Goal: Task Accomplishment & Management: Complete application form

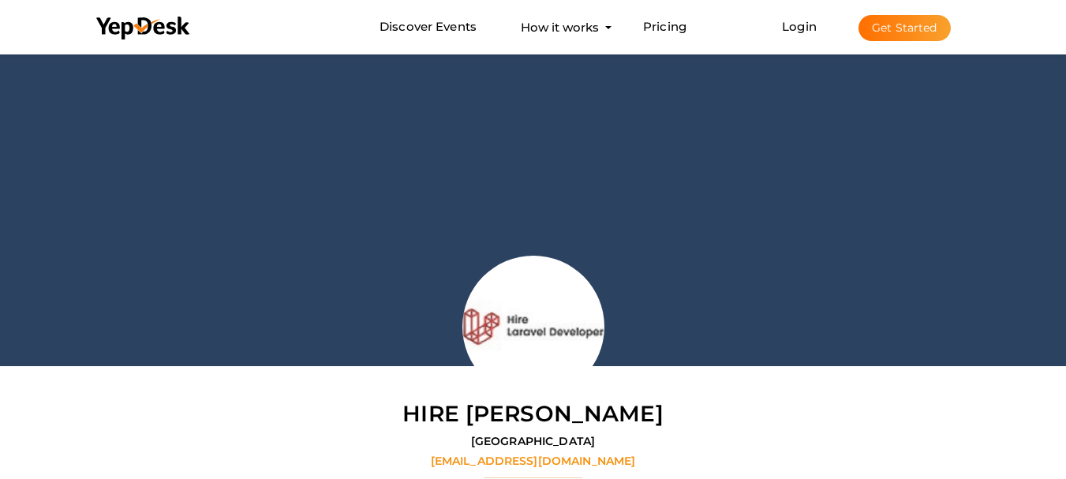
scroll to position [50, 0]
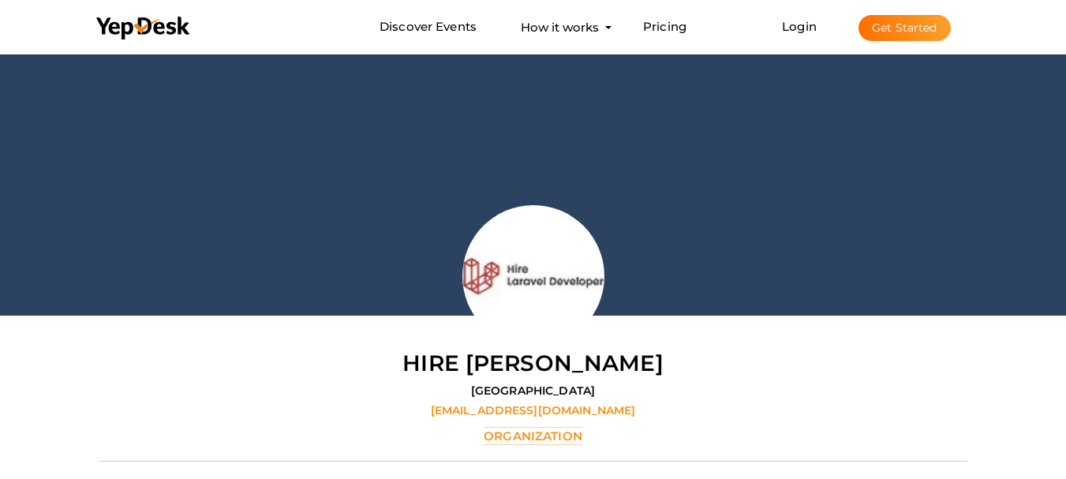
click at [899, 32] on button "Get Started" at bounding box center [904, 28] width 92 height 26
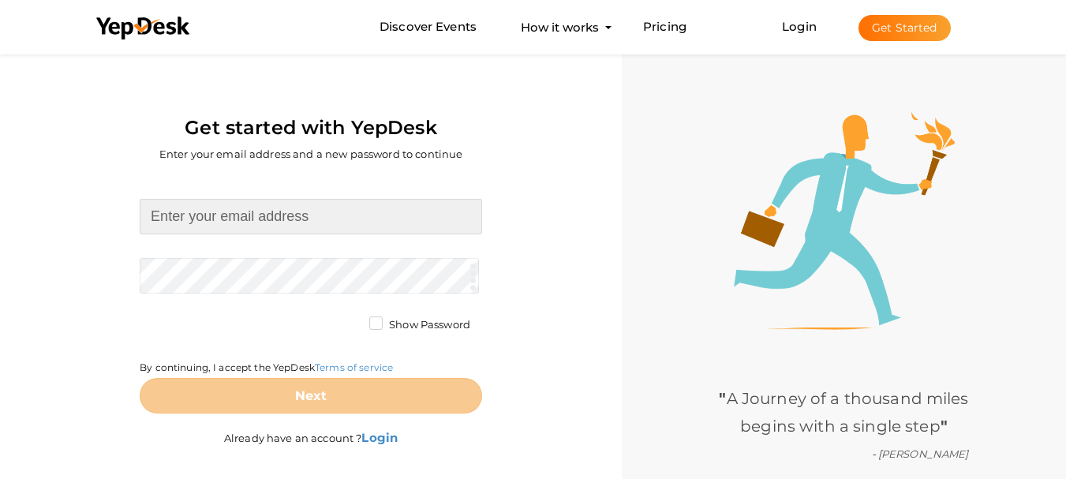
click at [212, 212] on input at bounding box center [311, 217] width 342 height 36
type input "wacarremovals4@gmail.com"
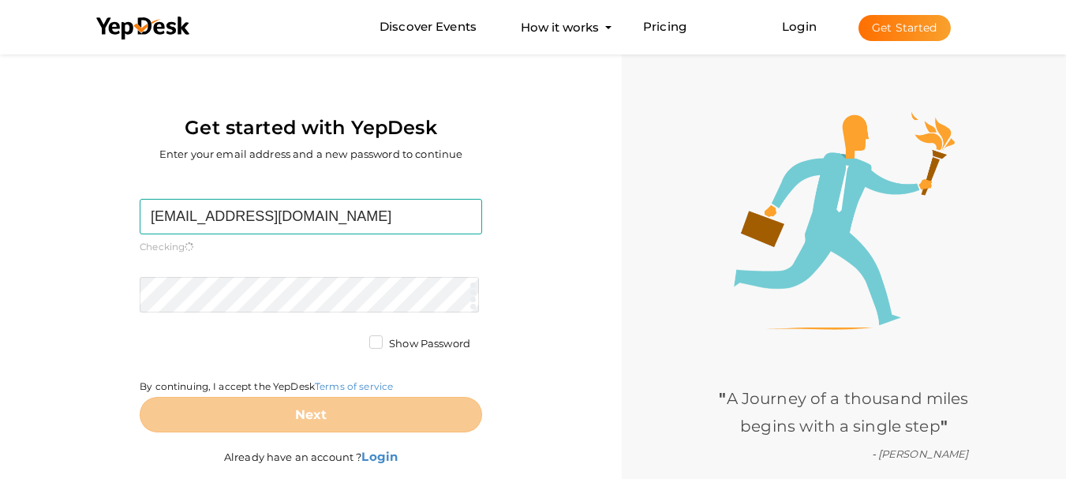
click at [278, 271] on form "wacarremovals4@gmail.com Required. Invalid email. Checking You already have a Y…" at bounding box center [311, 316] width 342 height 234
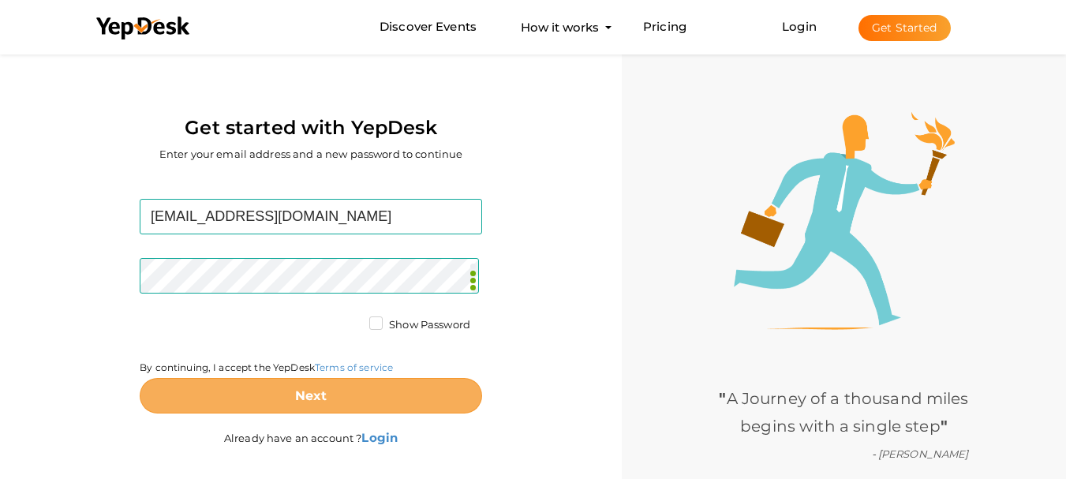
click at [300, 393] on b "Next" at bounding box center [311, 395] width 32 height 15
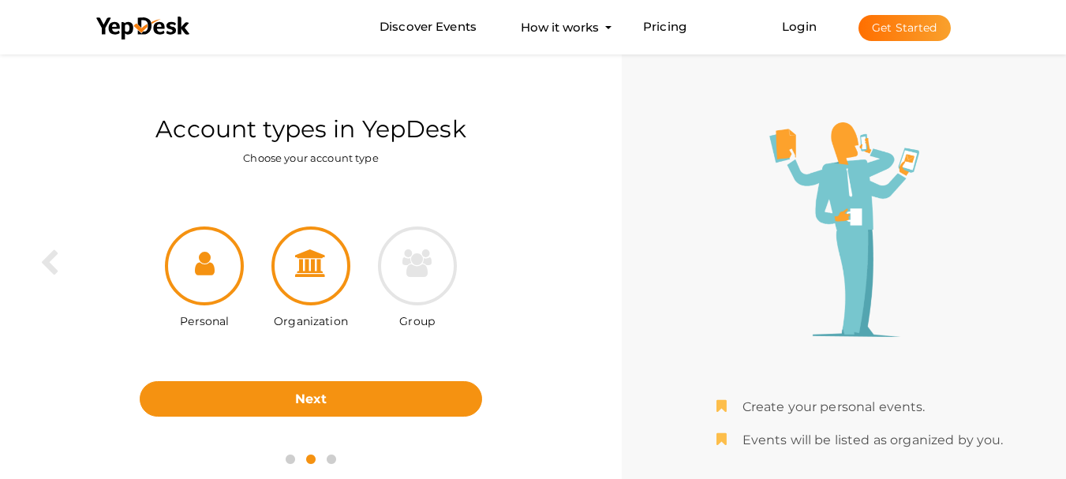
click at [321, 297] on div at bounding box center [310, 265] width 79 height 79
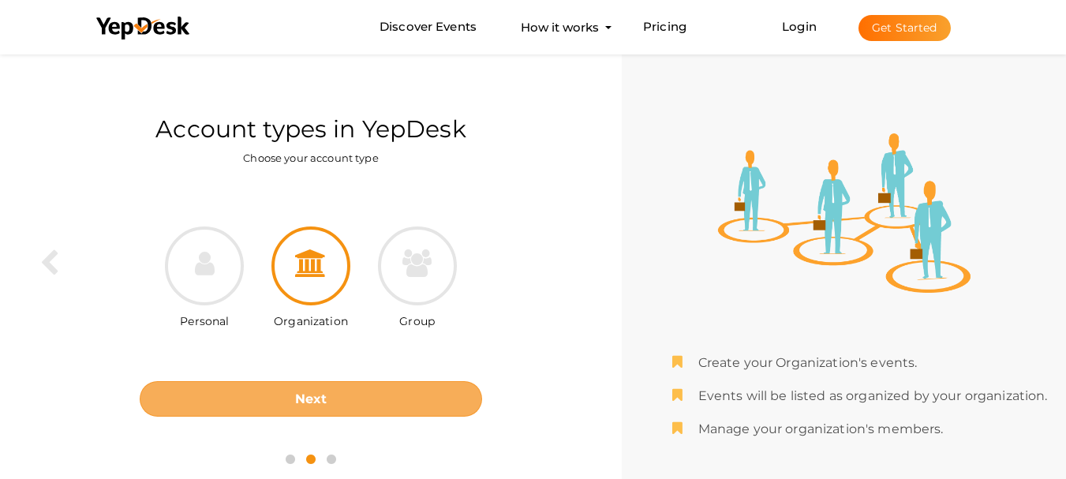
click at [311, 401] on b "Next" at bounding box center [311, 398] width 32 height 15
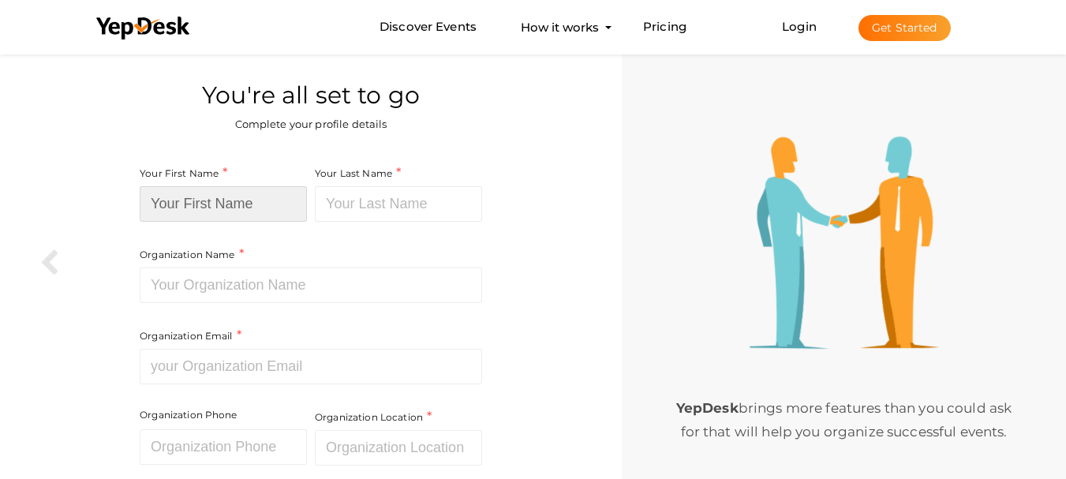
click at [219, 215] on input at bounding box center [223, 204] width 167 height 36
type input "Wa"
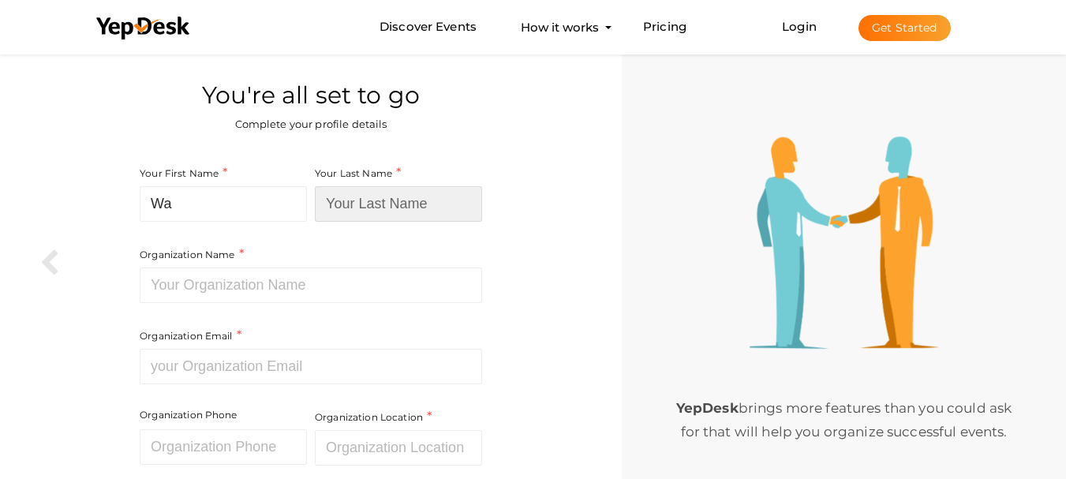
type input "Removals"
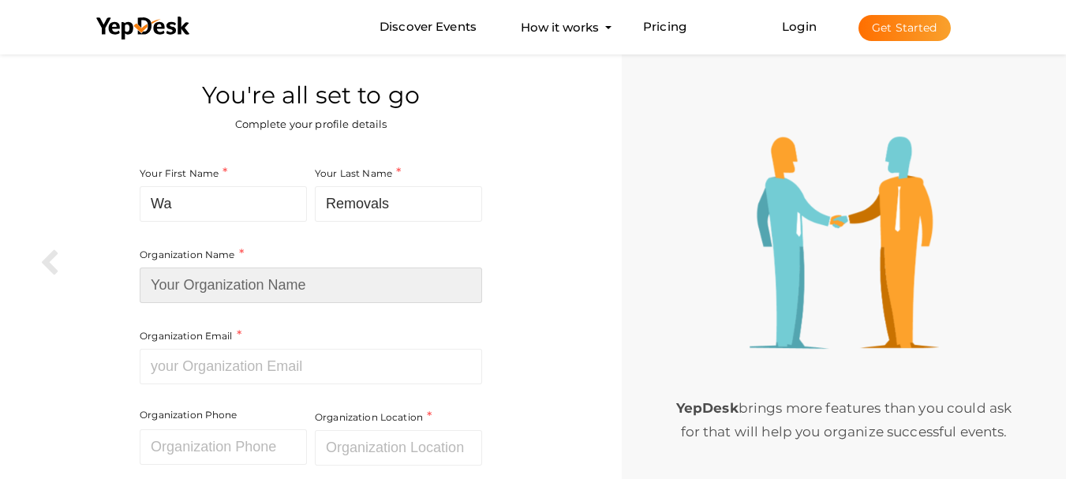
type input "mohamad adami"
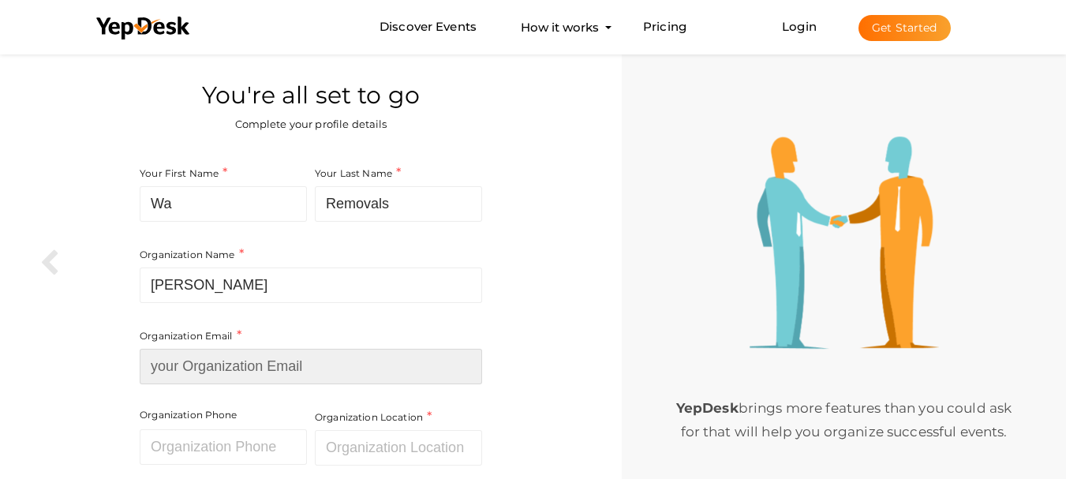
type input "[EMAIL_ADDRESS][DOMAIN_NAME]"
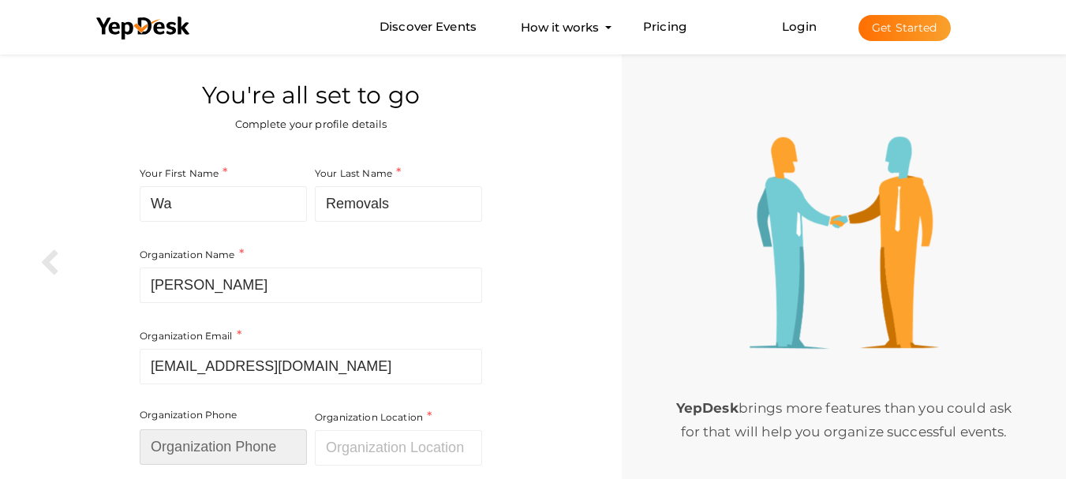
type input "422622617"
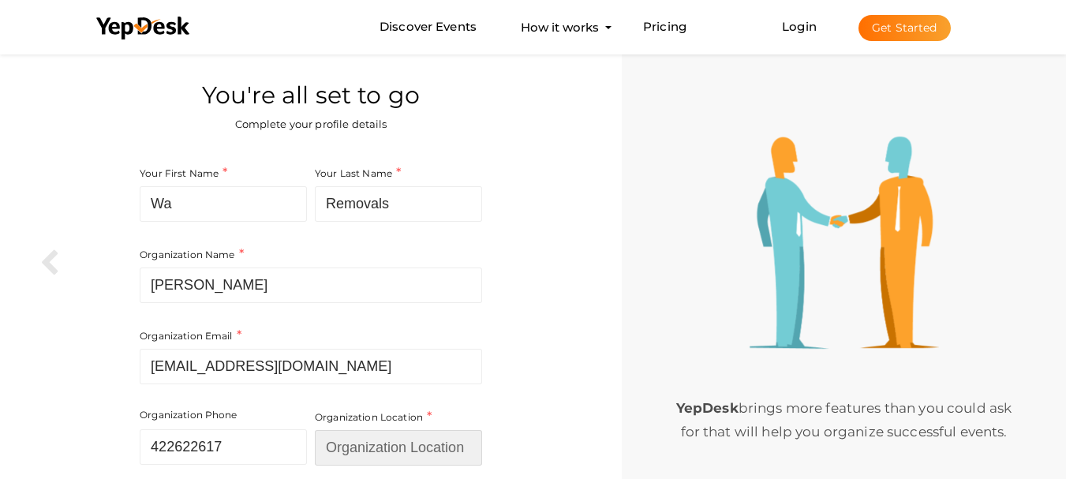
type input "[GEOGRAPHIC_DATA]"
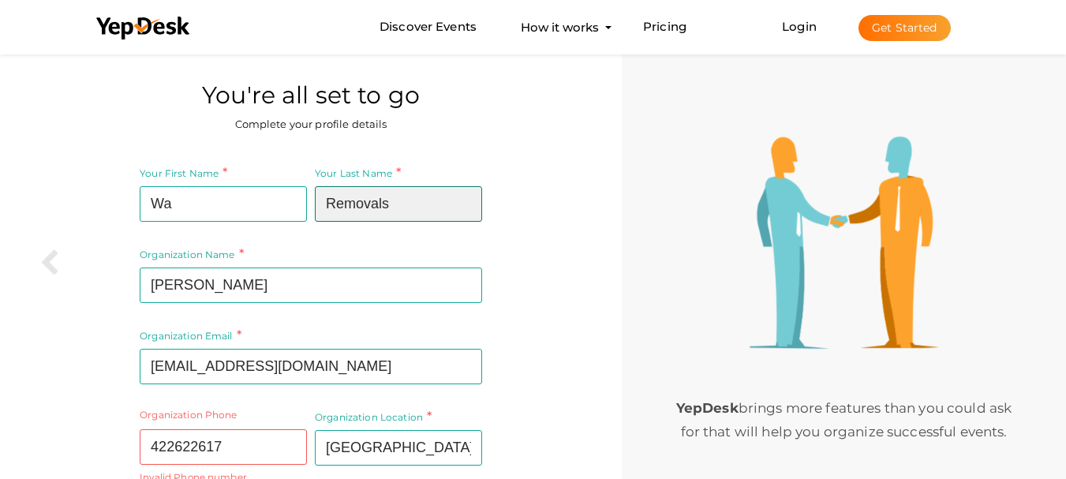
click at [322, 200] on input "Removals" at bounding box center [398, 204] width 167 height 36
type input "Car Removals"
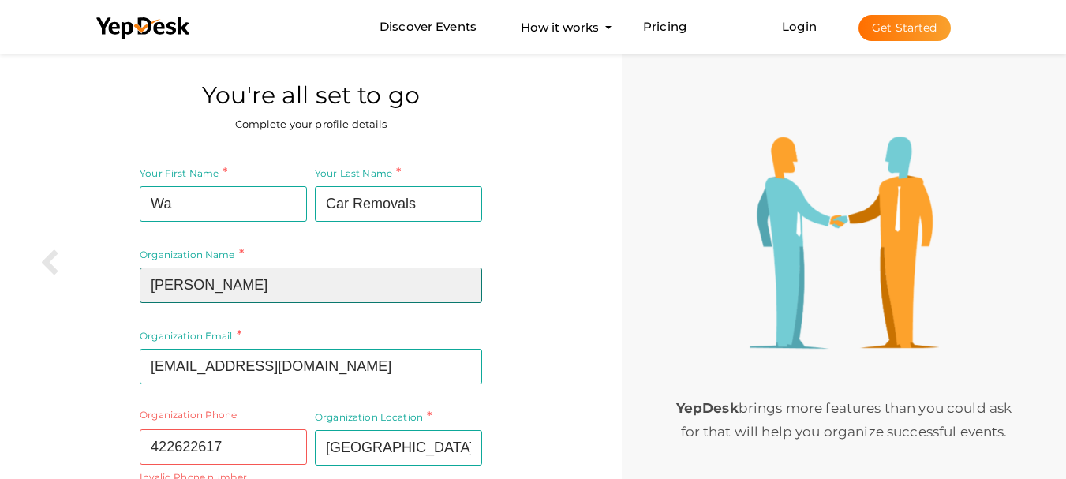
click at [245, 290] on input "mohamad adami" at bounding box center [311, 285] width 342 height 36
type input "m"
type input "Wa Car Removals"
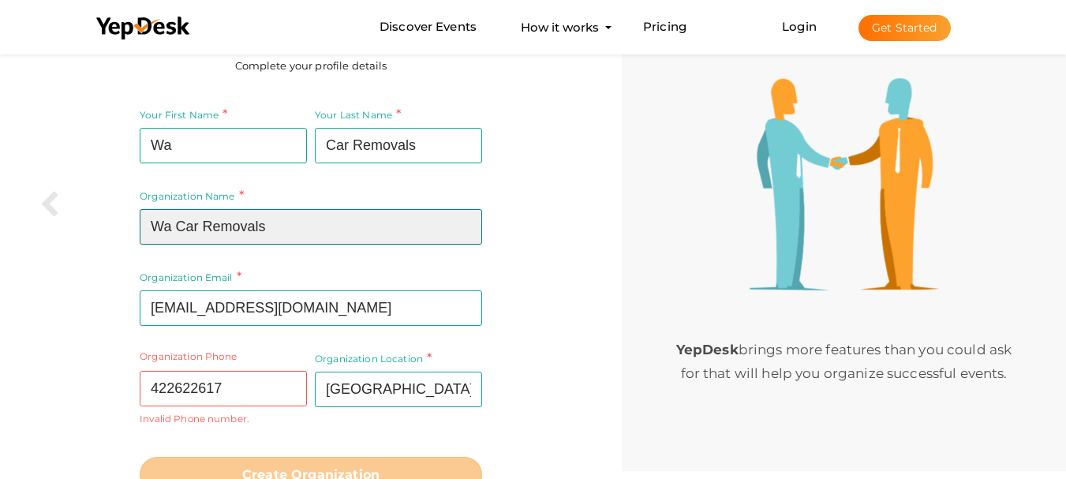
scroll to position [129, 0]
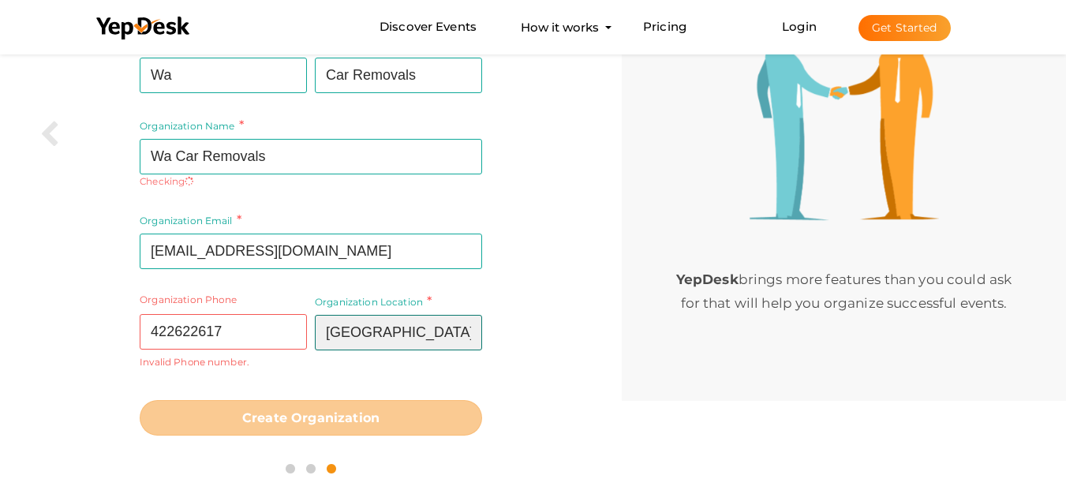
click at [400, 331] on input "[GEOGRAPHIC_DATA]" at bounding box center [398, 333] width 167 height 36
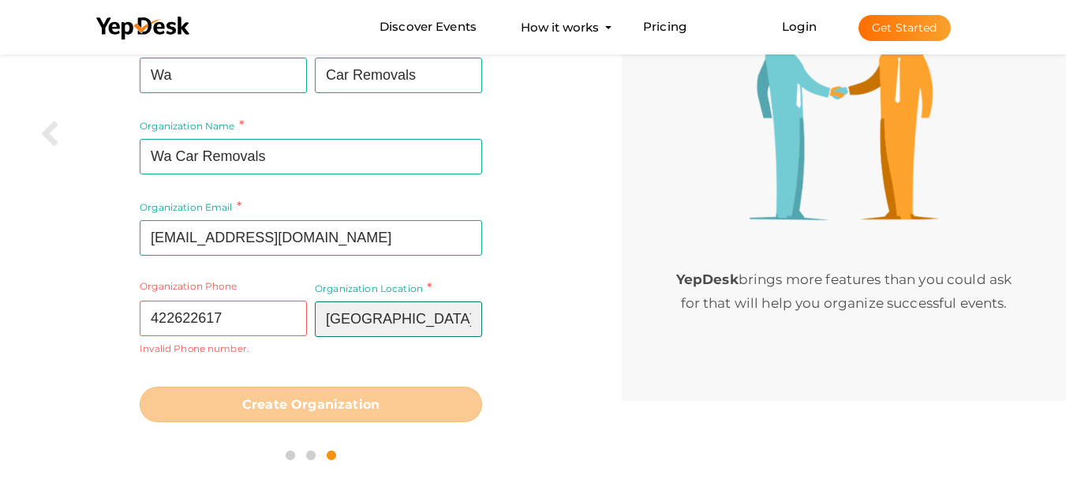
type input "Australia"
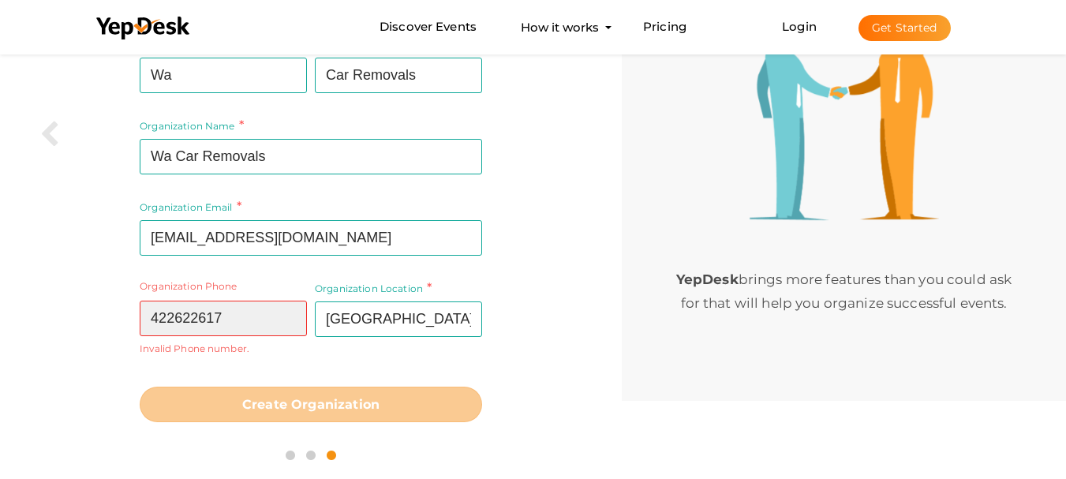
click at [149, 315] on input "422622617" at bounding box center [223, 319] width 167 height 36
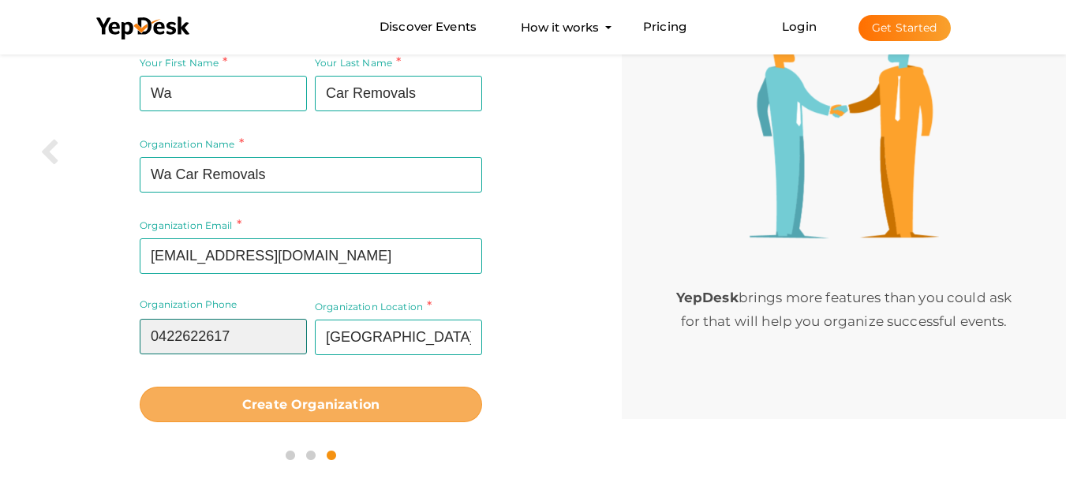
type input "0422622617"
click at [279, 412] on button "Create Organization" at bounding box center [311, 405] width 342 height 36
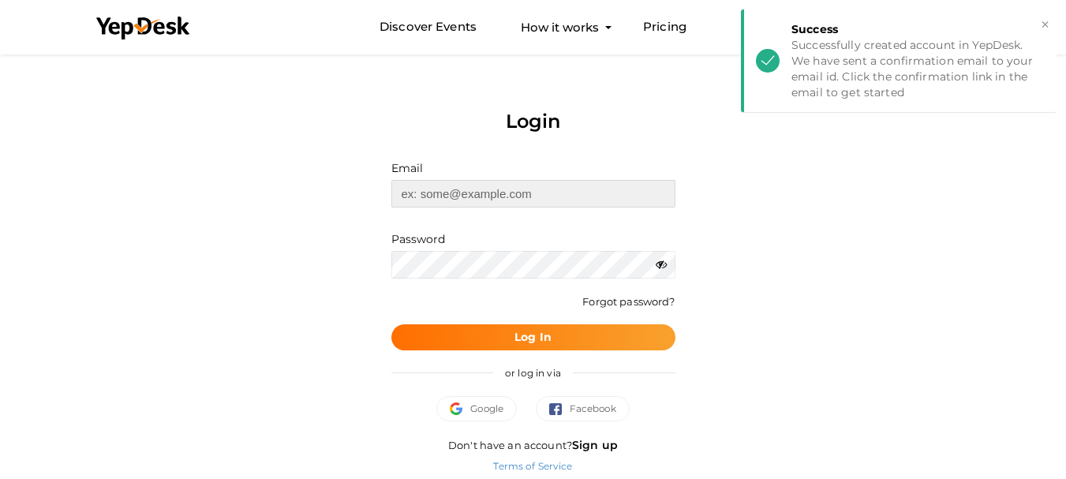
type input "[EMAIL_ADDRESS][DOMAIN_NAME]"
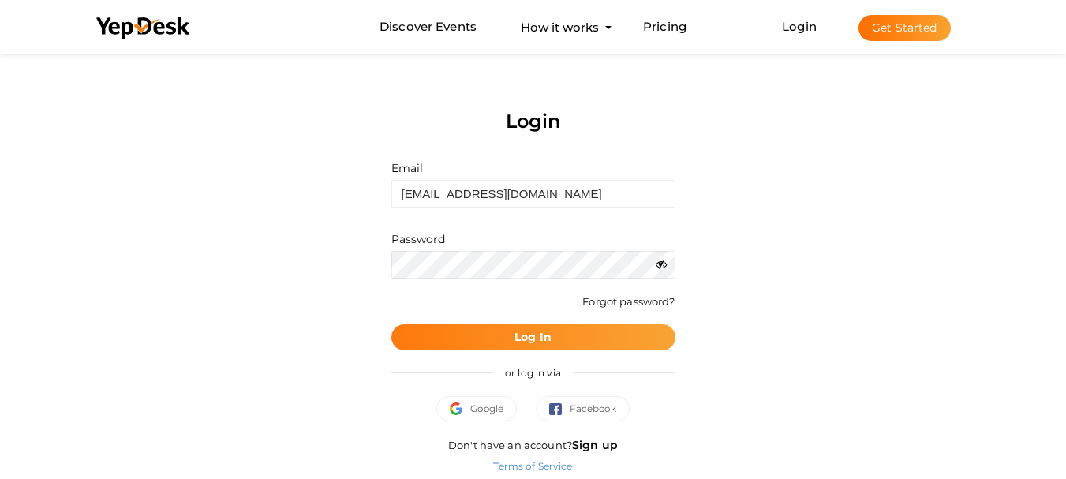
click at [559, 335] on button "Log In" at bounding box center [533, 337] width 284 height 26
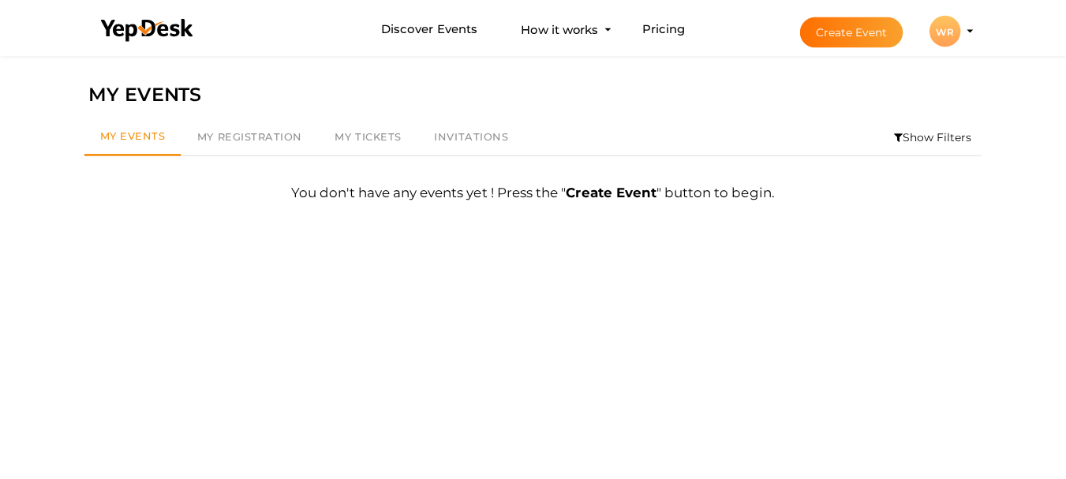
scroll to position [50, 0]
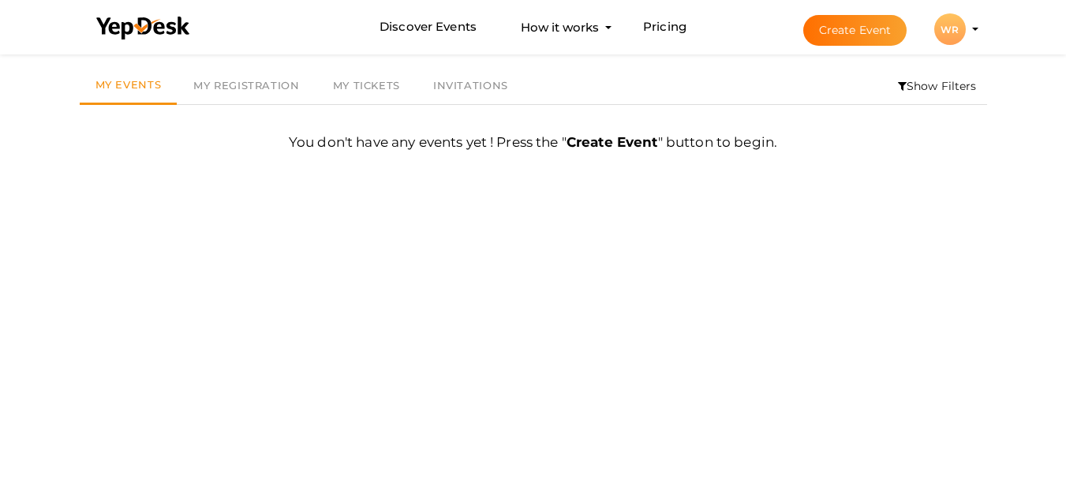
click at [849, 30] on button "Create Event" at bounding box center [855, 30] width 104 height 31
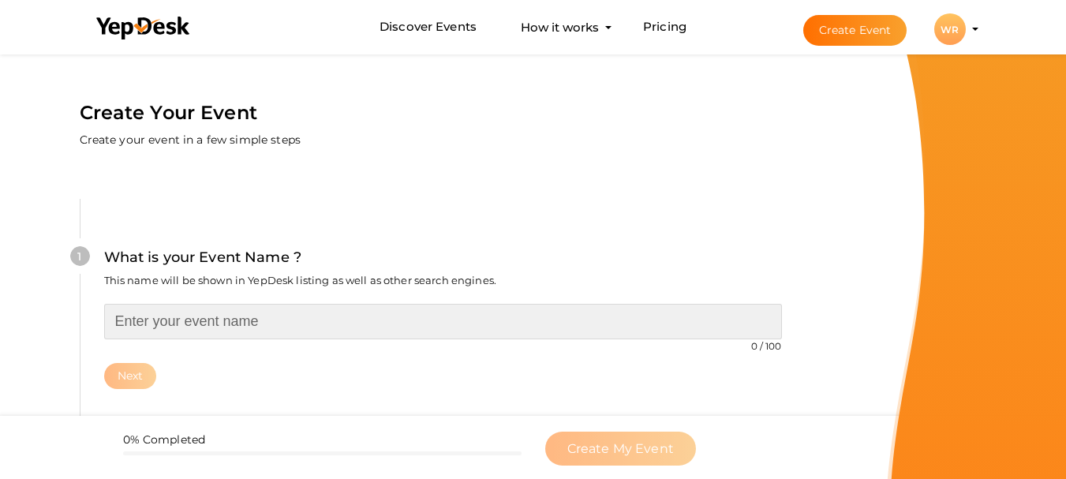
click at [229, 306] on input "text" at bounding box center [443, 322] width 678 height 36
paste input "ICash For Car Instant Cash for Damaged Cars | Sell My Damaged Car Same-Day"
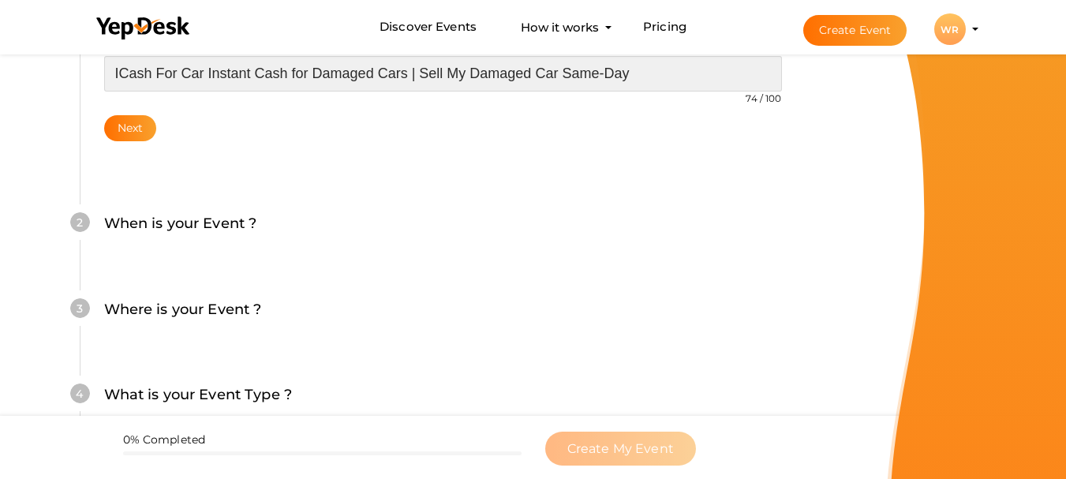
scroll to position [249, 0]
type input "ICash For Car Instant Cash for Damaged Cars | Sell My Damaged Car Same-Day"
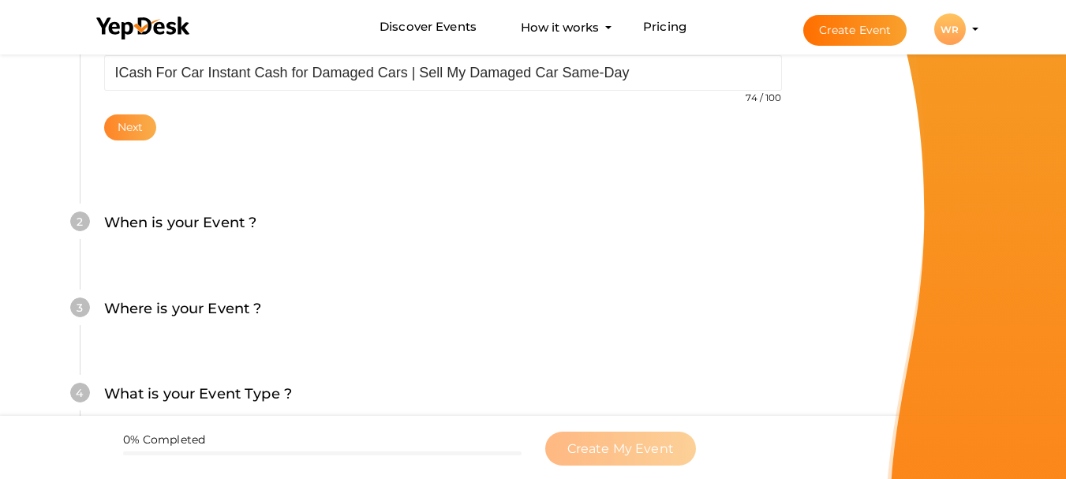
click at [127, 133] on button "Next" at bounding box center [130, 127] width 53 height 26
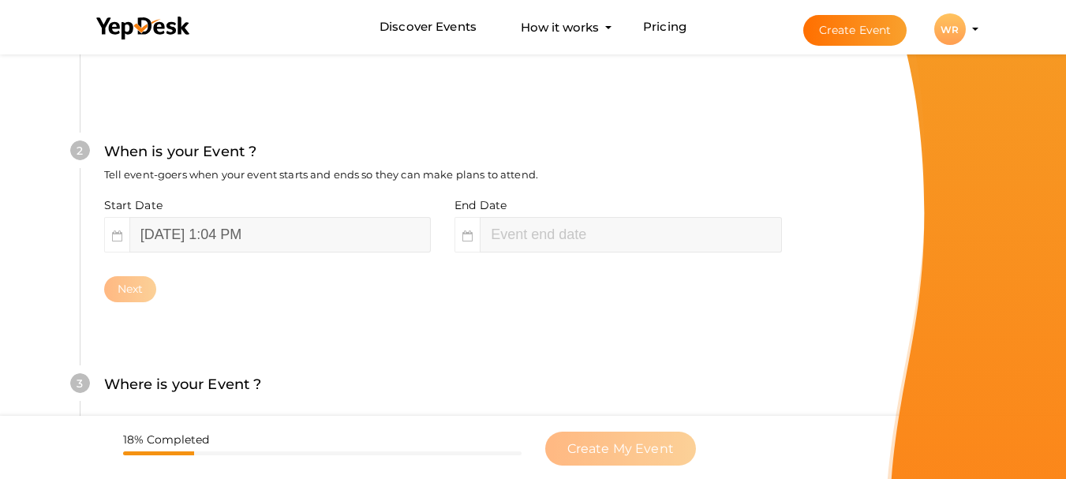
scroll to position [363, 0]
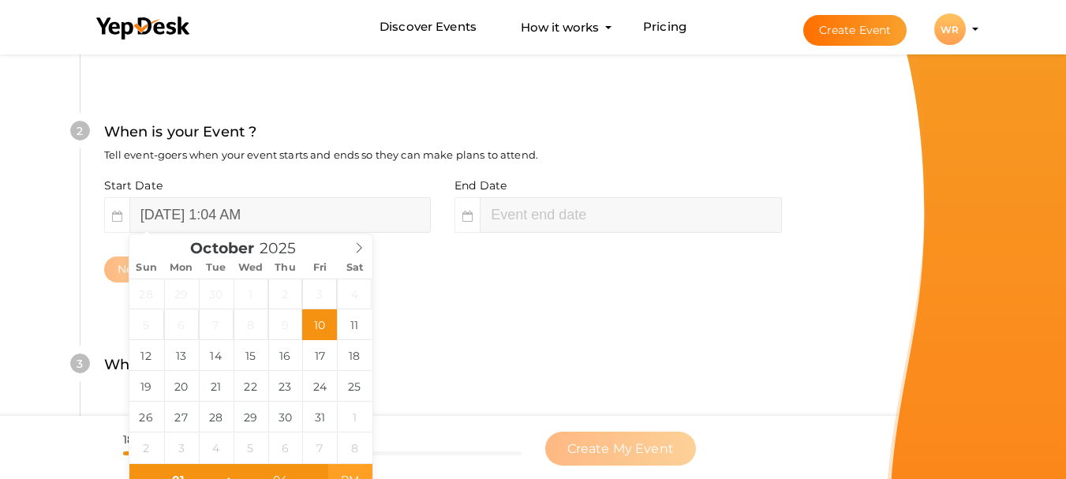
click at [338, 469] on span "PM" at bounding box center [349, 480] width 43 height 32
click at [363, 476] on span "AM" at bounding box center [349, 480] width 43 height 32
click at [359, 477] on span "PM" at bounding box center [349, 480] width 43 height 32
click at [359, 477] on span "AM" at bounding box center [349, 480] width 43 height 32
type input "October 10, 2025 1:04 AM"
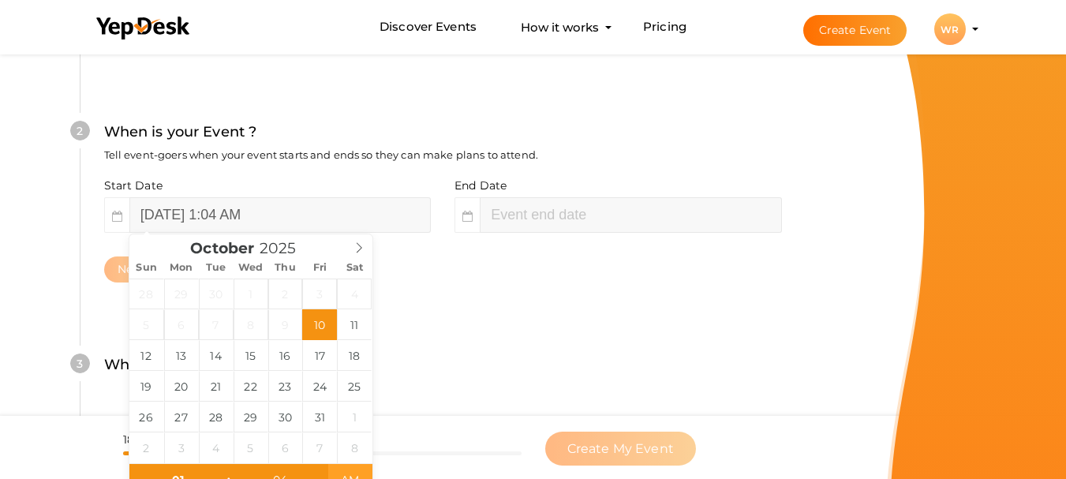
click at [359, 477] on span "AM" at bounding box center [349, 480] width 43 height 32
type input "03"
type input "04"
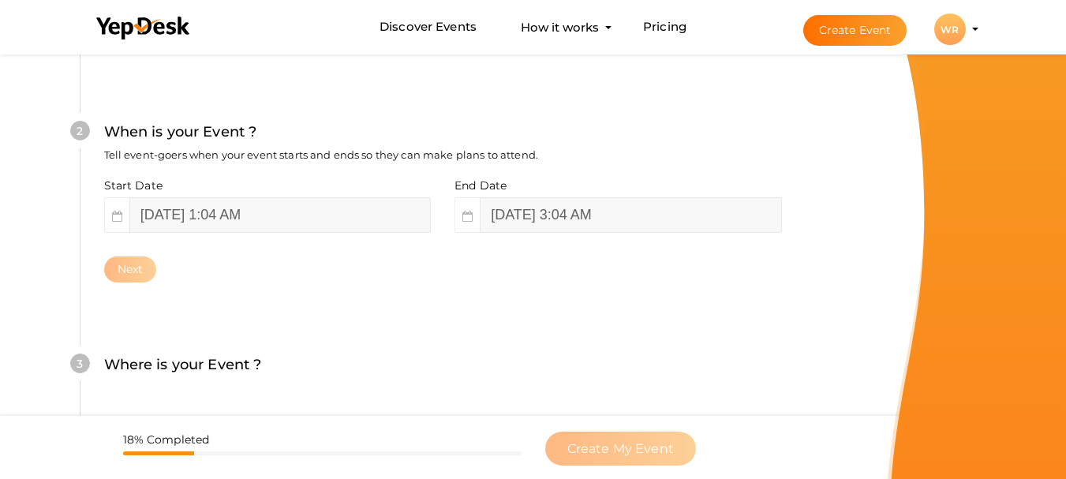
click at [473, 368] on div "Where is your Event ? Tell event-goers where your event location is." at bounding box center [443, 372] width 678 height 39
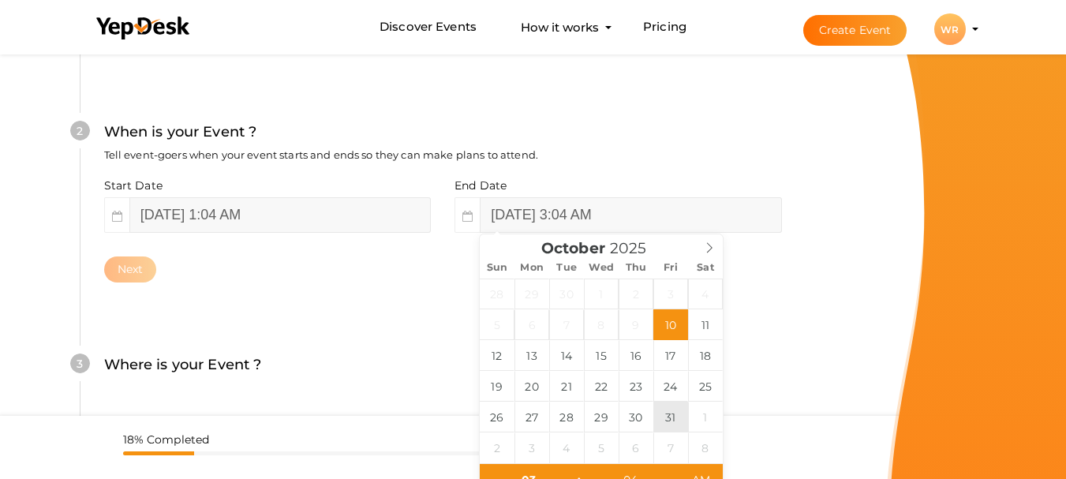
type input "October 31, 2025 3:04 AM"
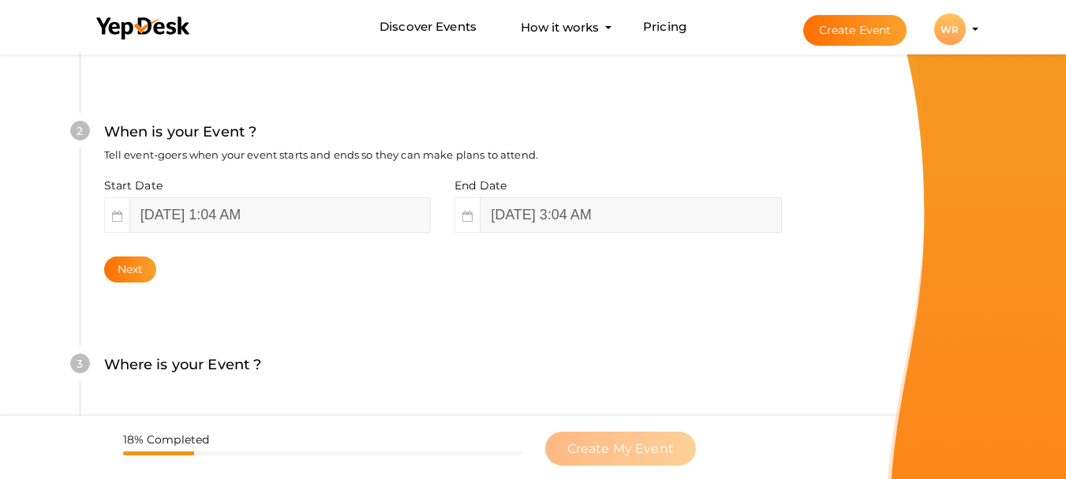
click at [796, 385] on div "3 Where is your Event ? Tell event-goers where your event location is. Venue On…" at bounding box center [443, 373] width 726 height 86
click at [122, 273] on button "Next" at bounding box center [130, 269] width 53 height 26
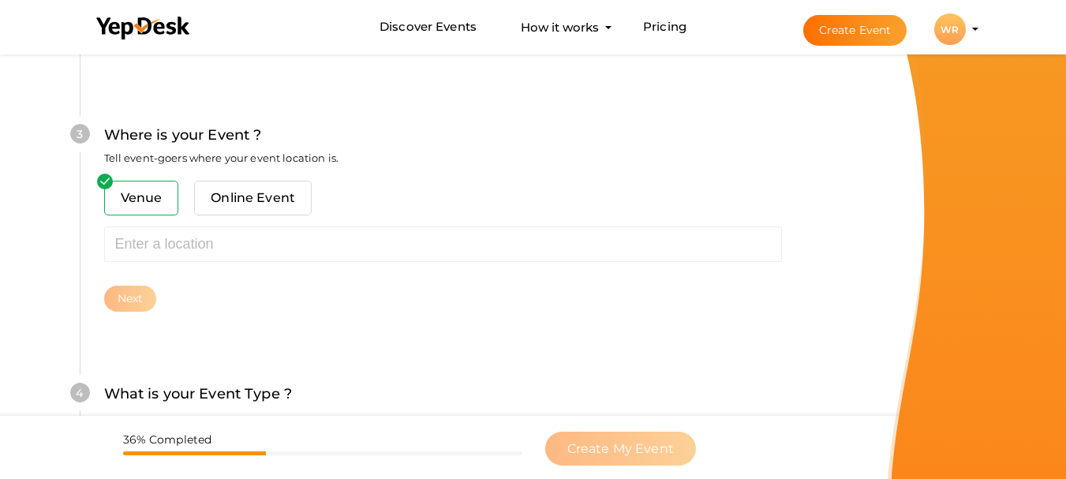
scroll to position [619, 0]
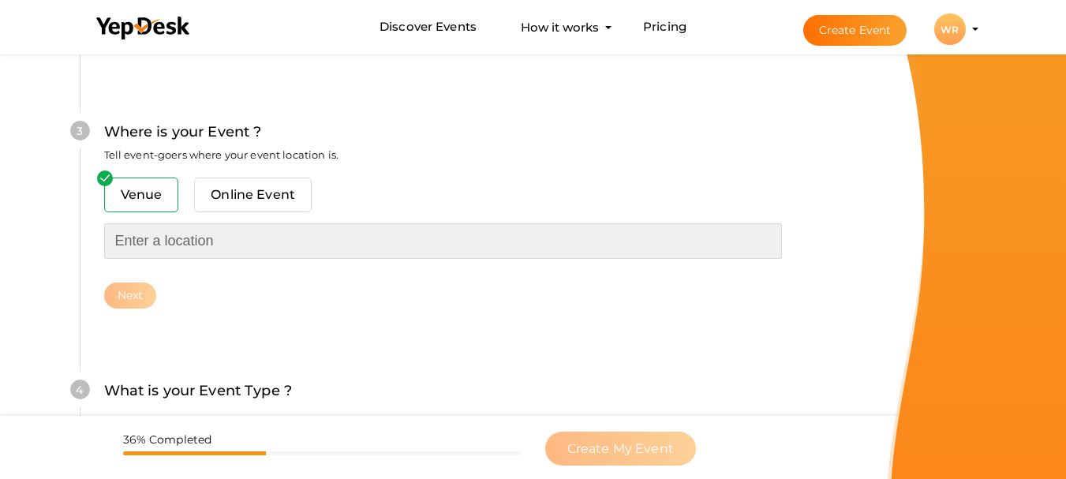
click at [144, 245] on input "text" at bounding box center [443, 241] width 678 height 36
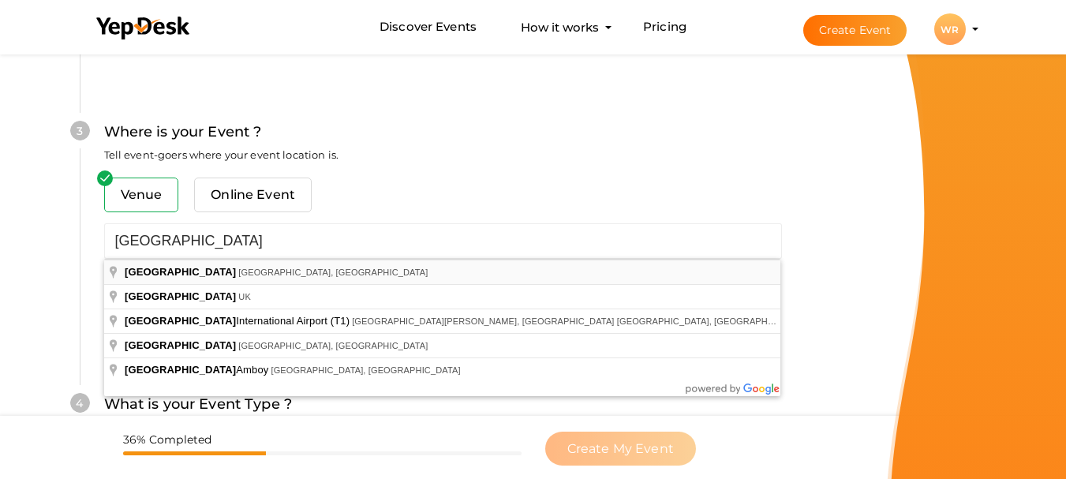
type input "Perth WA, Australia"
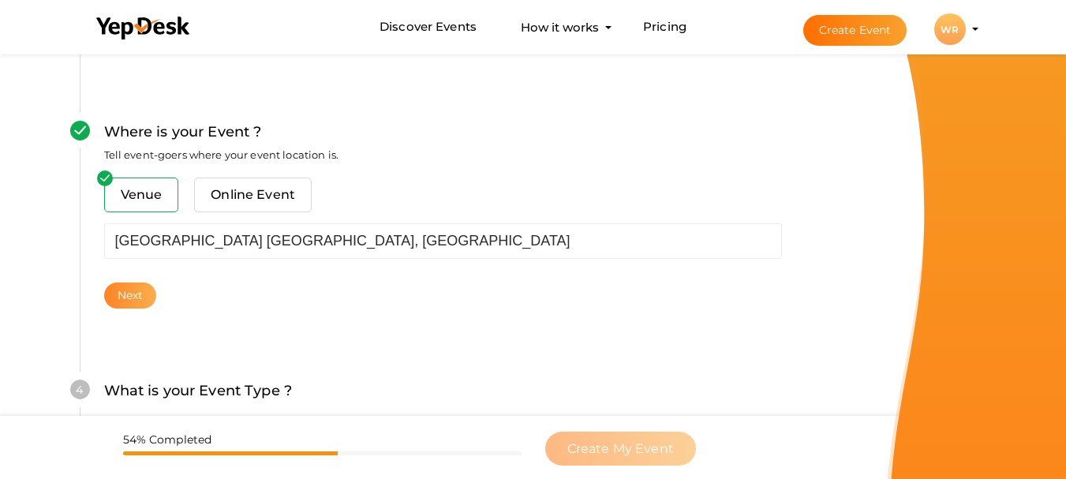
click at [135, 300] on button "Next" at bounding box center [130, 295] width 53 height 26
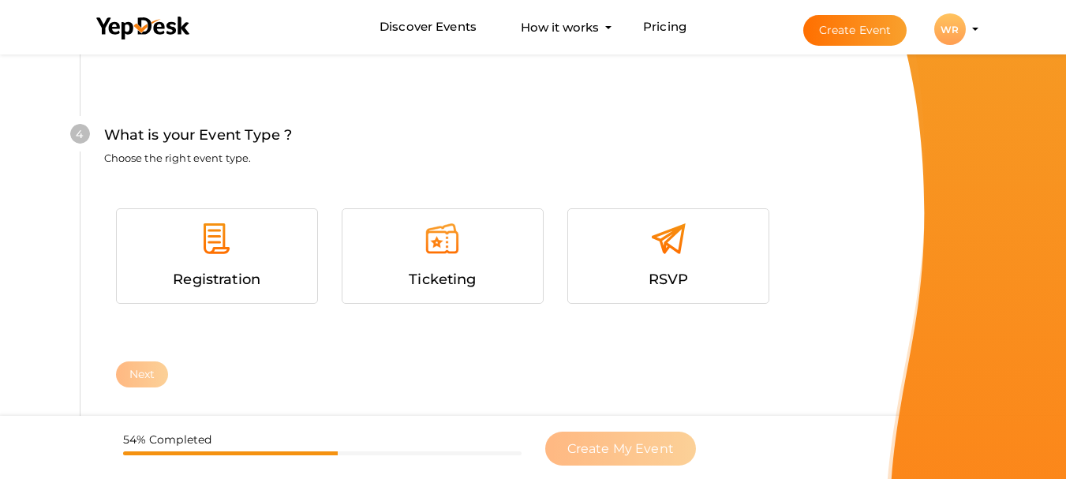
scroll to position [902, 0]
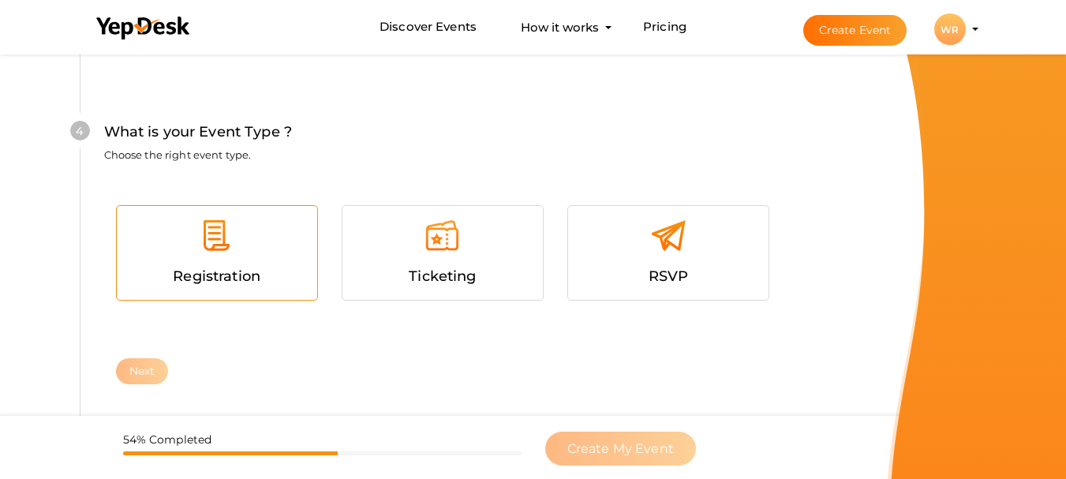
click at [286, 261] on div at bounding box center [217, 241] width 177 height 47
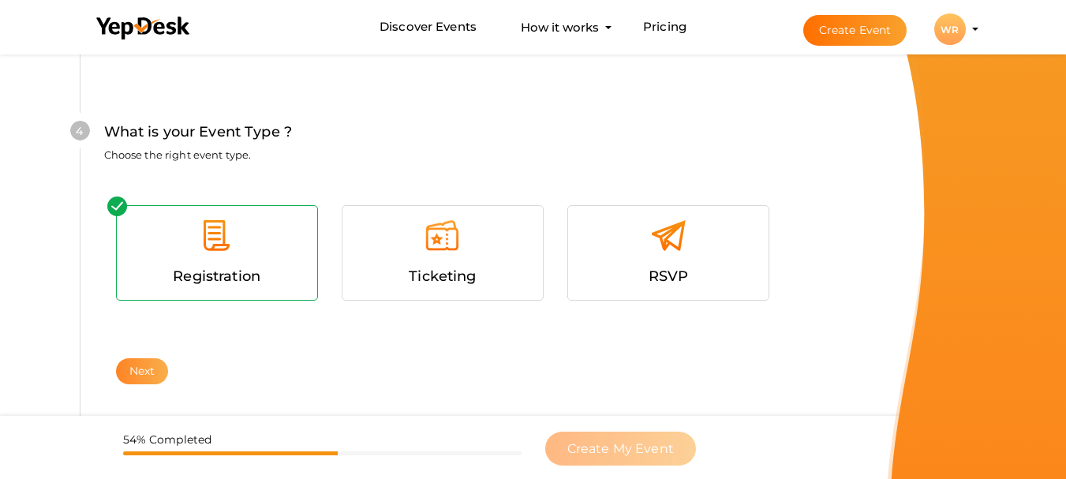
click at [140, 370] on button "Next" at bounding box center [142, 371] width 53 height 26
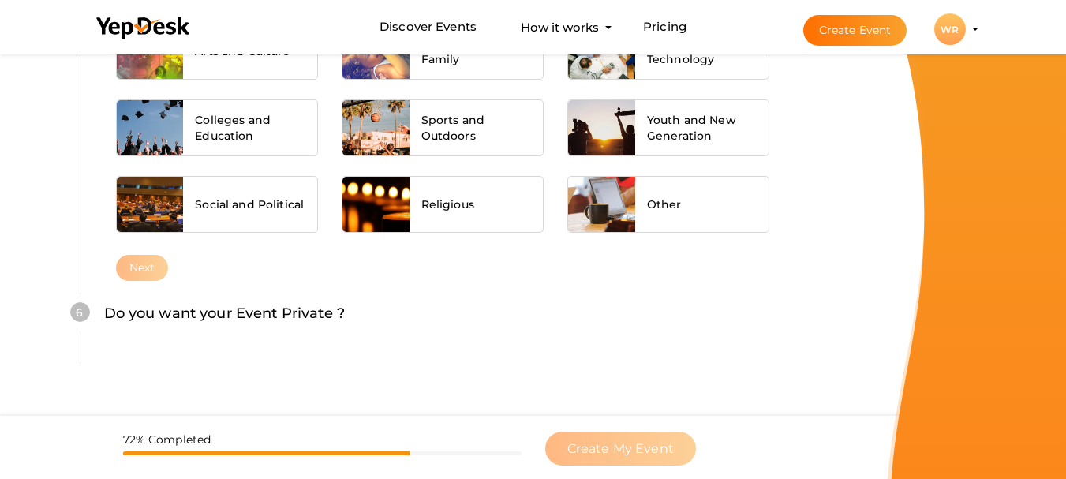
scroll to position [1294, 0]
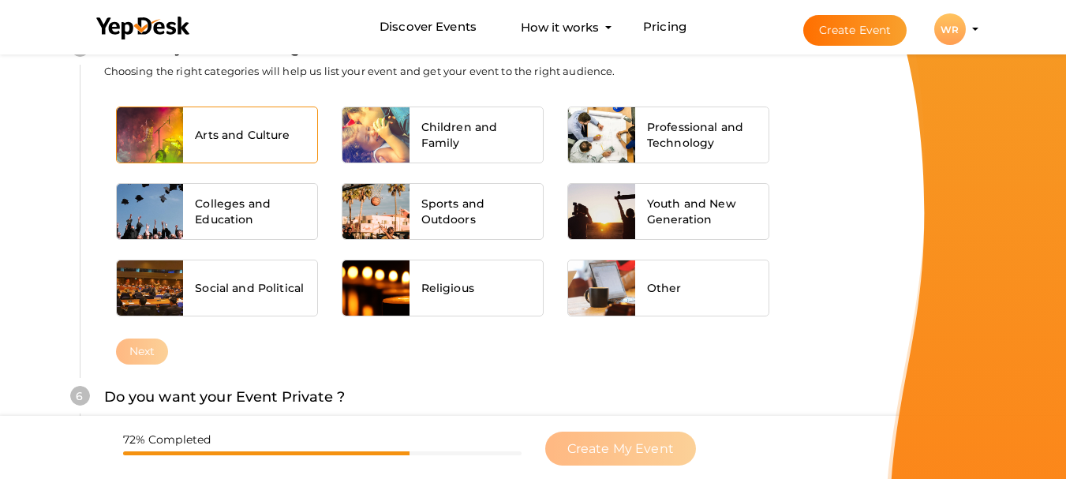
click at [241, 155] on div "Arts and Culture" at bounding box center [250, 134] width 134 height 55
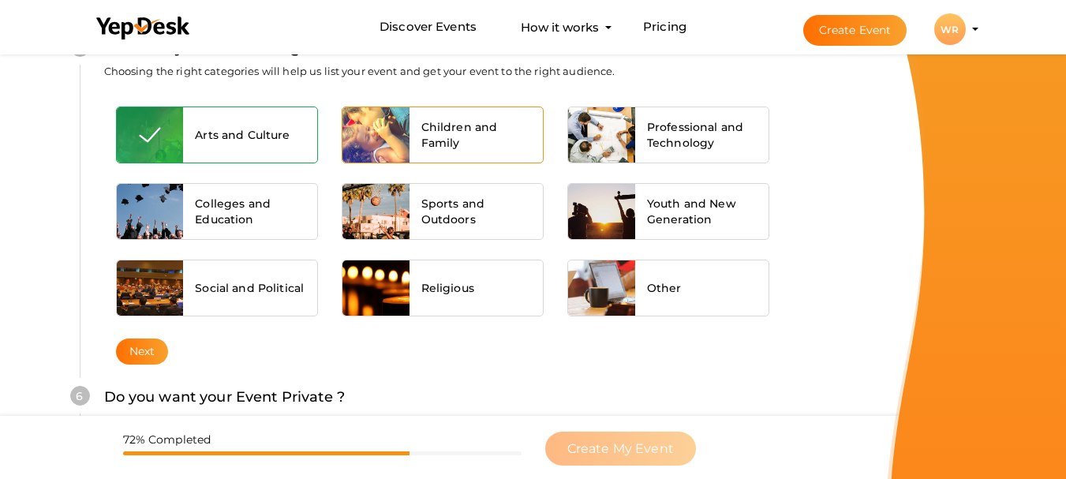
click at [473, 123] on span "Children and Family" at bounding box center [476, 135] width 110 height 32
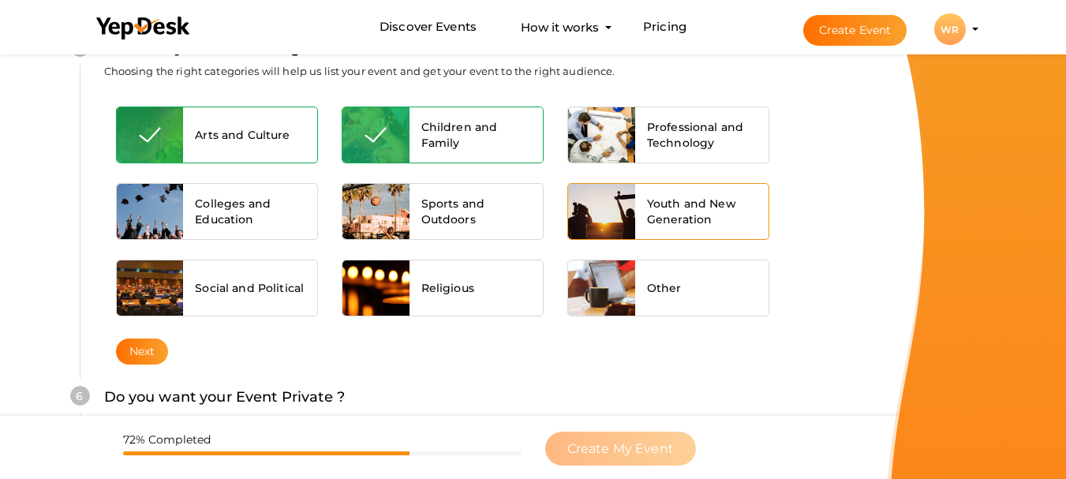
click at [660, 199] on span "Youth and New Generation" at bounding box center [702, 212] width 110 height 32
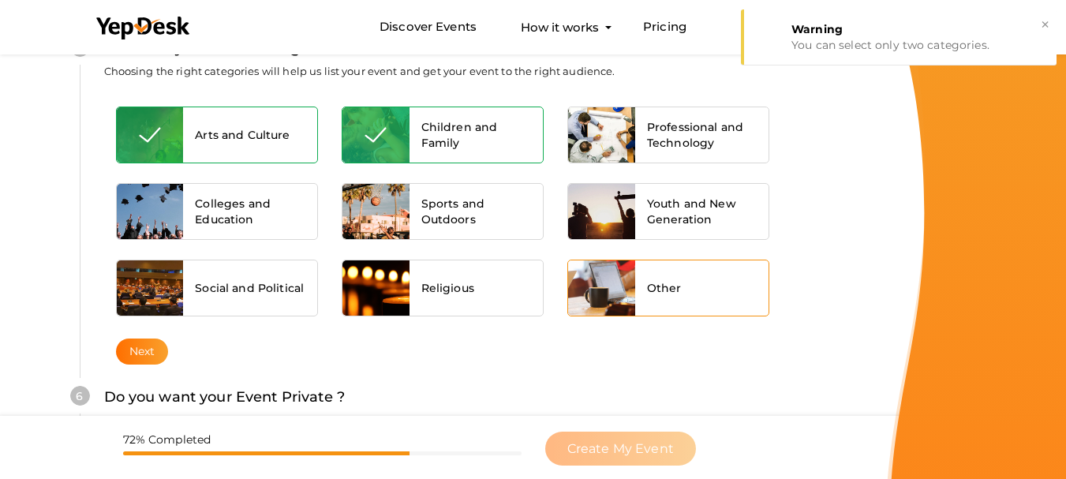
click at [673, 267] on div "Other" at bounding box center [702, 287] width 134 height 55
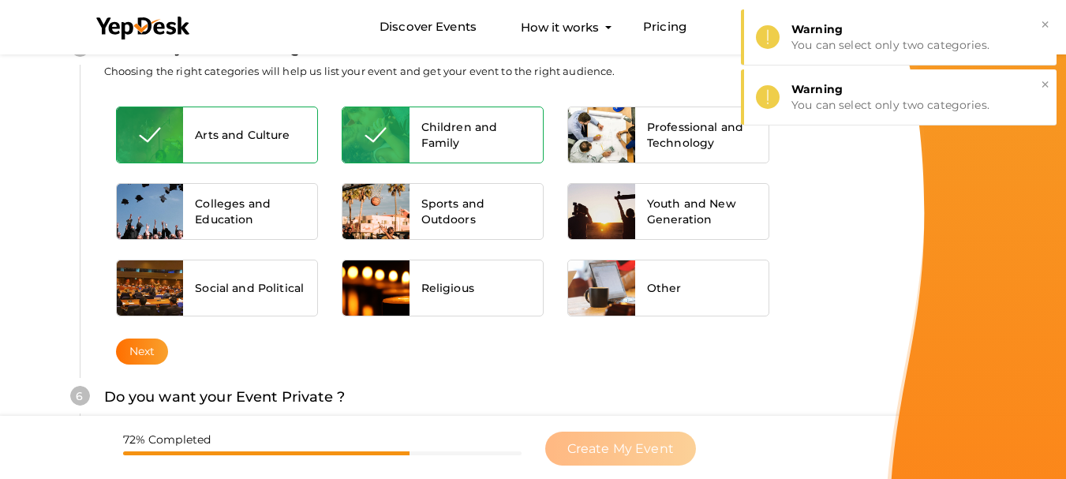
click at [399, 155] on div at bounding box center [375, 134] width 67 height 55
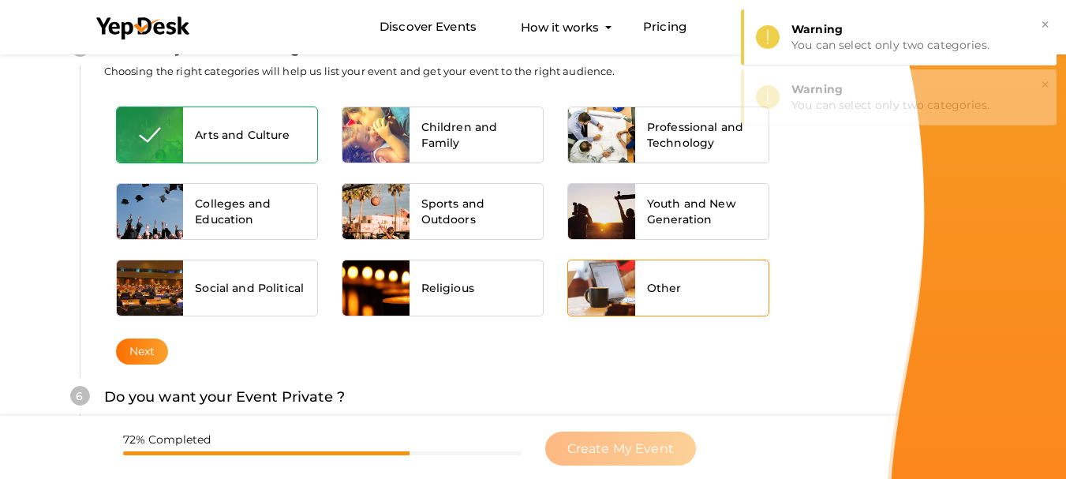
click at [660, 297] on div "Other" at bounding box center [702, 287] width 134 height 55
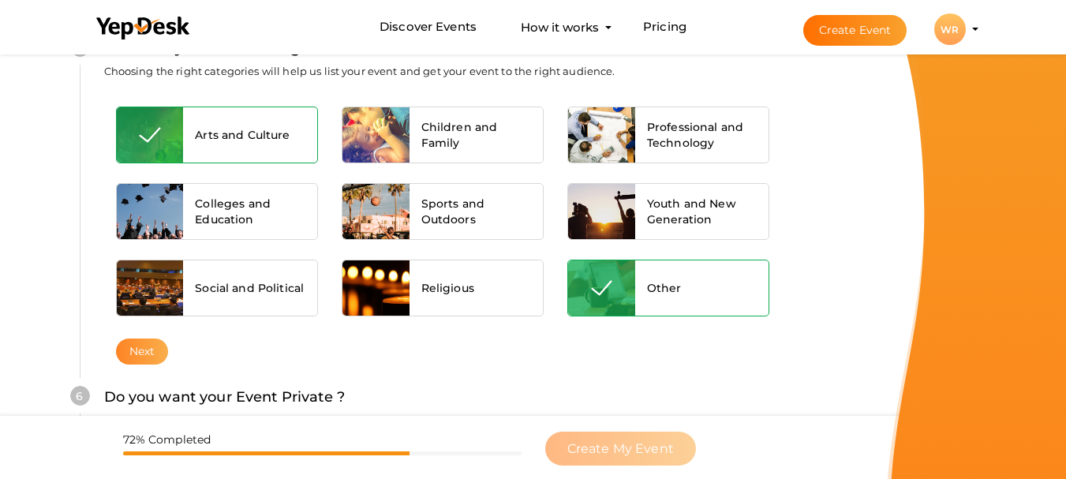
click at [158, 361] on button "Next" at bounding box center [142, 351] width 53 height 26
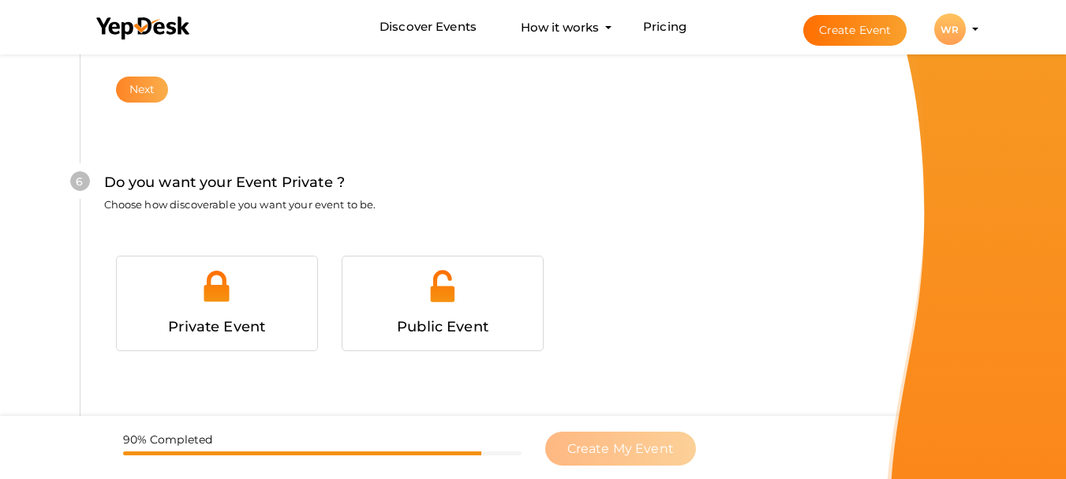
scroll to position [1583, 0]
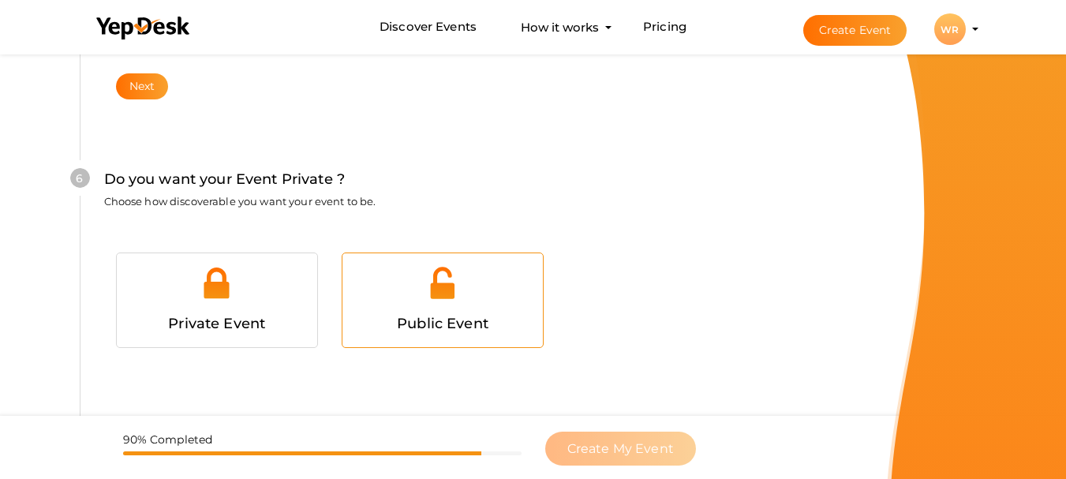
click at [408, 315] on span "Public Event" at bounding box center [443, 323] width 92 height 17
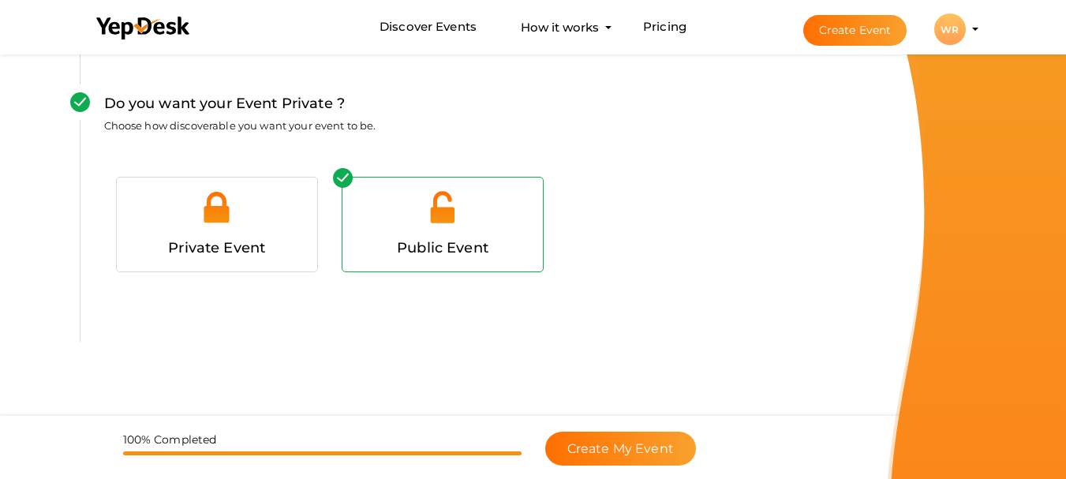
scroll to position [1664, 0]
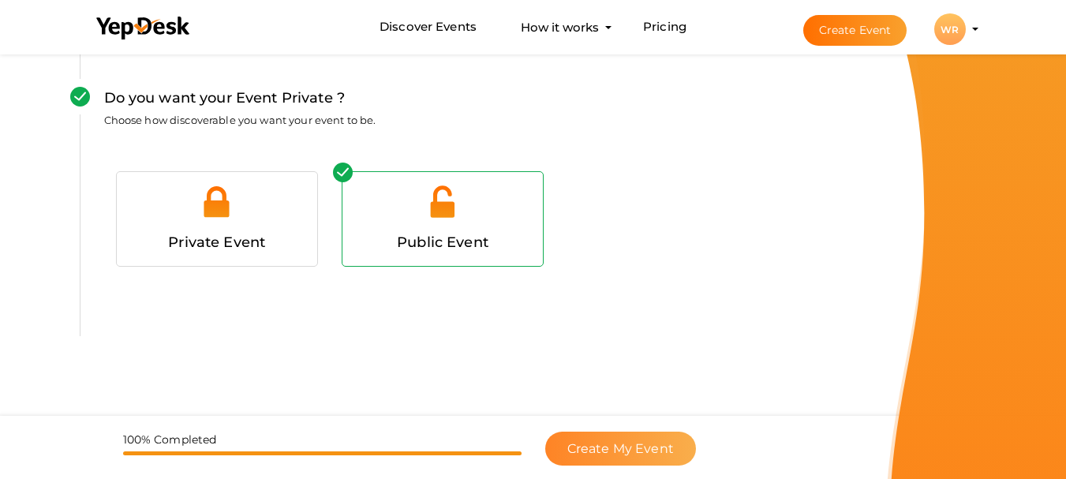
click at [612, 454] on span "Create My Event" at bounding box center [620, 448] width 107 height 15
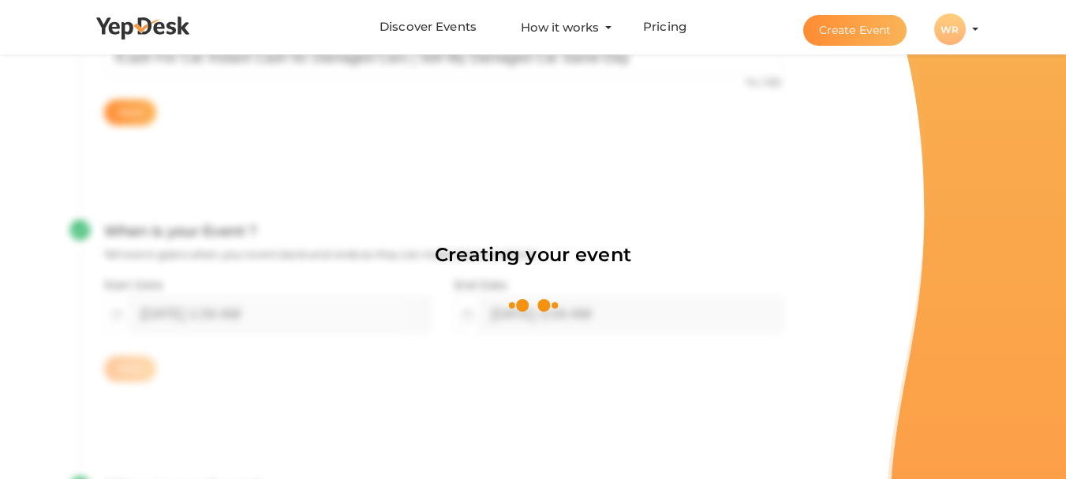
scroll to position [237, 0]
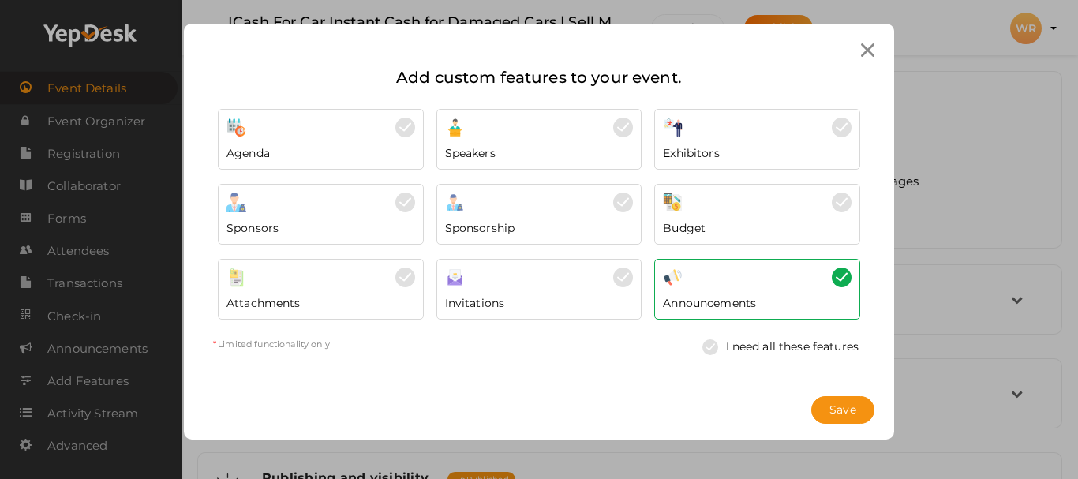
click at [331, 286] on div at bounding box center [320, 277] width 189 height 20
click at [840, 410] on span "Save" at bounding box center [842, 410] width 27 height 17
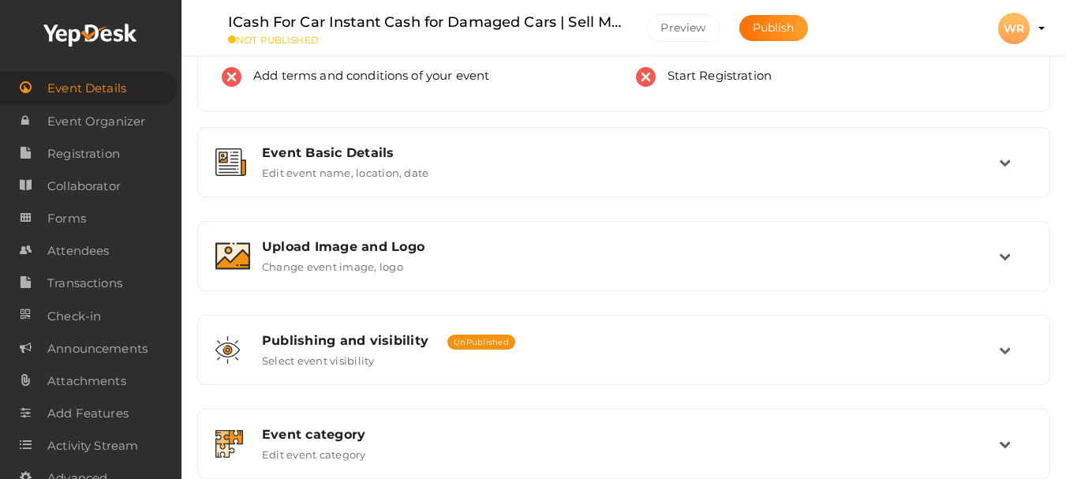
scroll to position [124, 0]
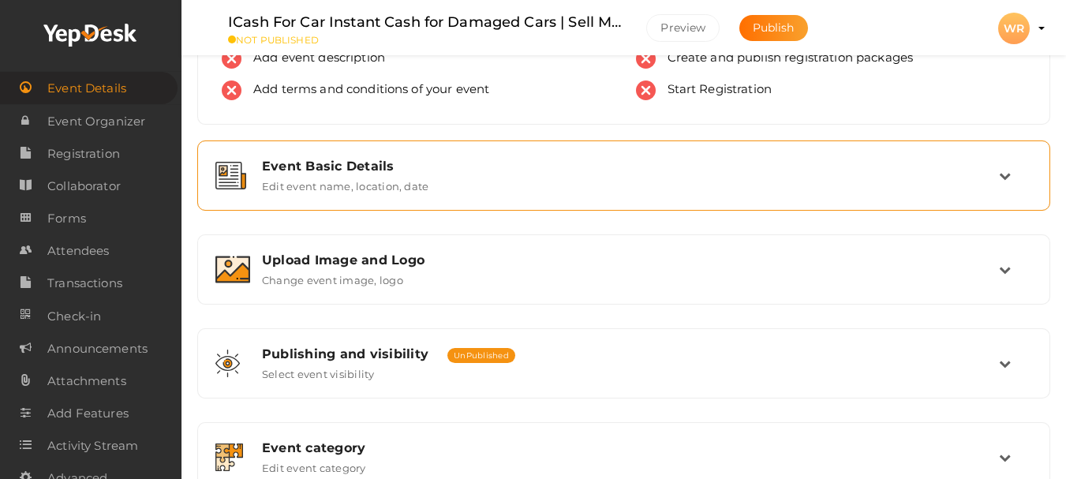
click at [450, 193] on div "Event Basic Details Edit event name, location, date" at bounding box center [624, 175] width 836 height 53
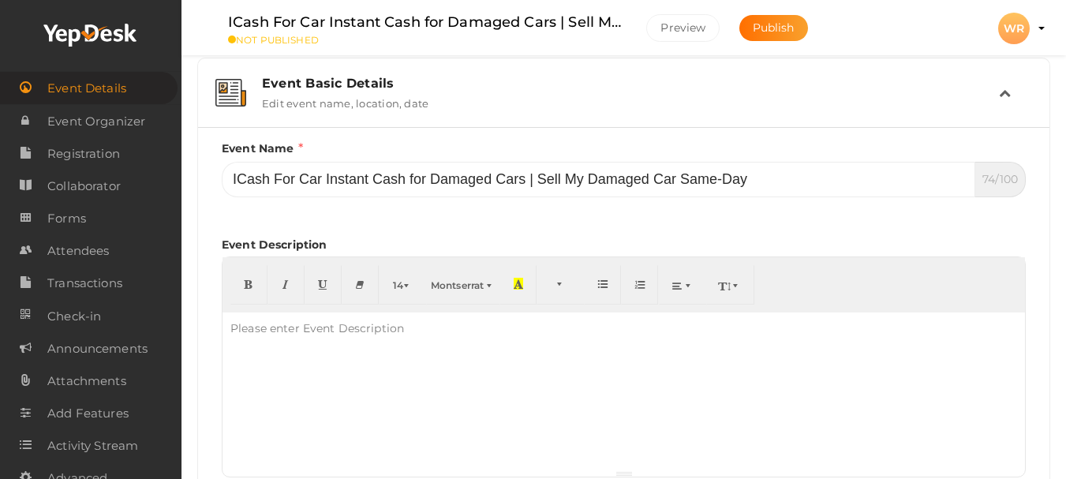
scroll to position [228, 0]
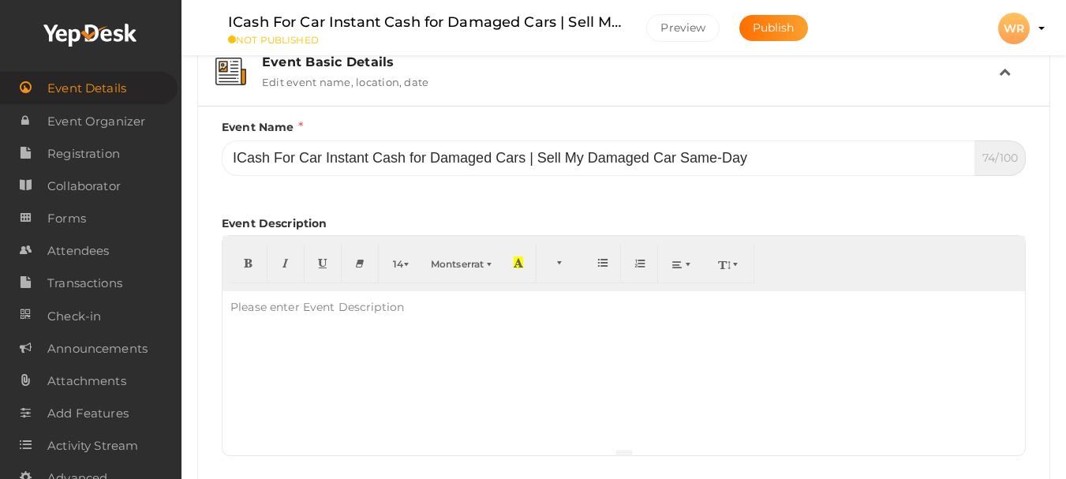
click at [367, 308] on div "Please enter Event Description" at bounding box center [317, 307] width 189 height 32
paste div
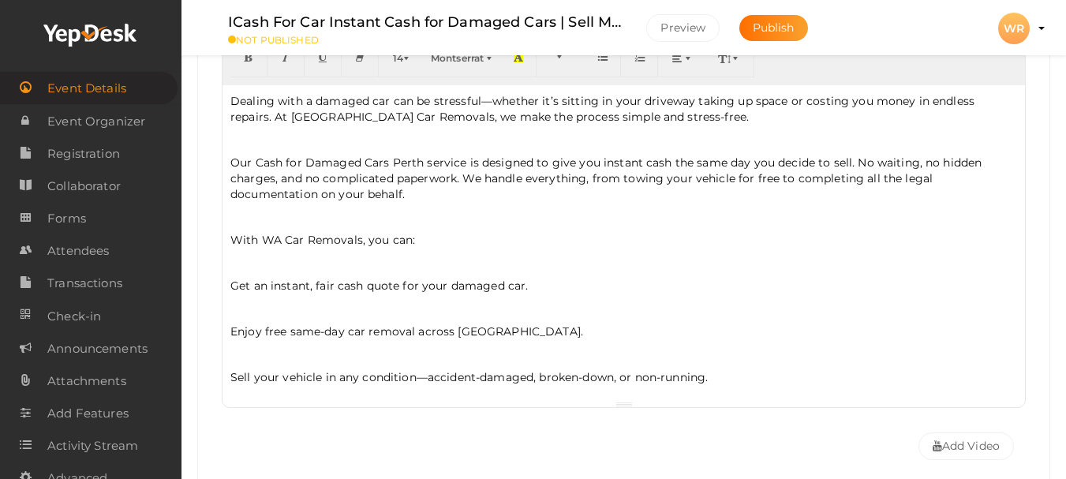
scroll to position [357, 0]
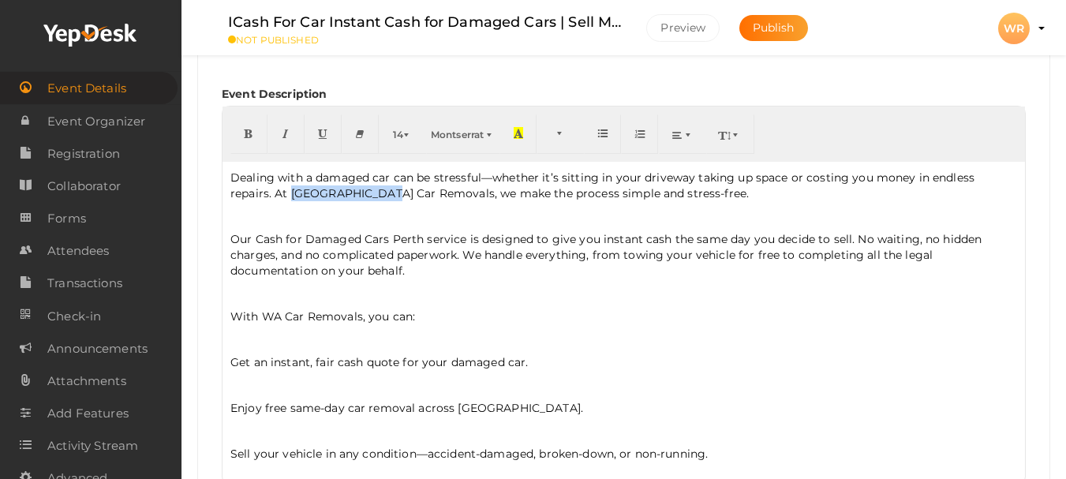
drag, startPoint x: 292, startPoint y: 187, endPoint x: 391, endPoint y: 193, distance: 98.8
click at [391, 193] on p "Dealing with a damaged car can be stressful—whether it’s sitting in your drivew…" at bounding box center [623, 186] width 787 height 32
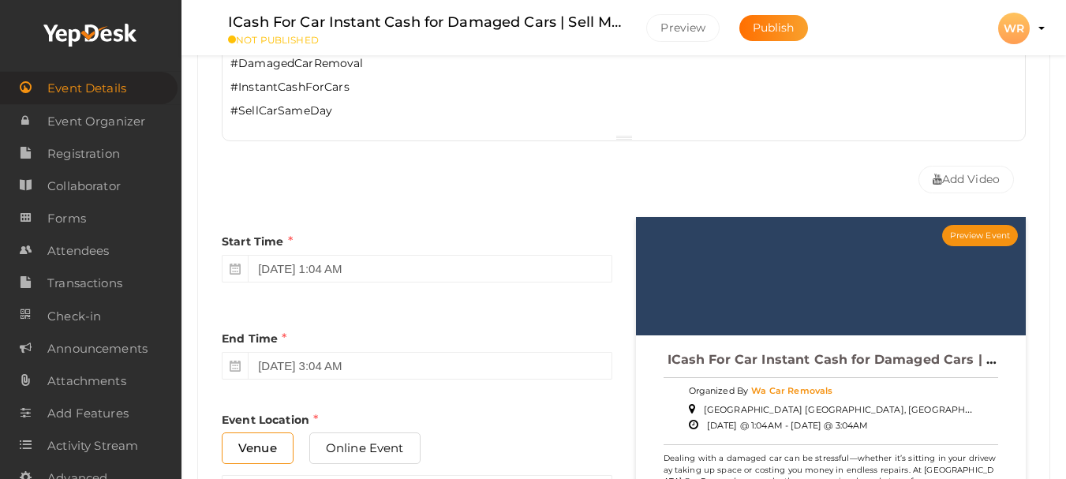
scroll to position [698, 0]
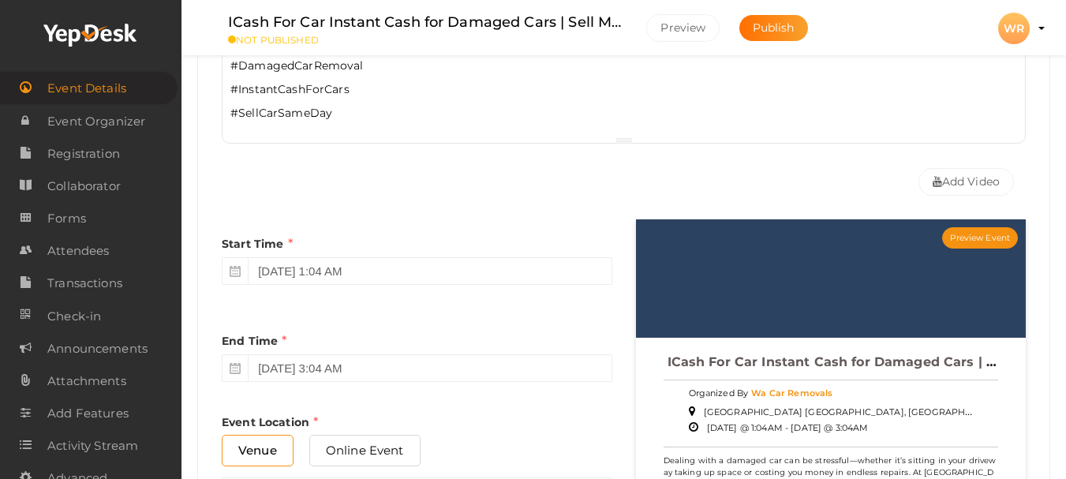
click at [395, 111] on p "#SellCarSameDay" at bounding box center [623, 113] width 787 height 16
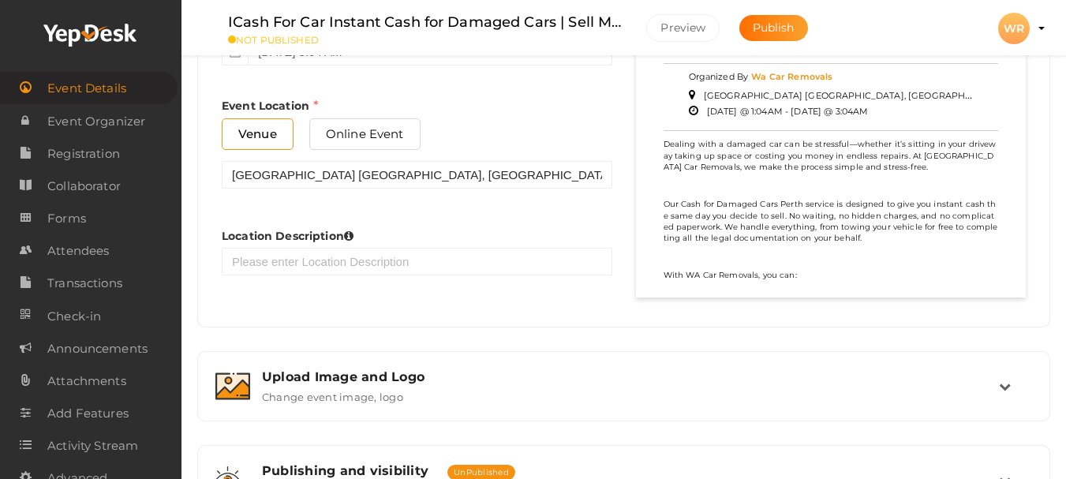
scroll to position [1017, 0]
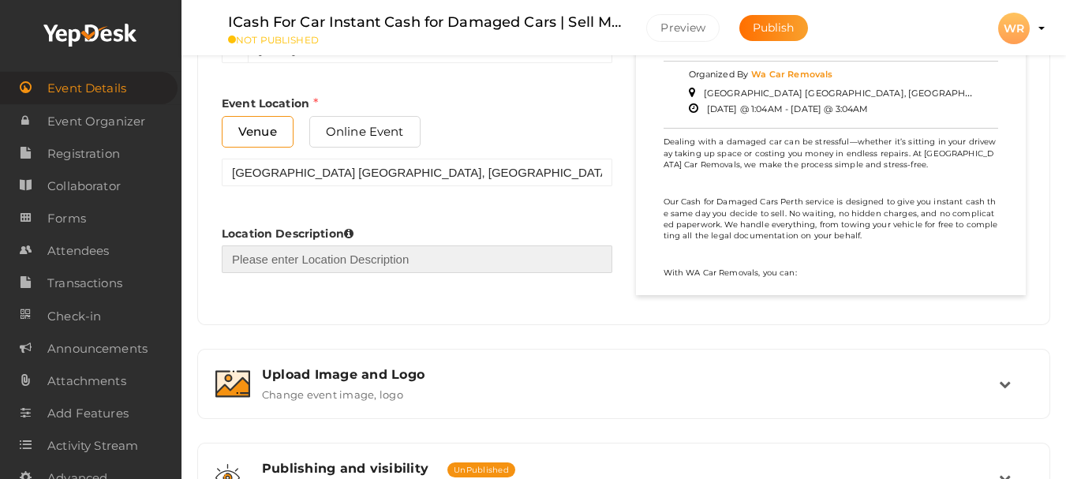
click at [309, 259] on input "text" at bounding box center [417, 259] width 391 height 28
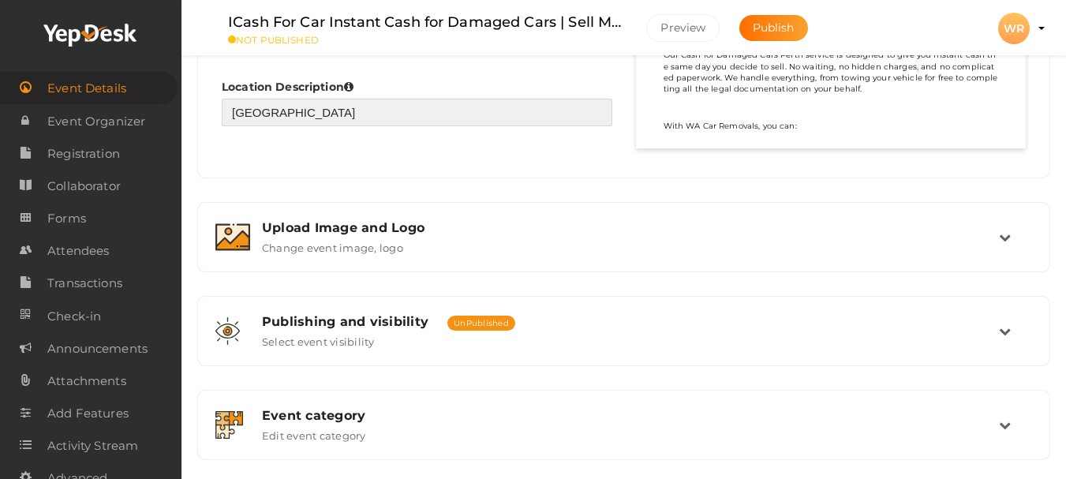
scroll to position [1165, 0]
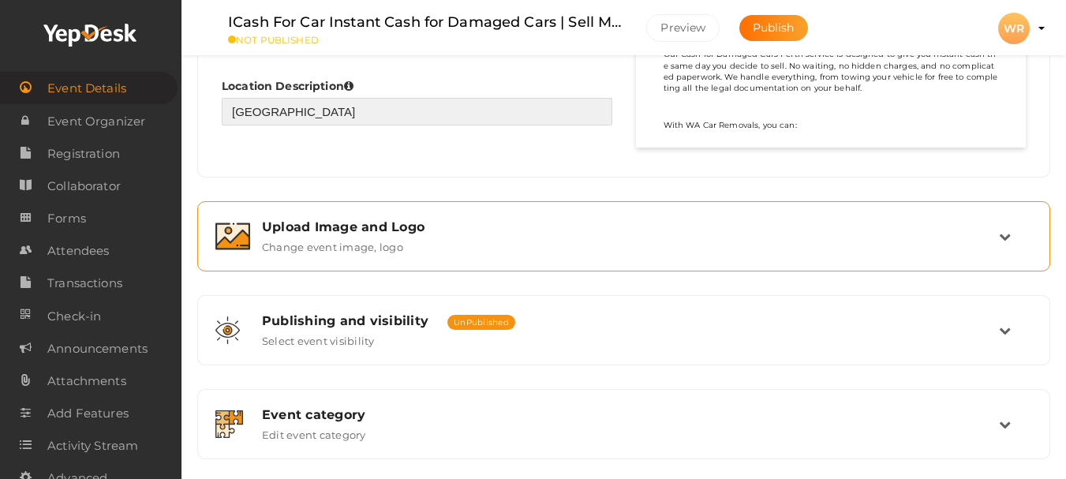
type input "Perth"
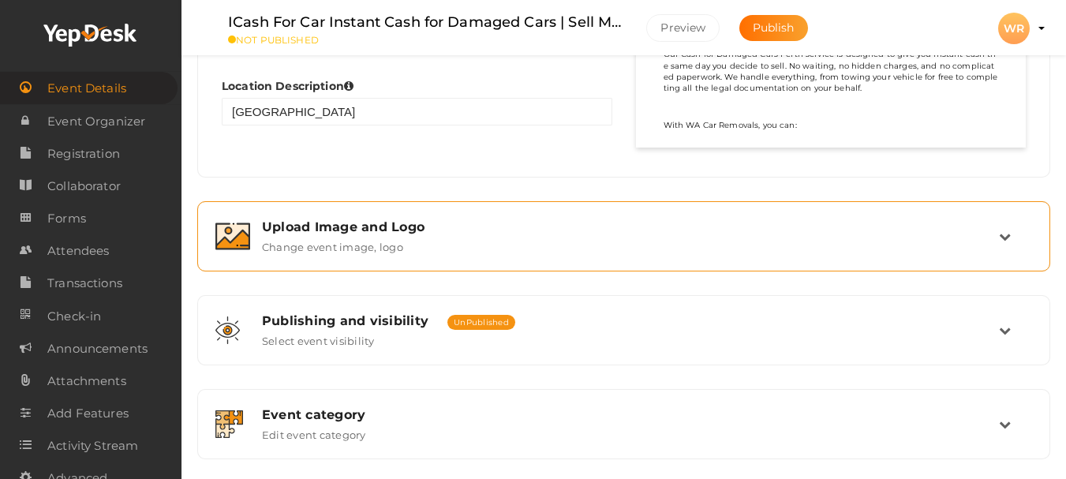
click at [310, 223] on div "Upload Image and Logo" at bounding box center [630, 226] width 737 height 15
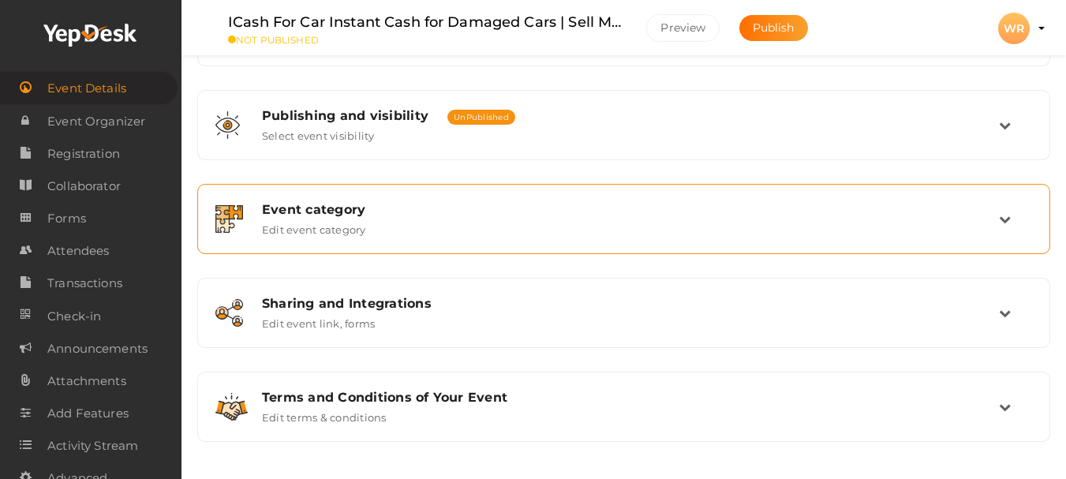
scroll to position [610, 0]
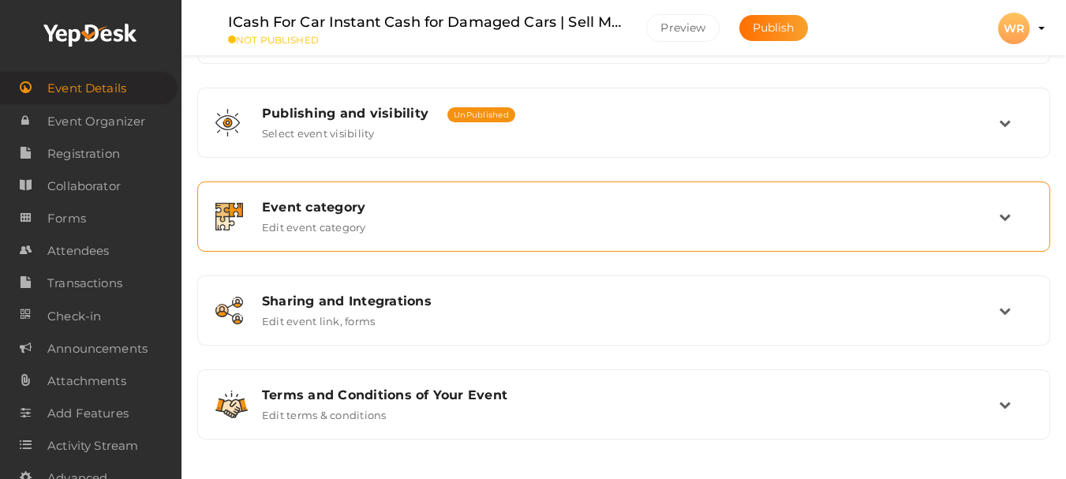
click at [380, 212] on div "Event category" at bounding box center [630, 207] width 737 height 15
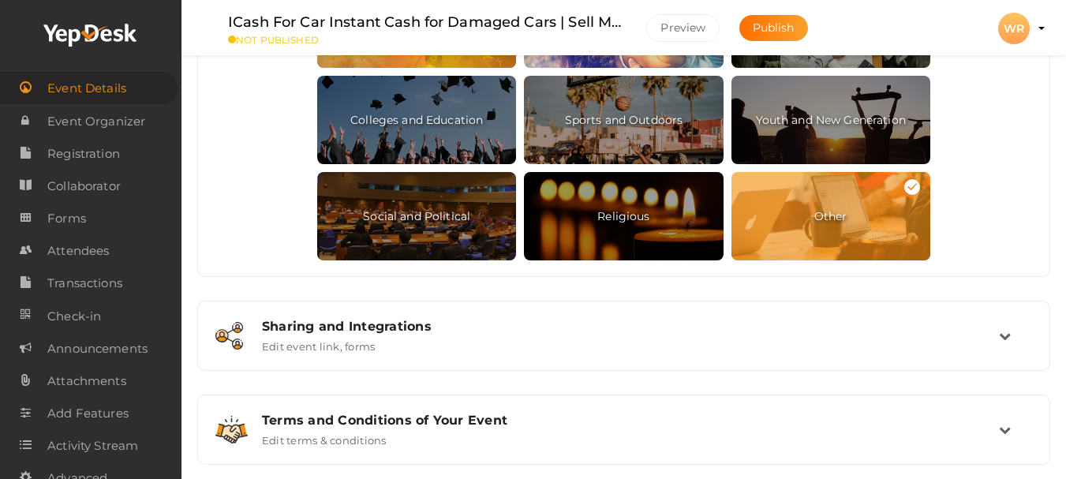
scroll to position [937, 0]
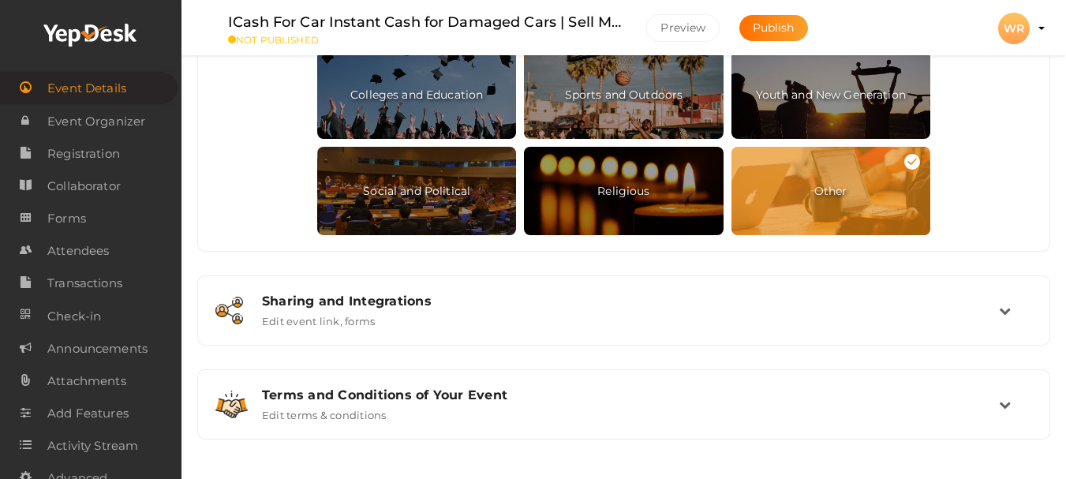
click at [801, 177] on span "Other" at bounding box center [830, 191] width 199 height 88
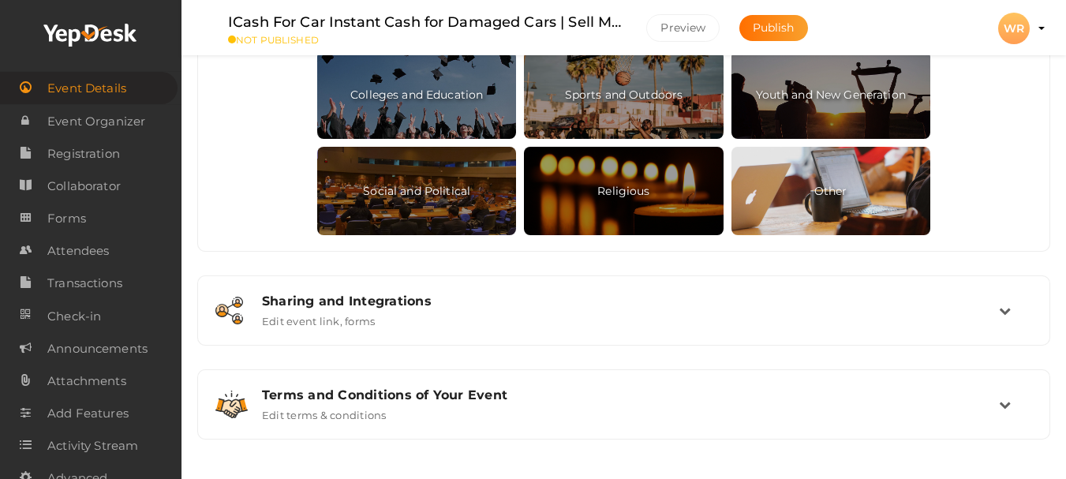
click at [801, 177] on span "Other" at bounding box center [830, 191] width 199 height 88
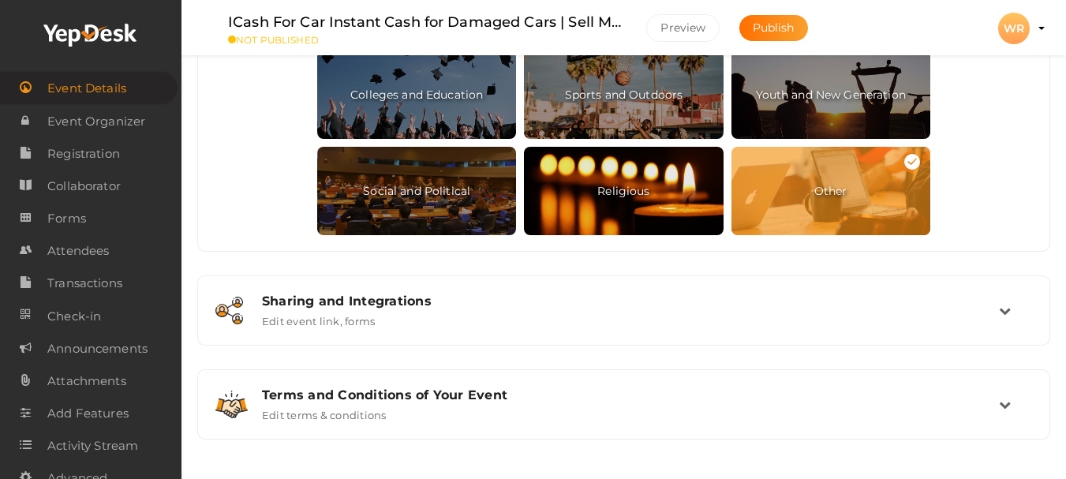
click at [649, 203] on span "Religious" at bounding box center [623, 191] width 199 height 88
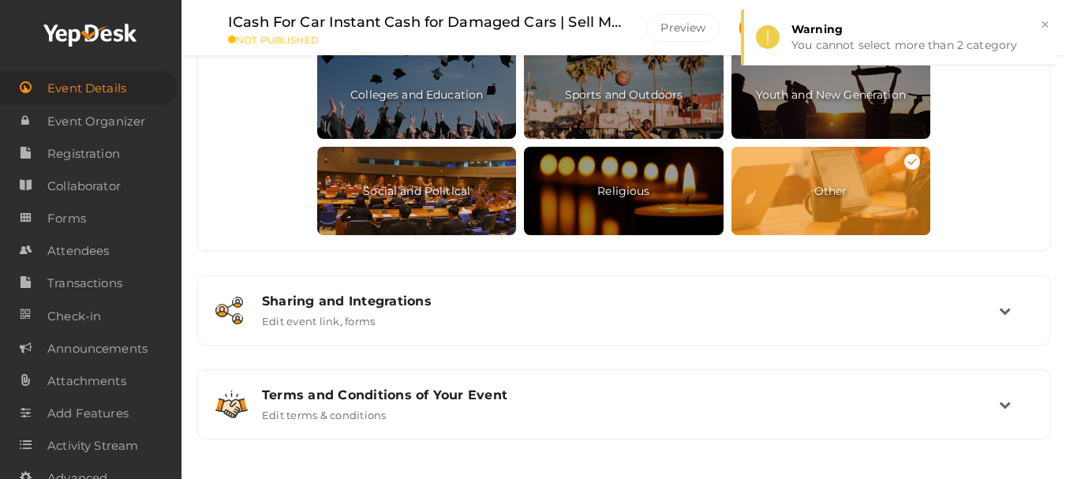
click at [428, 197] on span "Social and Political" at bounding box center [416, 191] width 199 height 88
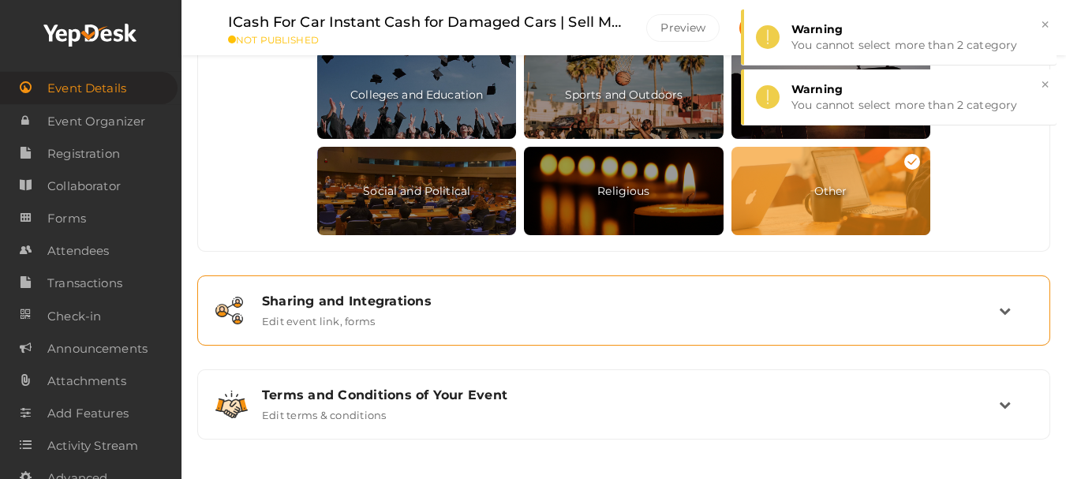
click at [394, 321] on div "Sharing and Integrations Edit event link, forms" at bounding box center [624, 311] width 749 height 34
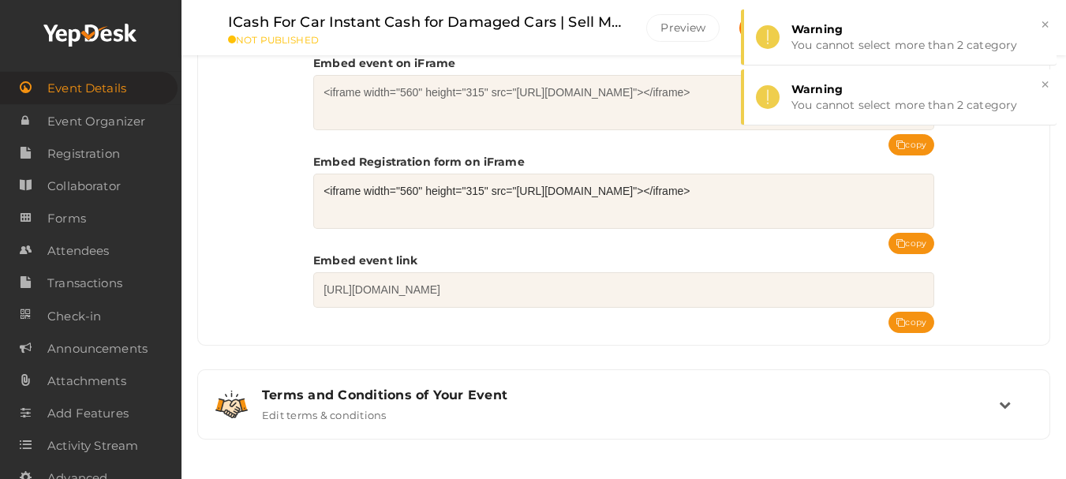
scroll to position [769, 0]
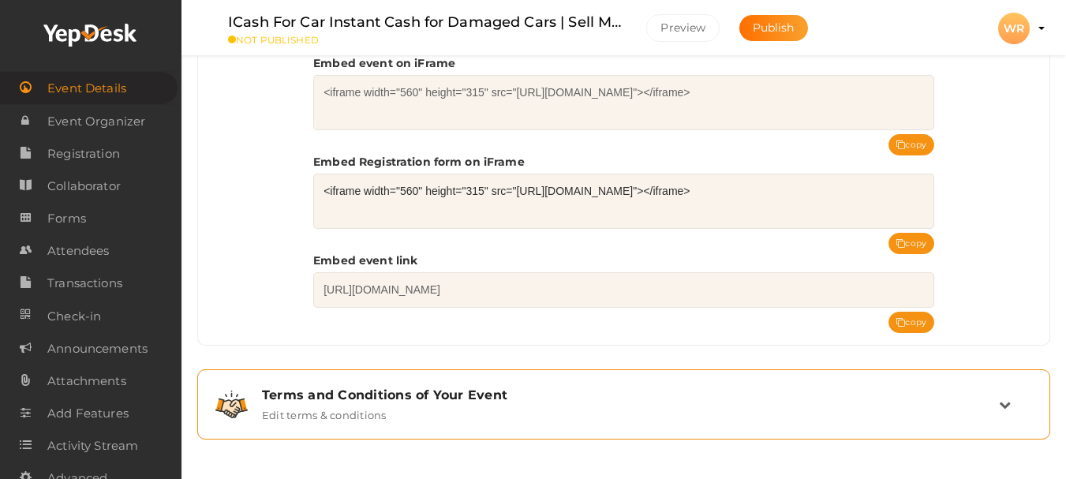
click at [422, 399] on div "Terms and Conditions of Your Event" at bounding box center [630, 394] width 737 height 15
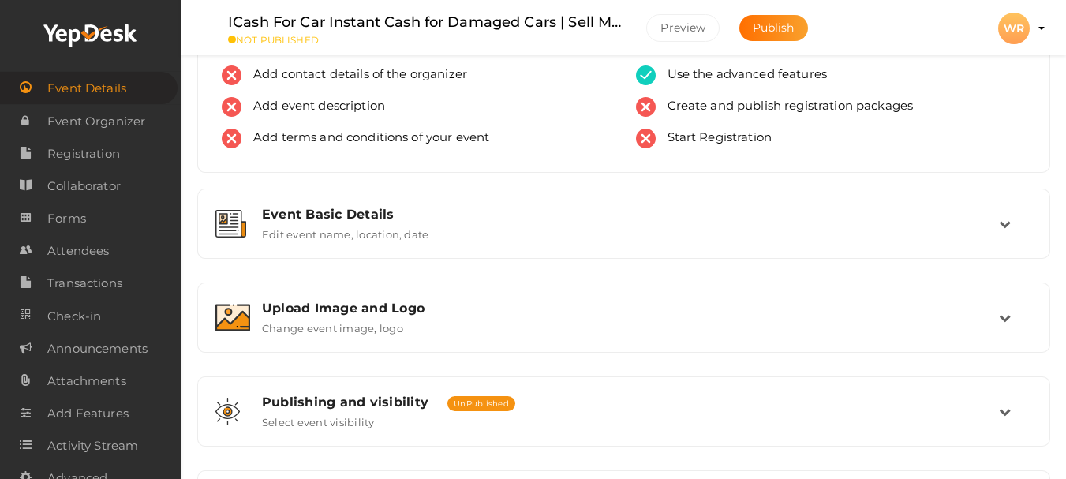
scroll to position [0, 0]
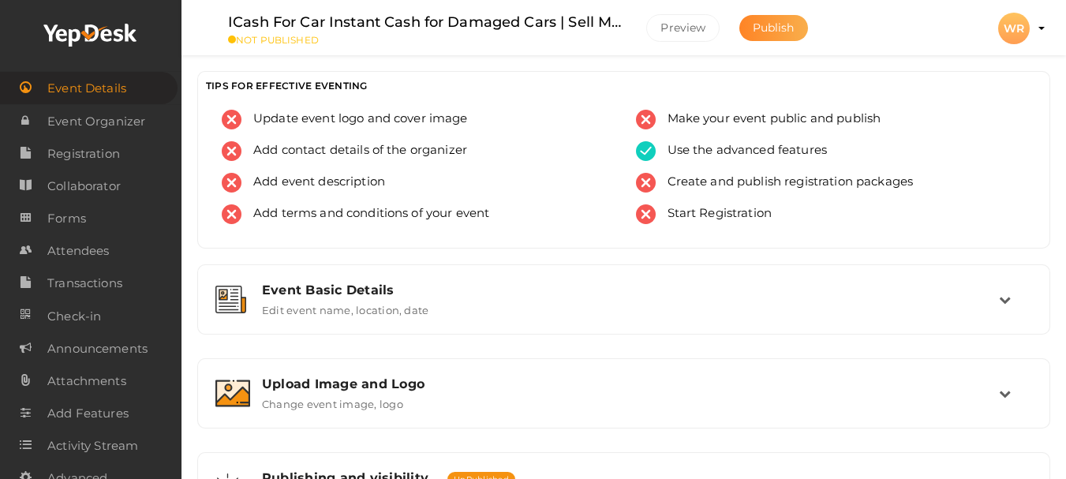
click at [767, 33] on span "Publish" at bounding box center [774, 28] width 42 height 14
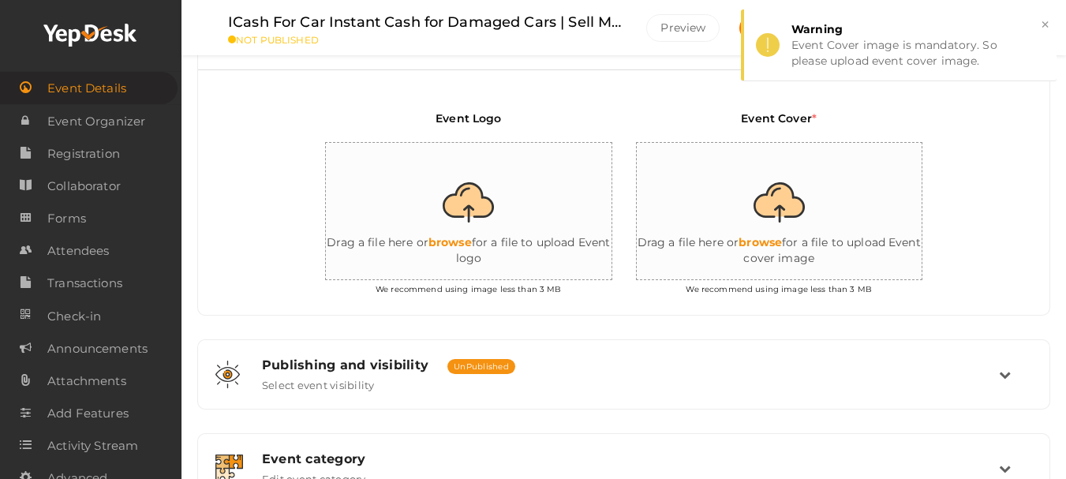
click at [485, 229] on input "file" at bounding box center [484, 212] width 316 height 138
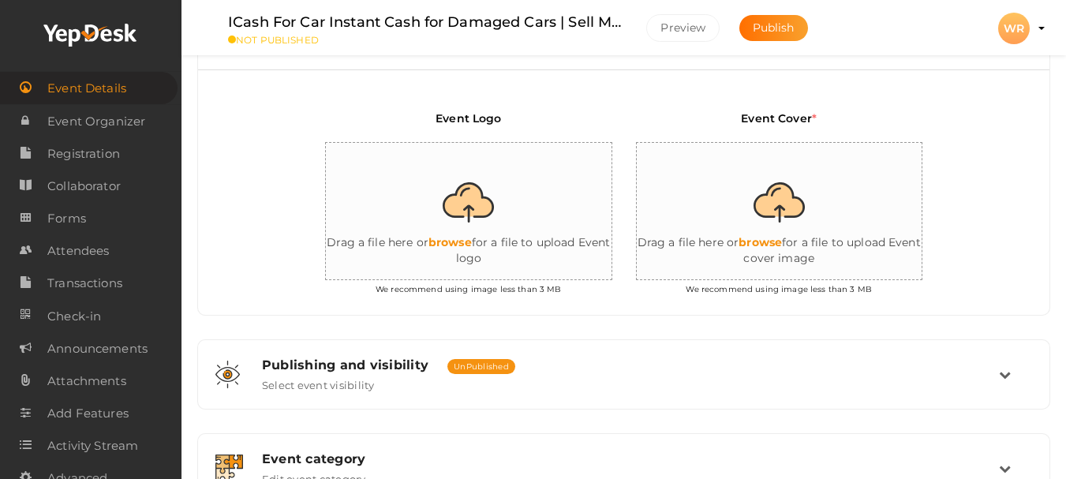
type input "C:\fakepath\wa car removal logo jpg images.jpg"
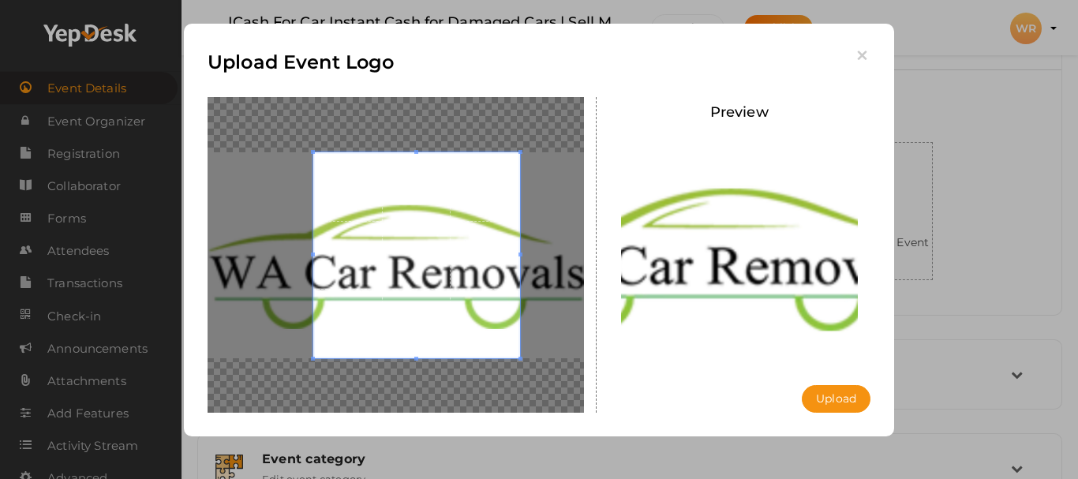
drag, startPoint x: 314, startPoint y: 151, endPoint x: 189, endPoint y: 117, distance: 129.2
click at [189, 117] on div "Upload Event Logo Preview Upload Uploading..." at bounding box center [539, 230] width 710 height 413
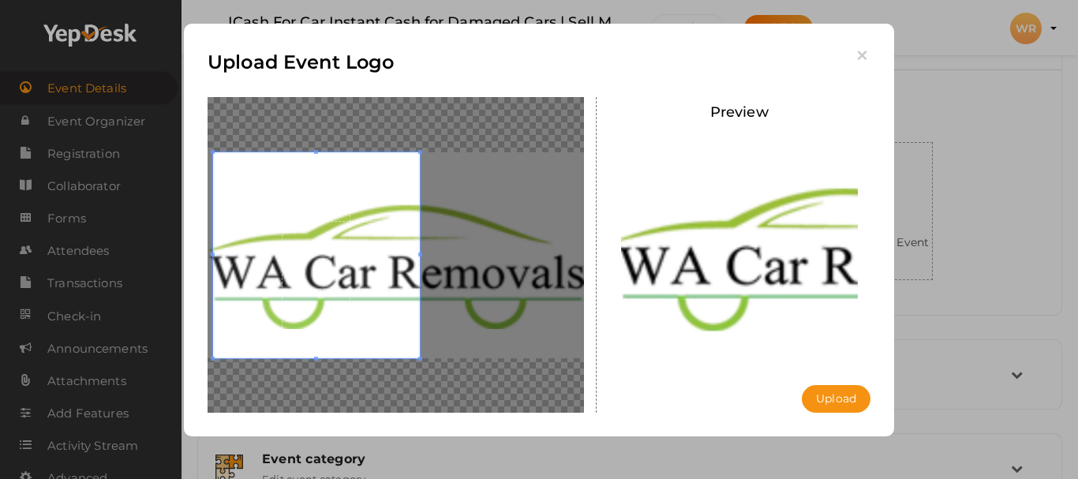
drag, startPoint x: 355, startPoint y: 199, endPoint x: 236, endPoint y: 194, distance: 119.2
click at [236, 194] on span at bounding box center [316, 255] width 207 height 207
click at [836, 394] on button "Upload" at bounding box center [836, 399] width 69 height 28
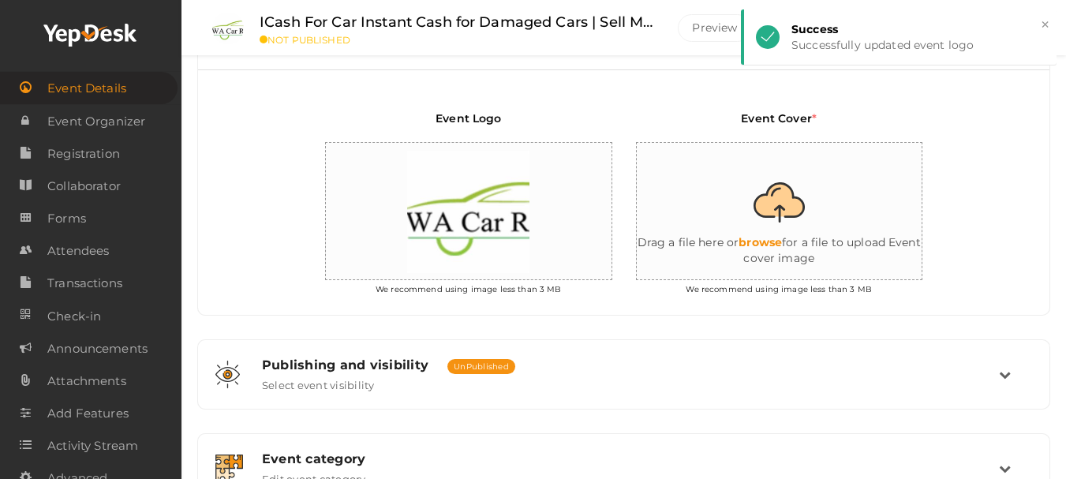
click at [769, 239] on input "file" at bounding box center [795, 212] width 316 height 138
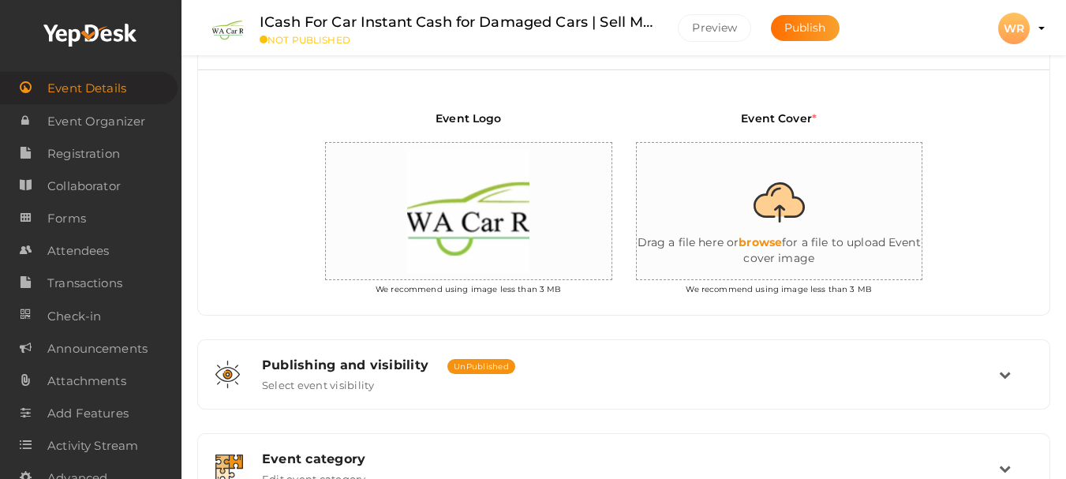
type input "C:\fakepath\WA_Car_Removal[1].jpg"
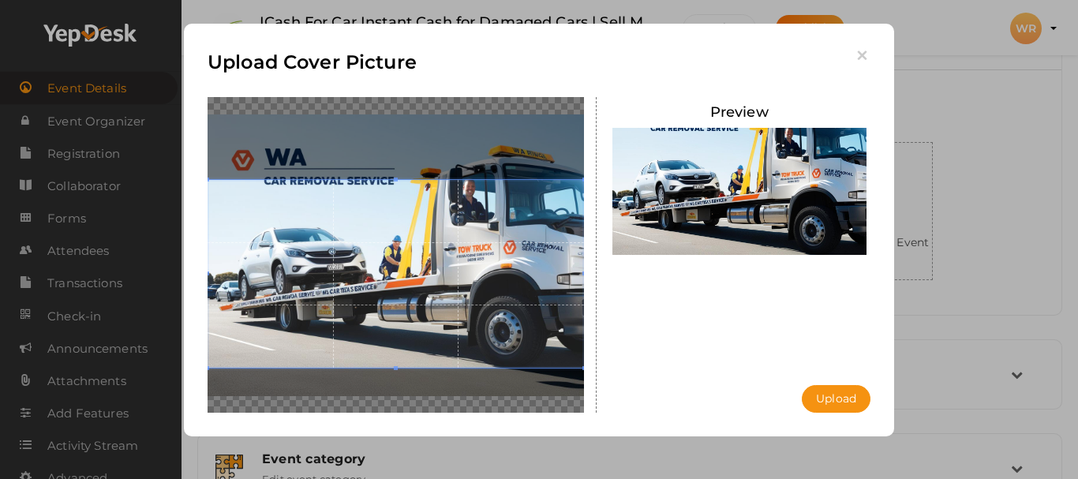
drag, startPoint x: 396, startPoint y: 180, endPoint x: 396, endPoint y: 134, distance: 45.8
click at [396, 134] on div at bounding box center [396, 255] width 376 height 316
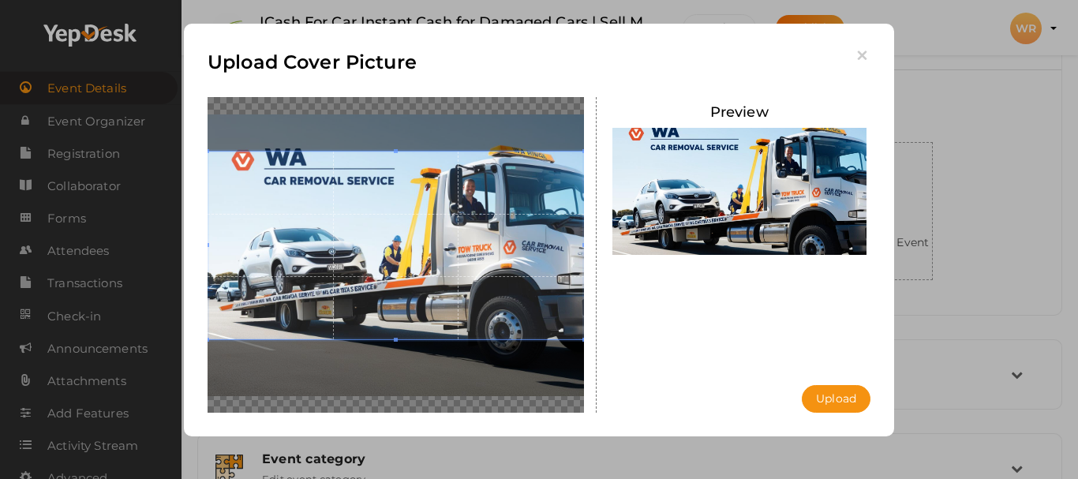
drag, startPoint x: 472, startPoint y: 278, endPoint x: 469, endPoint y: 249, distance: 28.6
click at [469, 249] on span at bounding box center [396, 245] width 376 height 189
click at [856, 407] on button "Upload" at bounding box center [836, 399] width 69 height 28
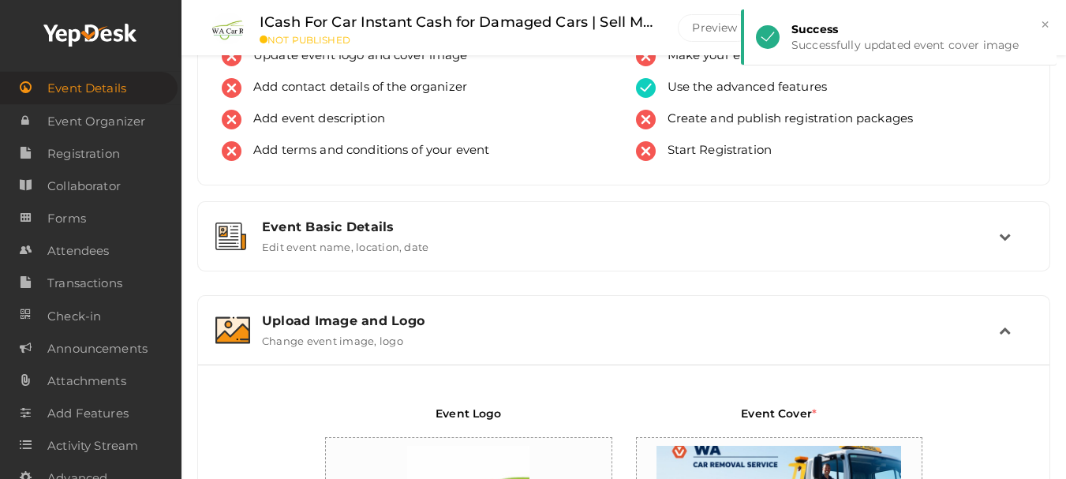
scroll to position [0, 0]
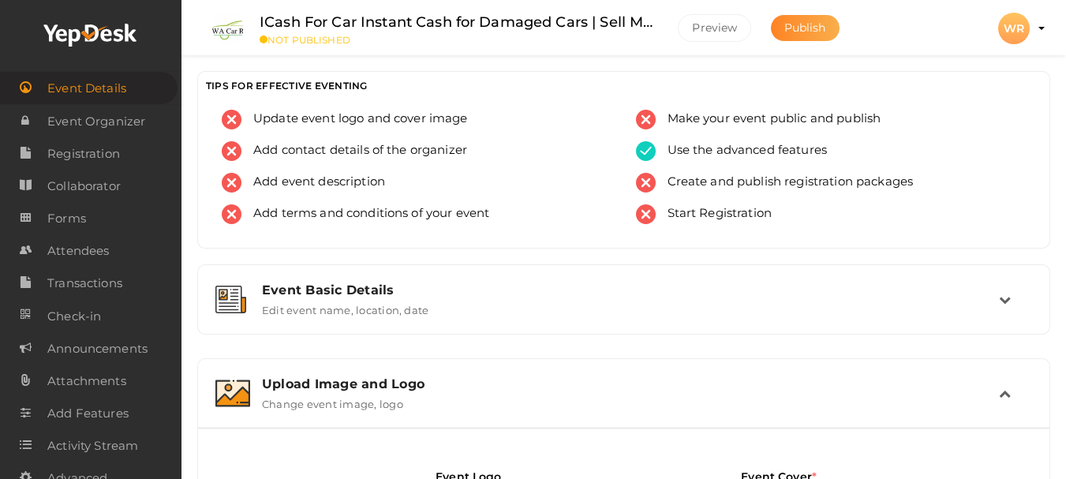
click at [802, 24] on span "Publish" at bounding box center [805, 28] width 42 height 14
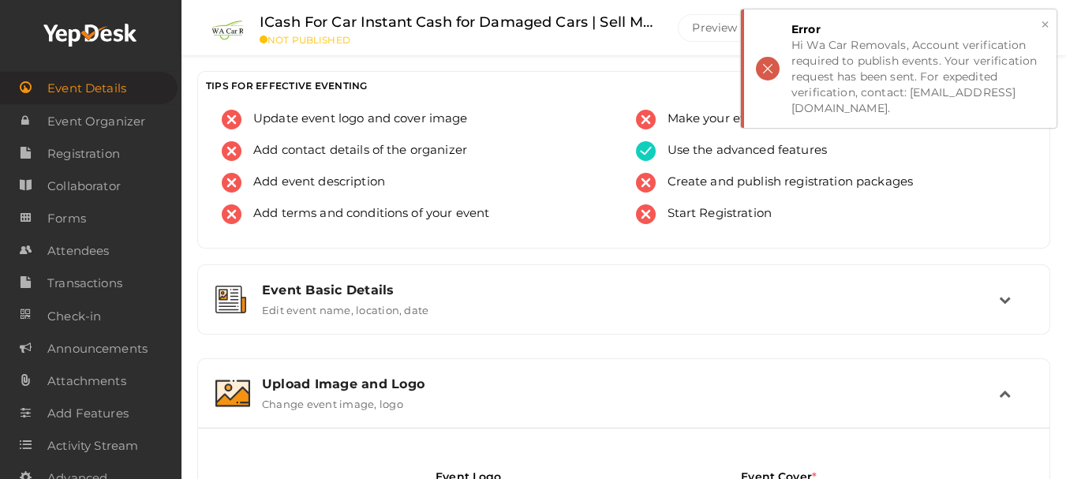
click at [1041, 25] on button "×" at bounding box center [1045, 25] width 10 height 18
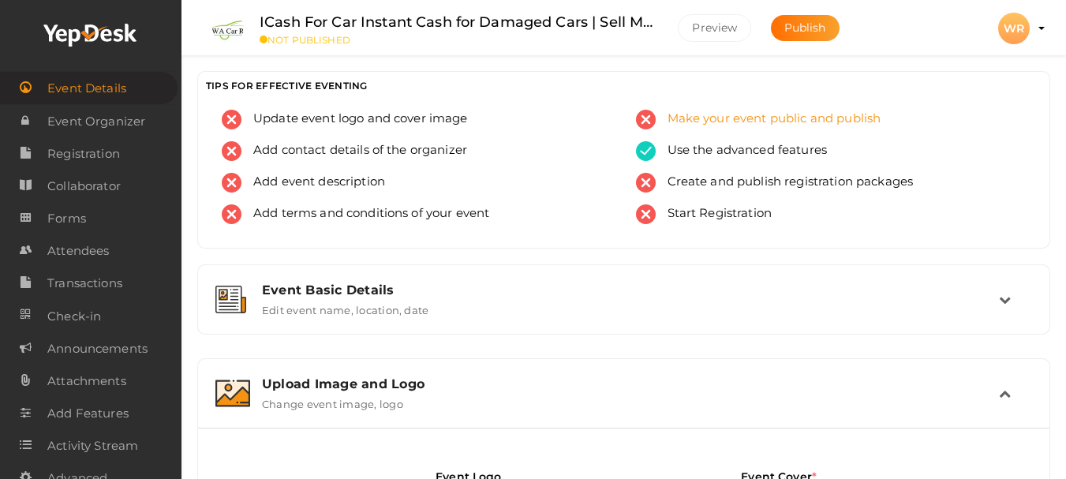
click at [703, 131] on div "Make your event public and publish" at bounding box center [831, 126] width 391 height 32
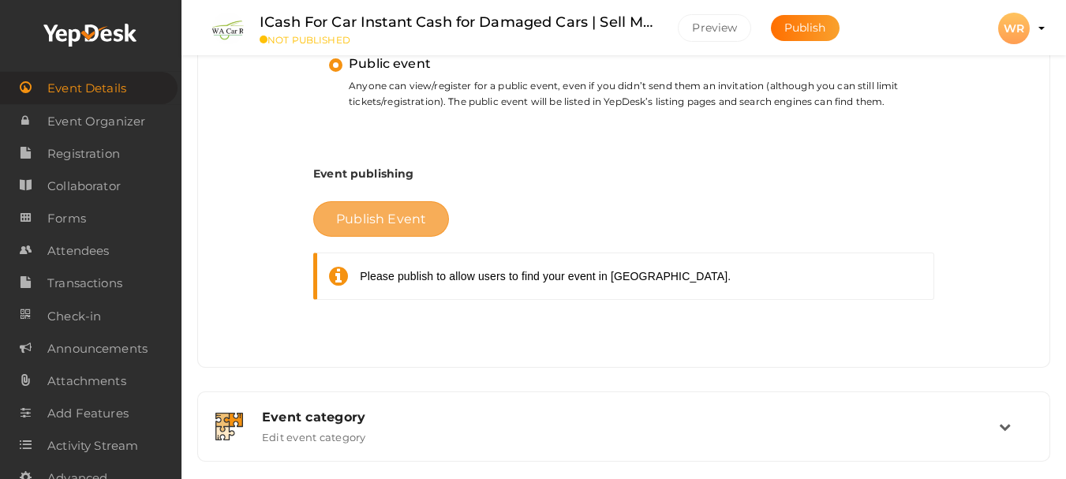
click at [385, 218] on span "Publish Event" at bounding box center [381, 218] width 90 height 15
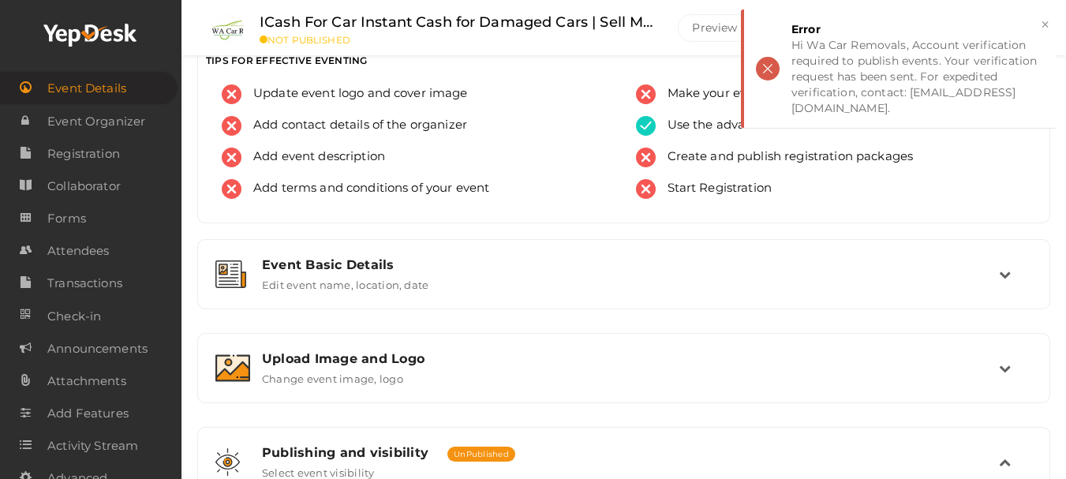
scroll to position [0, 0]
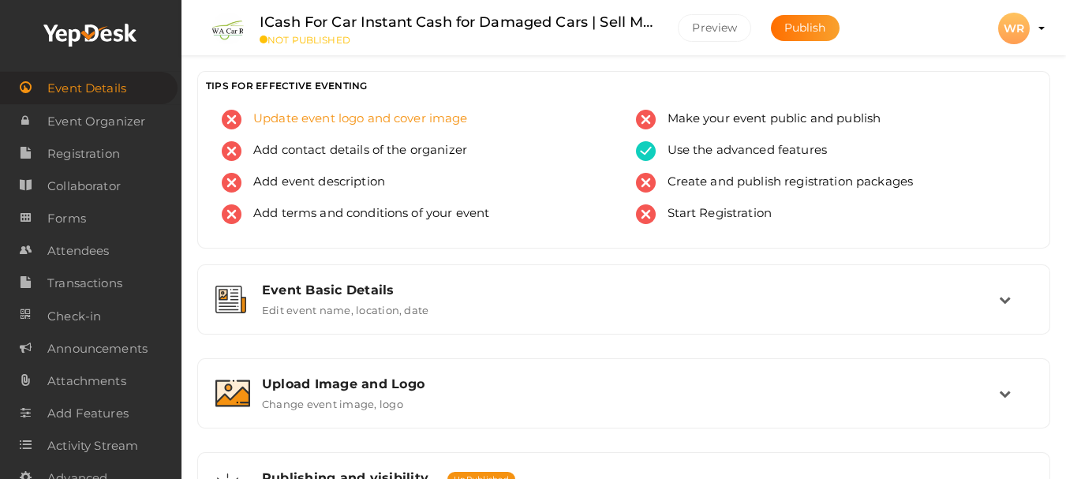
click at [329, 119] on span "Update event logo and cover image" at bounding box center [354, 120] width 226 height 20
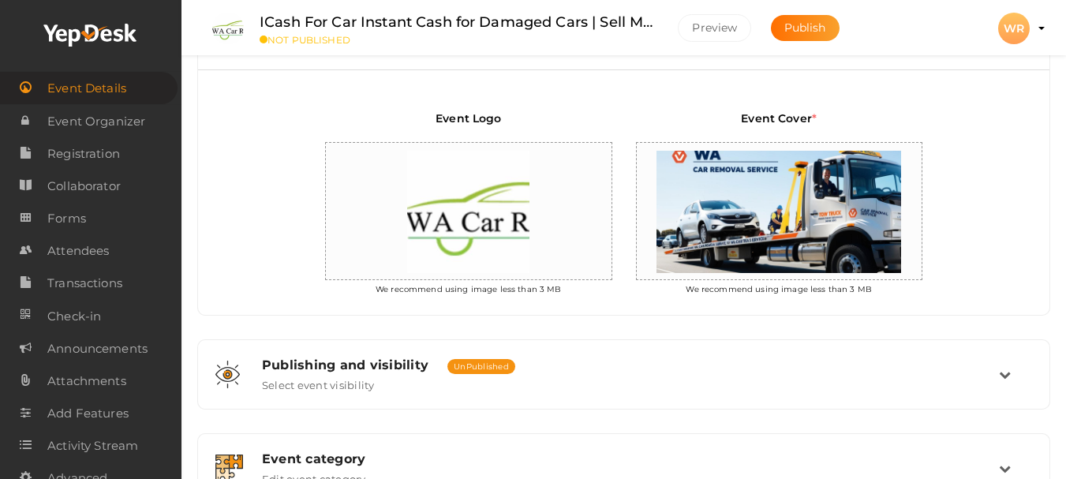
scroll to position [610, 0]
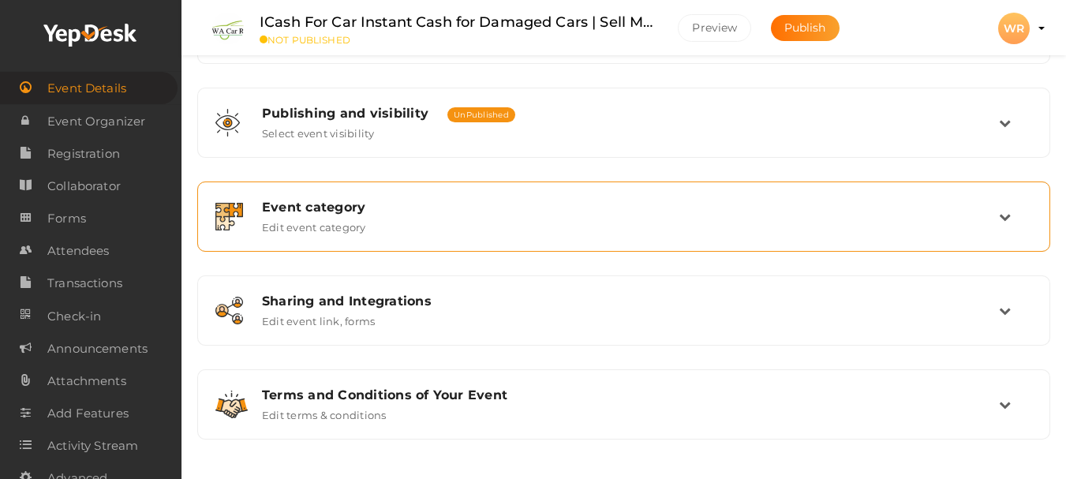
click at [332, 241] on div "Event category Edit event category" at bounding box center [624, 216] width 836 height 53
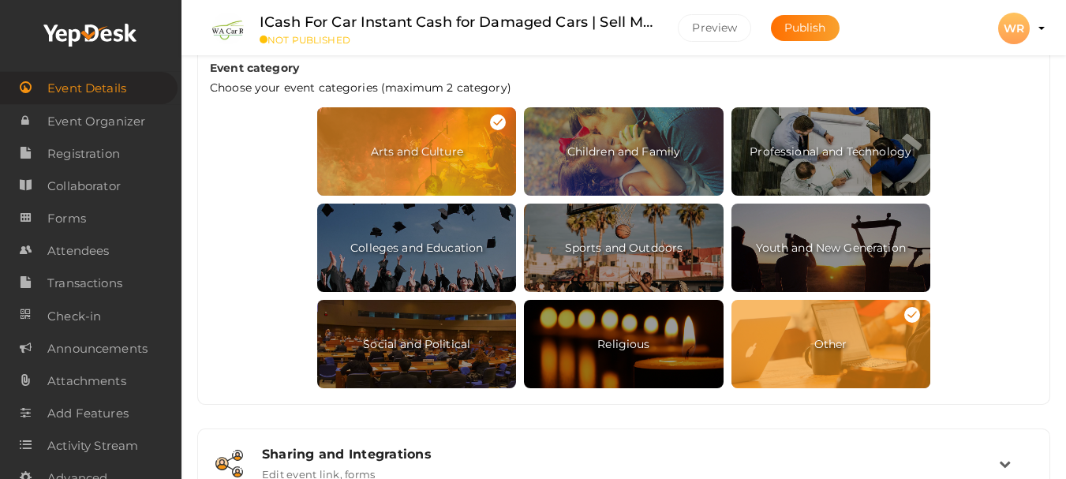
scroll to position [831, 0]
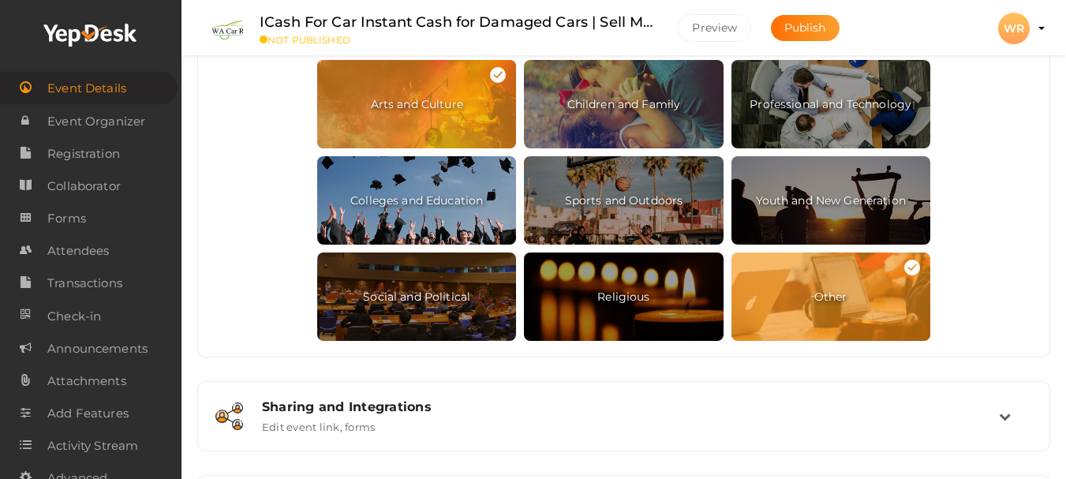
click at [398, 236] on span "Colleges and Education" at bounding box center [416, 200] width 199 height 88
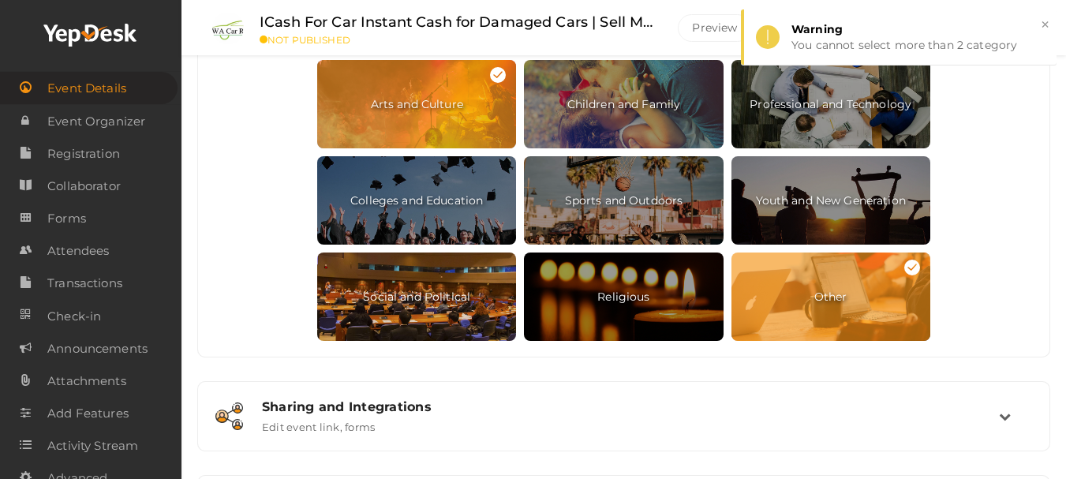
click at [407, 315] on span "Social and Political" at bounding box center [416, 296] width 199 height 88
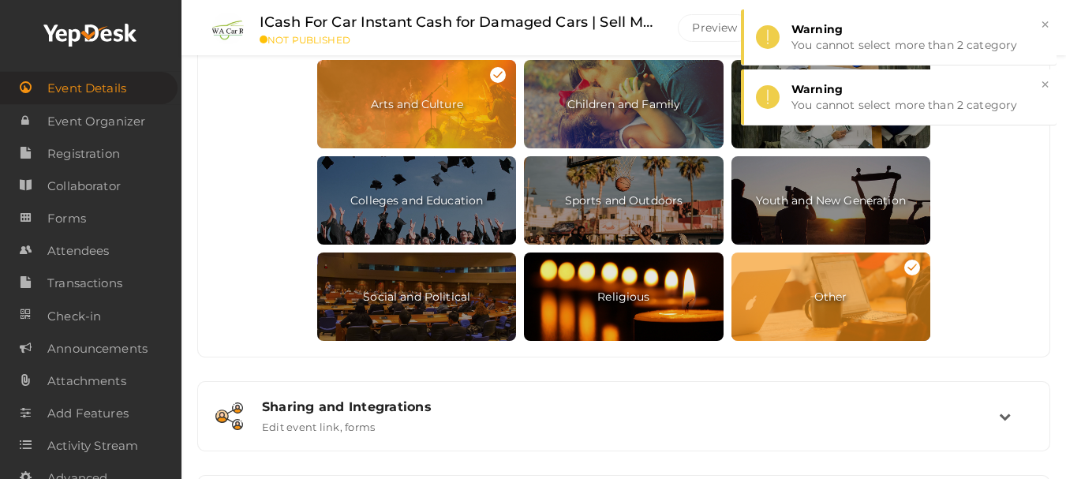
click at [582, 295] on span "Religious" at bounding box center [623, 296] width 199 height 88
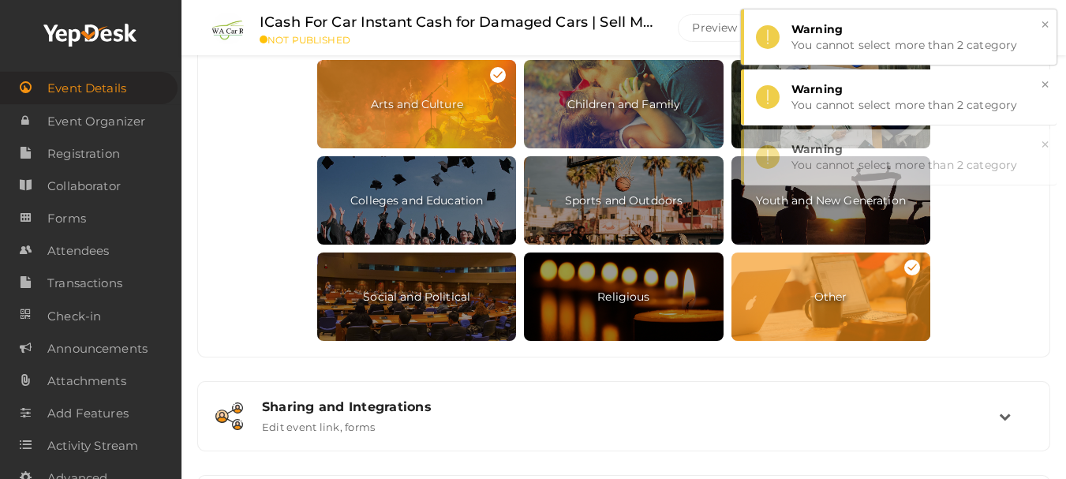
click at [1045, 19] on button "×" at bounding box center [1045, 25] width 10 height 18
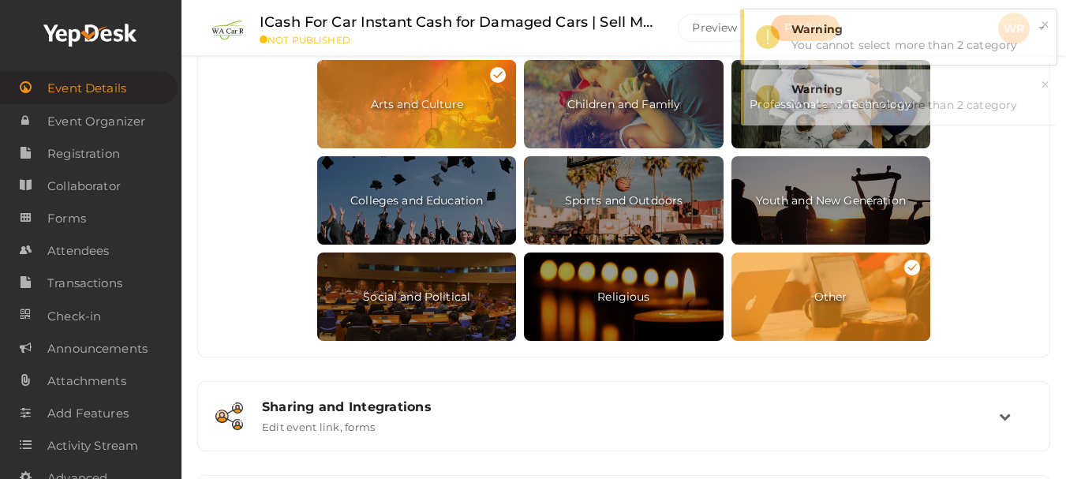
click at [1045, 19] on button "×" at bounding box center [1045, 25] width 10 height 18
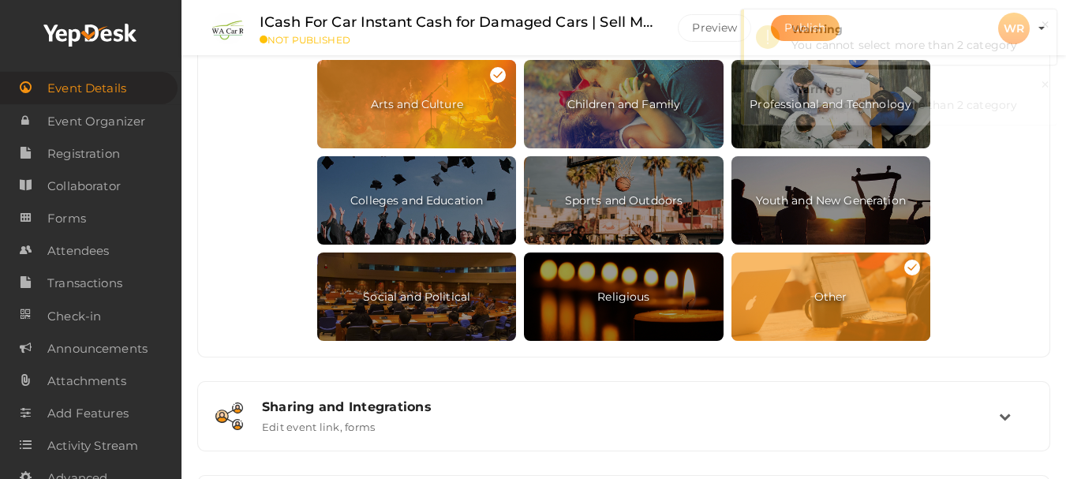
click at [1045, 19] on button "×" at bounding box center [1045, 25] width 10 height 18
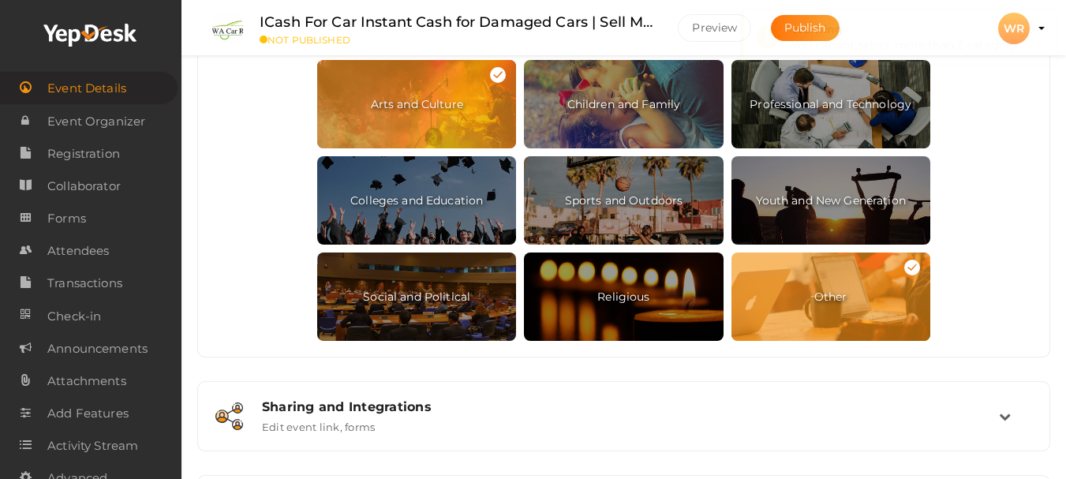
click at [1045, 19] on button "×" at bounding box center [1045, 25] width 10 height 18
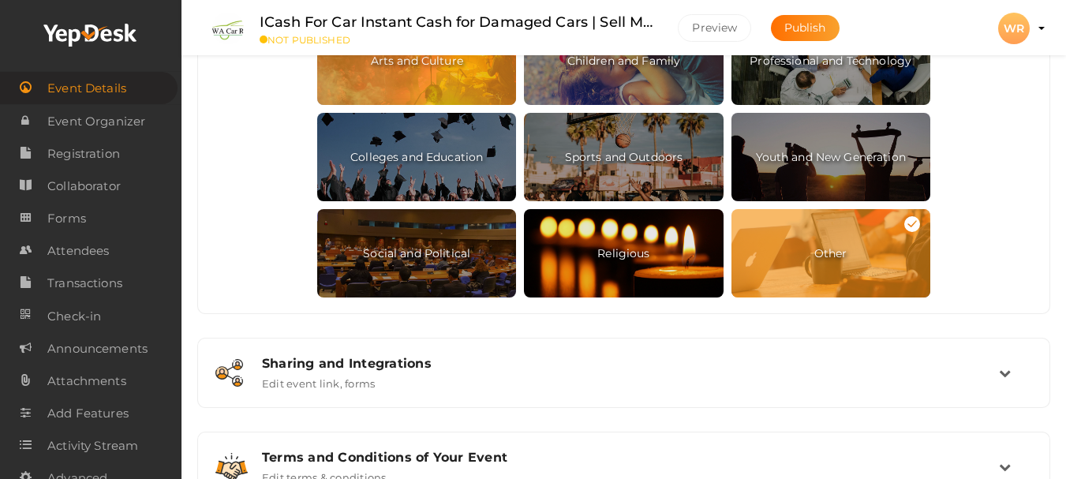
scroll to position [937, 0]
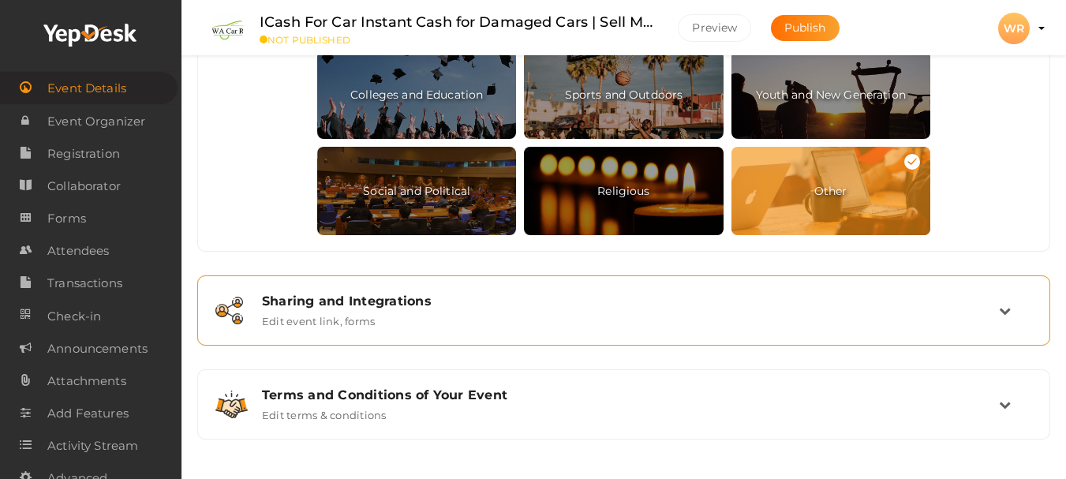
click at [473, 308] on div "Sharing and Integrations Edit event link, forms" at bounding box center [624, 311] width 749 height 34
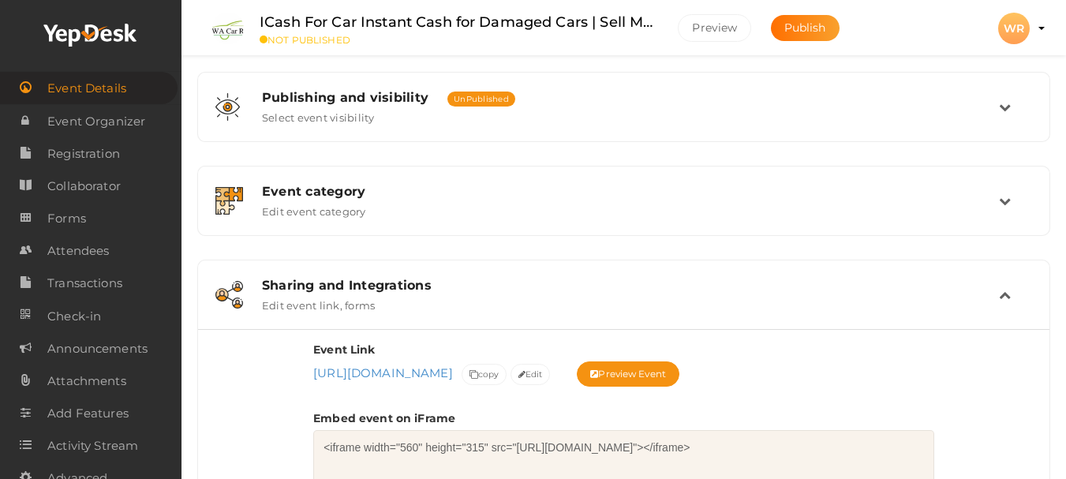
scroll to position [342, 0]
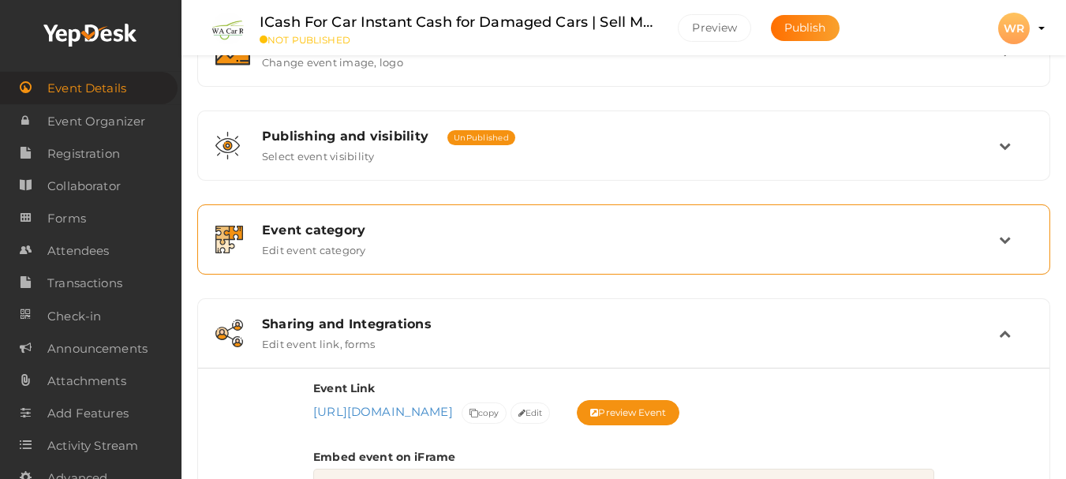
click at [361, 230] on div "Event category" at bounding box center [630, 230] width 737 height 15
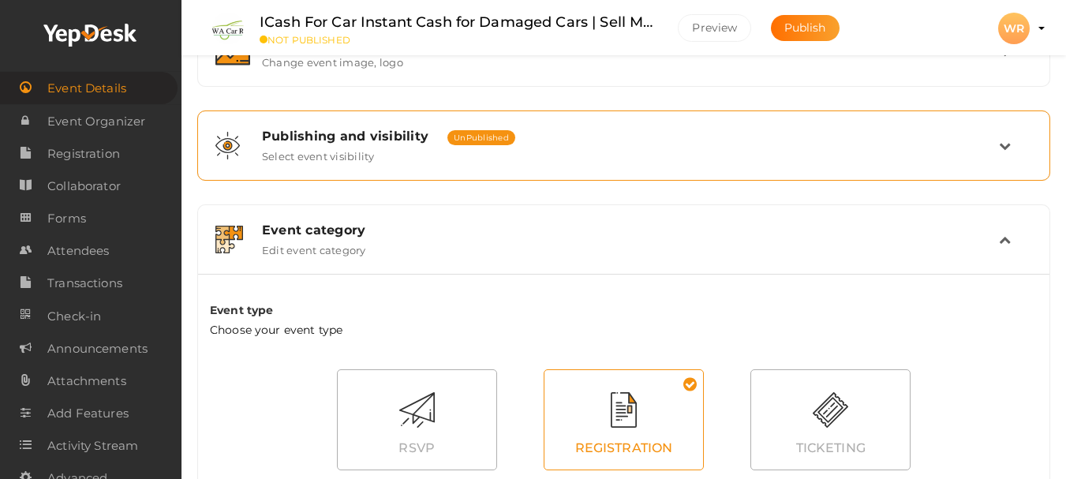
click at [338, 153] on label "Select event visibility" at bounding box center [318, 153] width 113 height 19
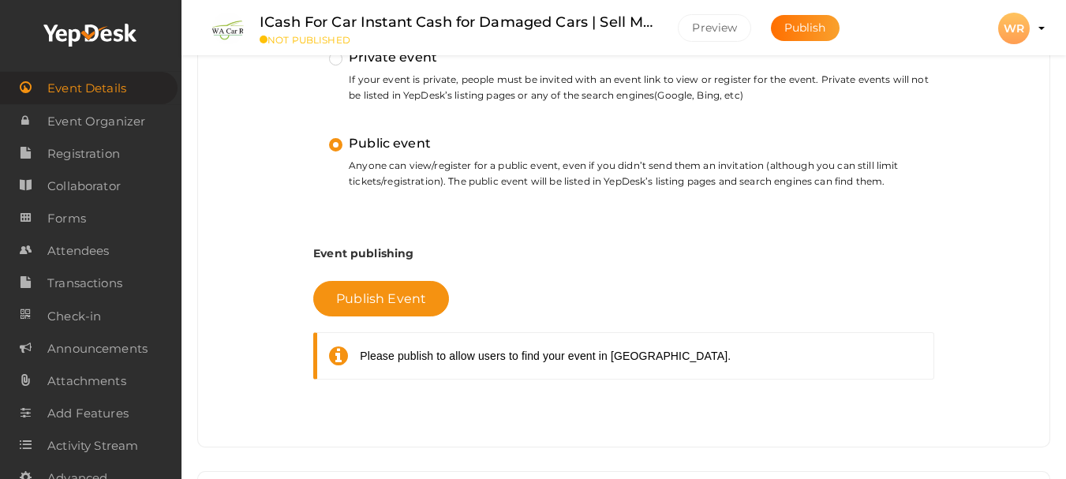
scroll to position [582, 0]
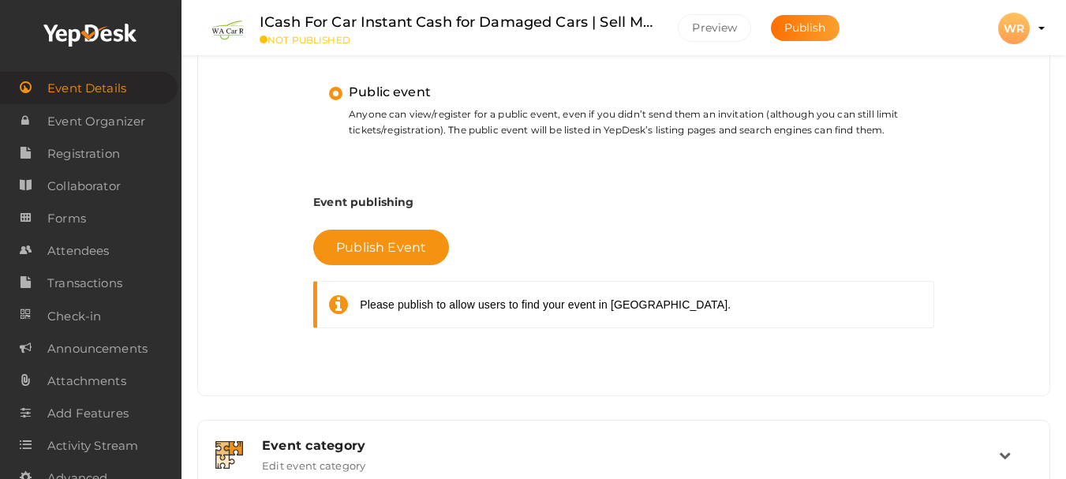
click at [354, 245] on span "Publish Event" at bounding box center [381, 247] width 90 height 15
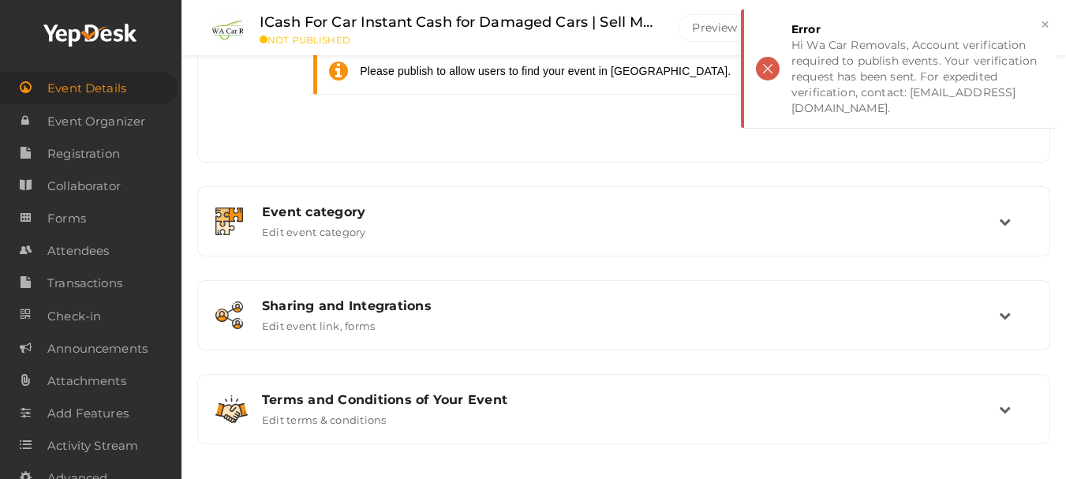
scroll to position [820, 0]
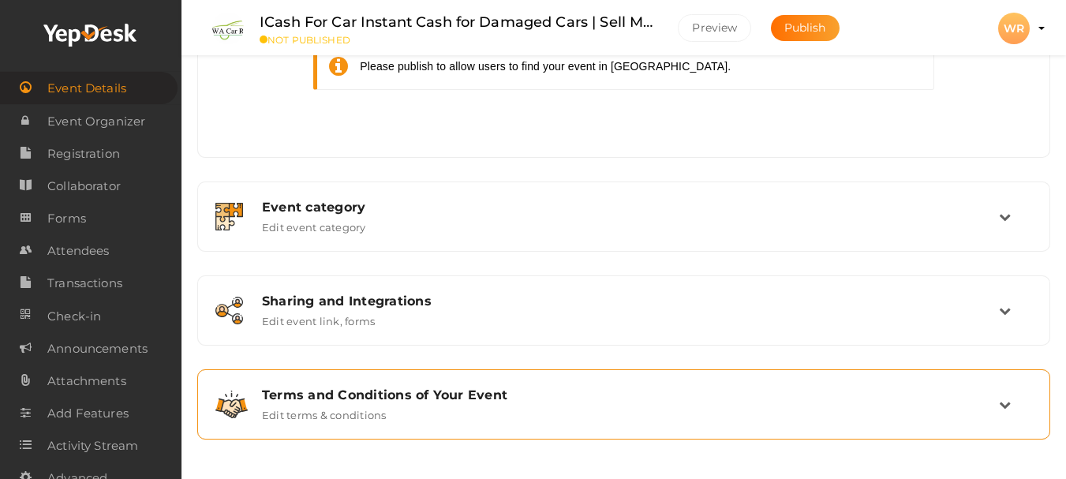
click at [448, 410] on div "Terms and Conditions of Your Event Edit terms & conditions" at bounding box center [624, 404] width 749 height 34
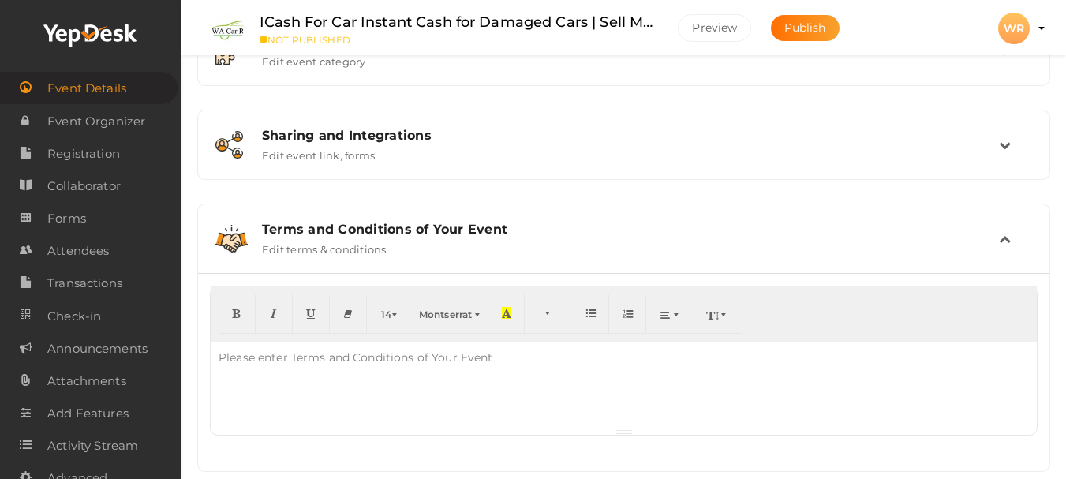
scroll to position [528, 0]
click at [360, 389] on div at bounding box center [624, 387] width 826 height 87
paste div
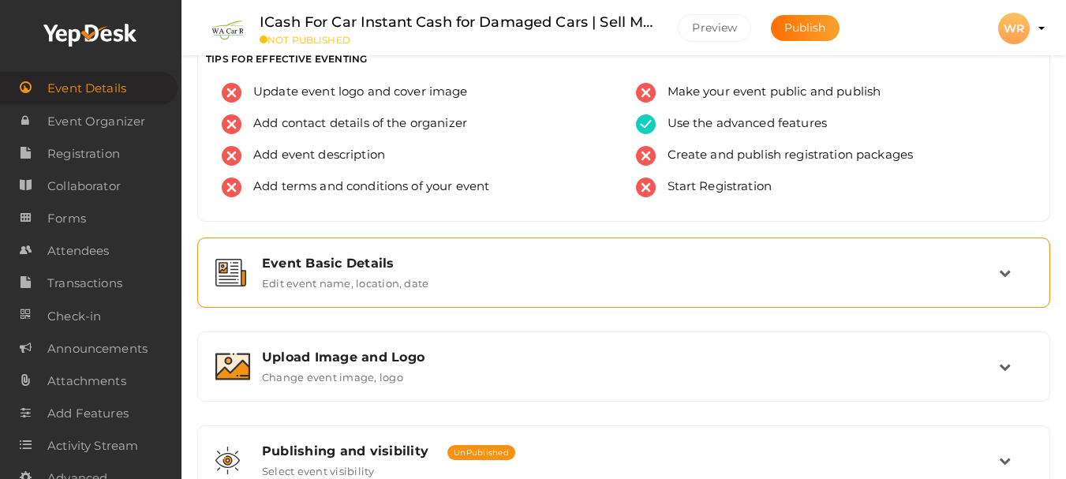
scroll to position [0, 0]
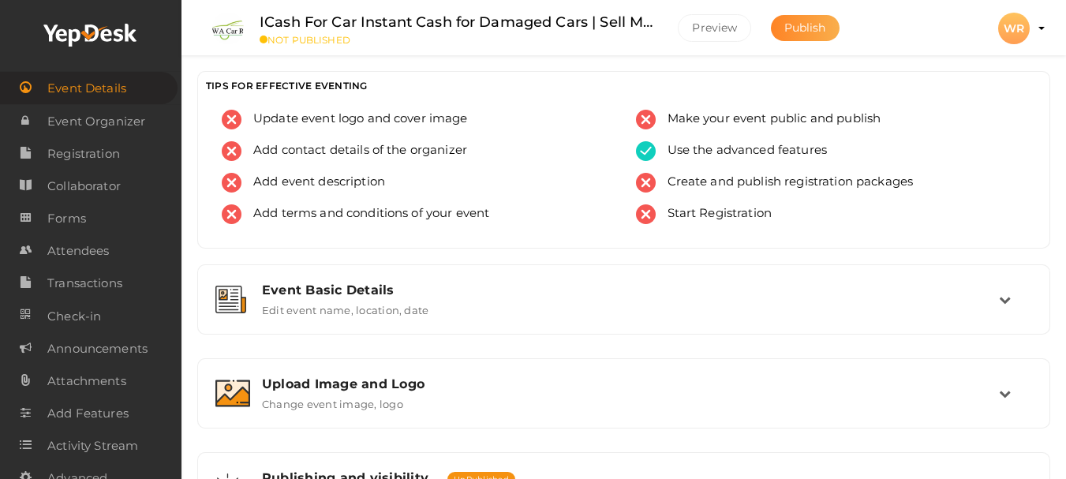
click at [799, 38] on button "Publish" at bounding box center [805, 28] width 69 height 26
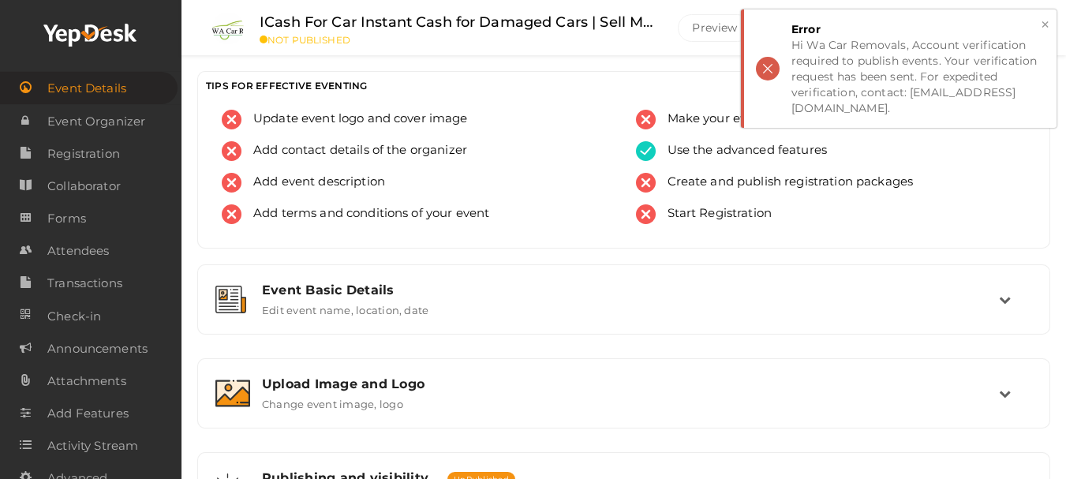
click at [772, 61] on div "× Error Hi Wa Car Removals, Account verification required to publish events. Yo…" at bounding box center [899, 68] width 316 height 118
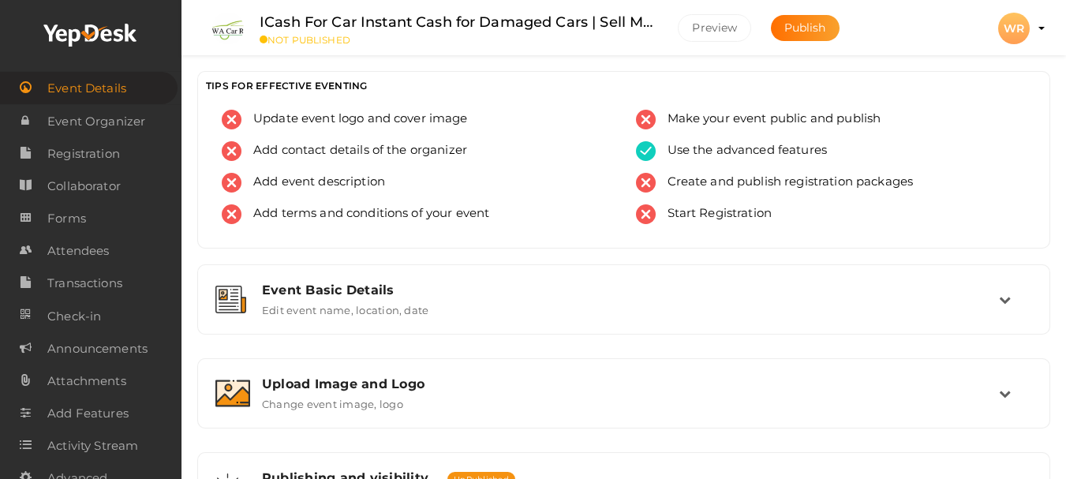
click at [1034, 23] on button "WR WR Wa Car Removals wacarremovals4@gmail.com Personal Profile My Events Admin…" at bounding box center [1013, 28] width 41 height 33
click at [394, 226] on div "Add terms and conditions of your event" at bounding box center [417, 220] width 391 height 32
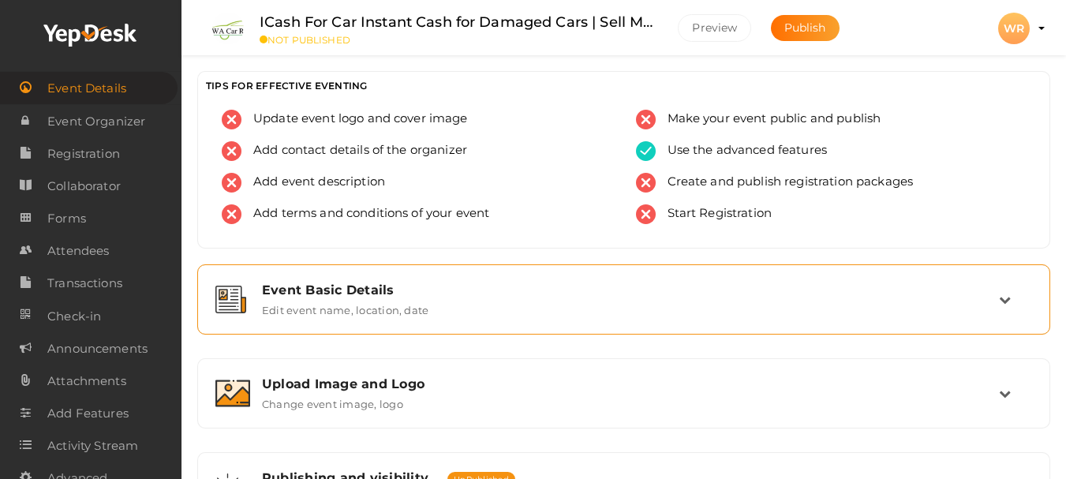
click at [428, 318] on div "Event Basic Details Edit event name, location, date" at bounding box center [624, 299] width 836 height 53
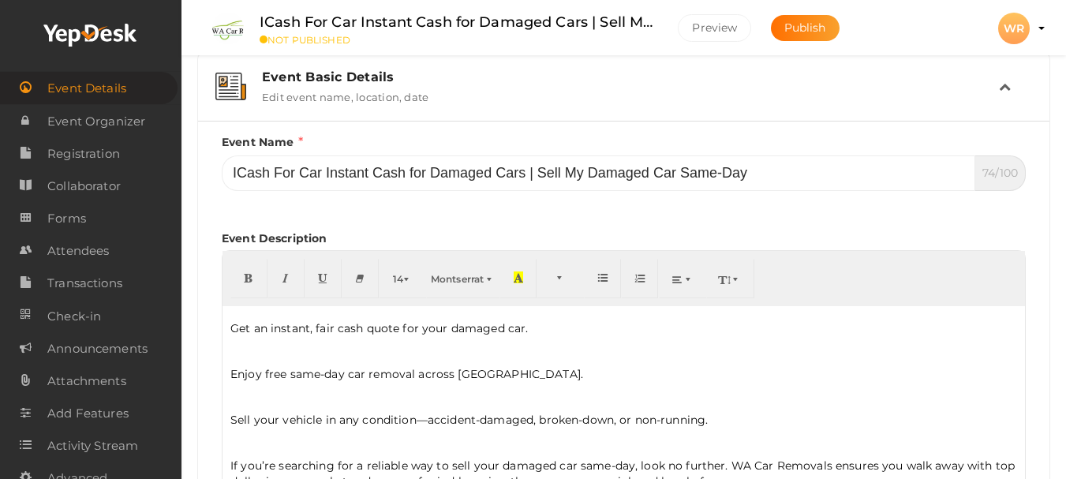
scroll to position [233, 0]
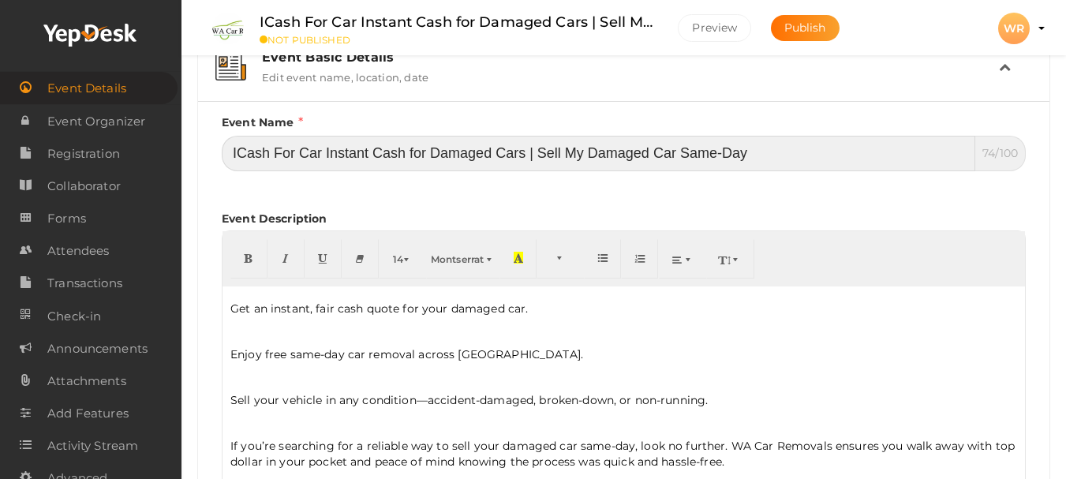
click at [589, 164] on input "ICash For Car Instant Cash for Damaged Cars | Sell My Damaged Car Same-Day" at bounding box center [599, 154] width 754 height 36
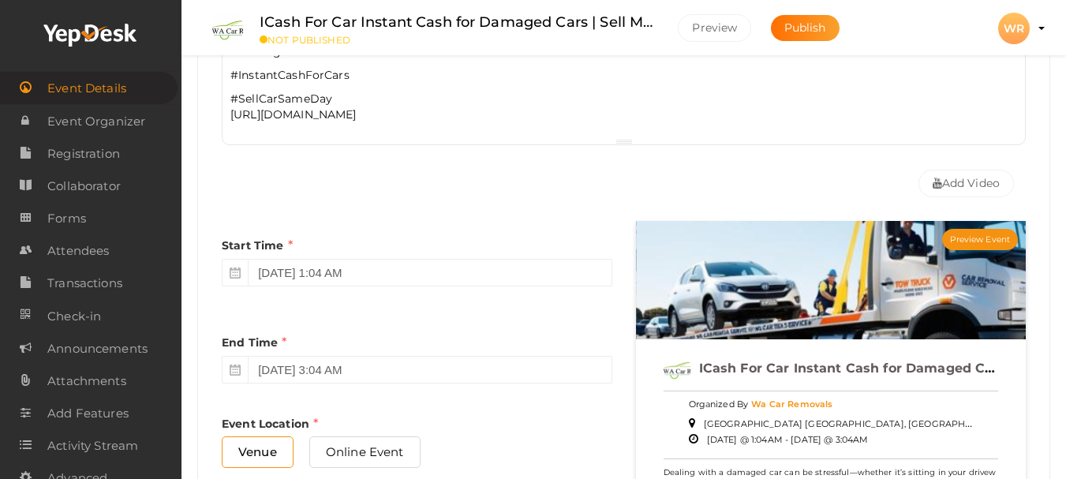
scroll to position [1193, 0]
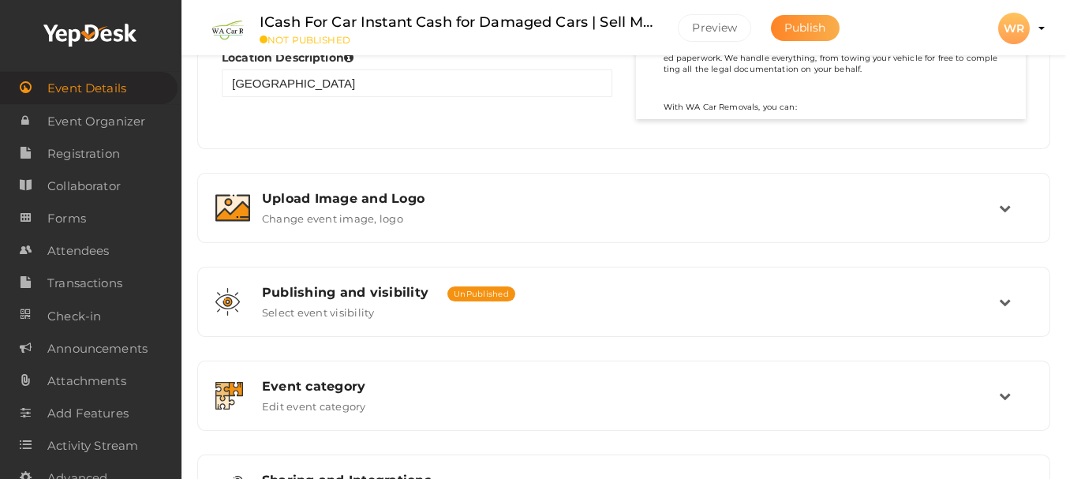
click at [796, 34] on span "Publish" at bounding box center [805, 28] width 42 height 14
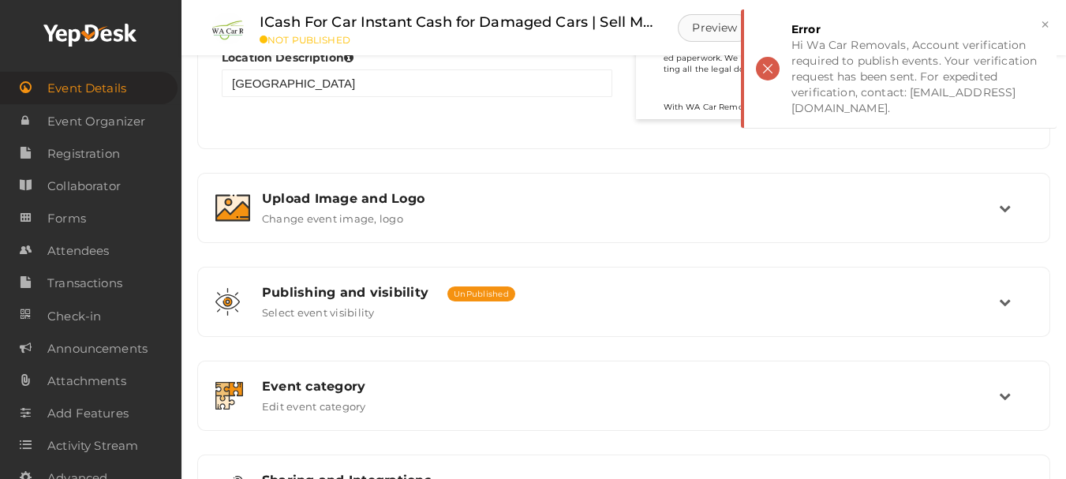
click at [710, 32] on button "Preview" at bounding box center [714, 28] width 73 height 28
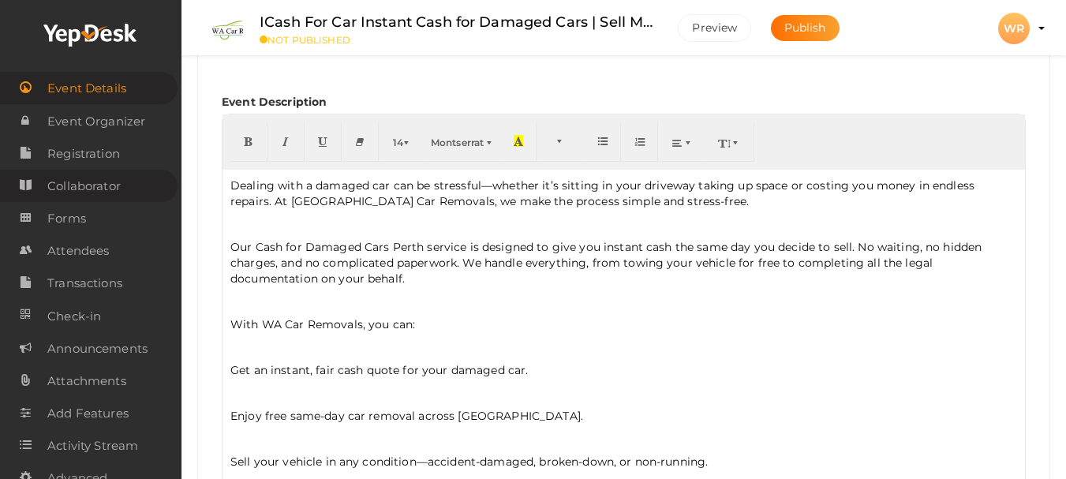
scroll to position [326, 0]
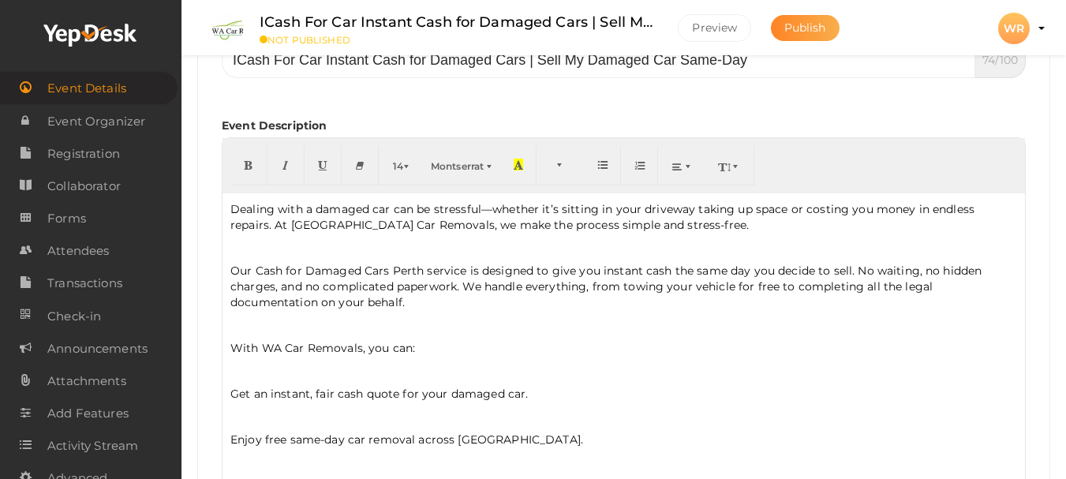
click at [817, 30] on span "Publish" at bounding box center [805, 28] width 42 height 14
click at [669, 110] on div "Event Description 14 8 9 10 11 12 14 18 24 36 Montserrat Arial Arial Black Comi…" at bounding box center [624, 313] width 804 height 422
click at [683, 281] on p "Our Cash for Damaged Cars Perth service is designed to give you instant cash th…" at bounding box center [623, 286] width 787 height 47
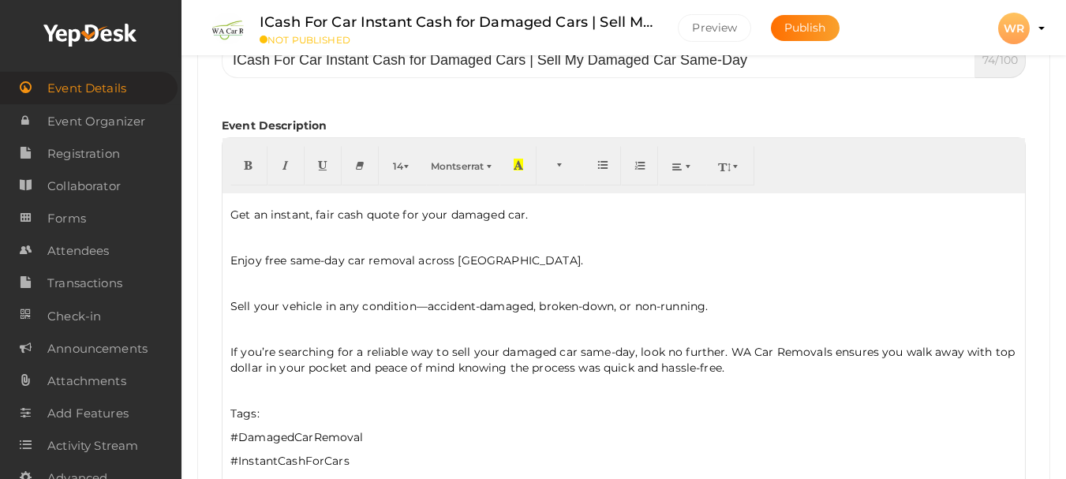
scroll to position [194, 0]
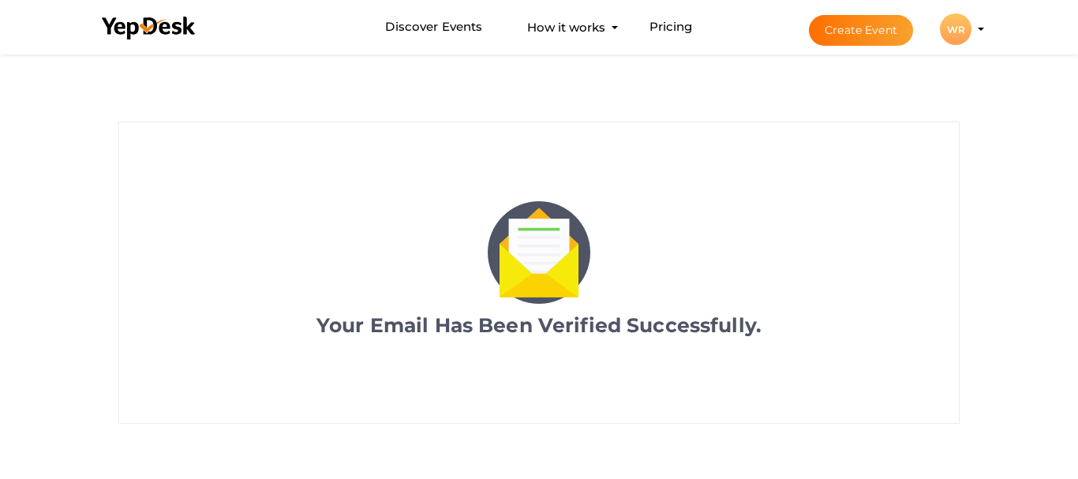
click at [958, 25] on div "WR" at bounding box center [956, 29] width 32 height 32
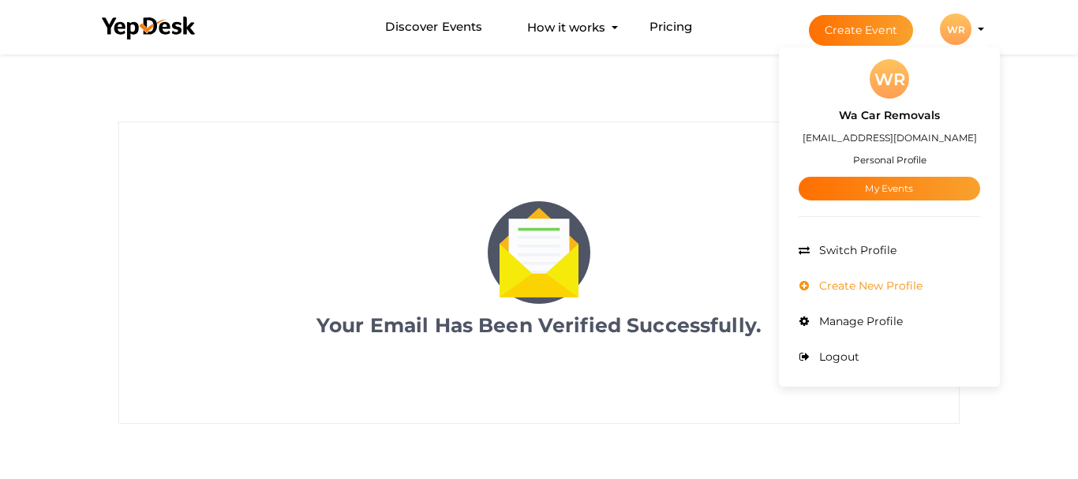
click at [867, 285] on span "Create New Profile" at bounding box center [868, 286] width 107 height 14
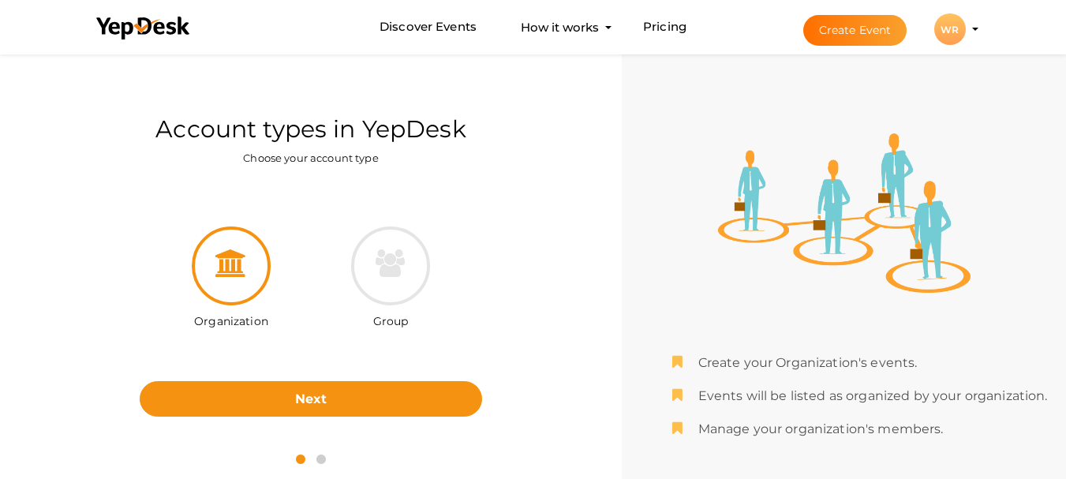
click at [947, 20] on div "WR" at bounding box center [950, 29] width 32 height 32
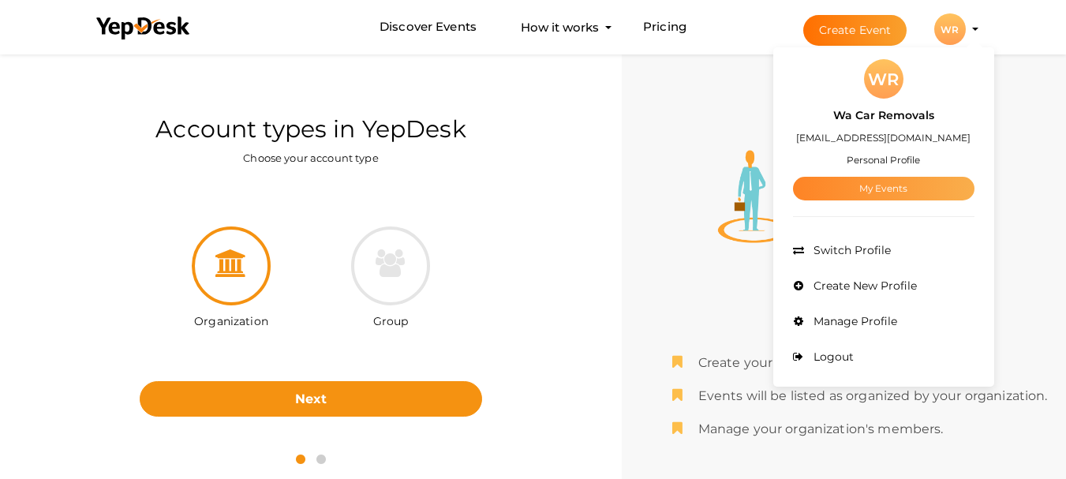
click at [870, 184] on link "My Events" at bounding box center [883, 189] width 181 height 24
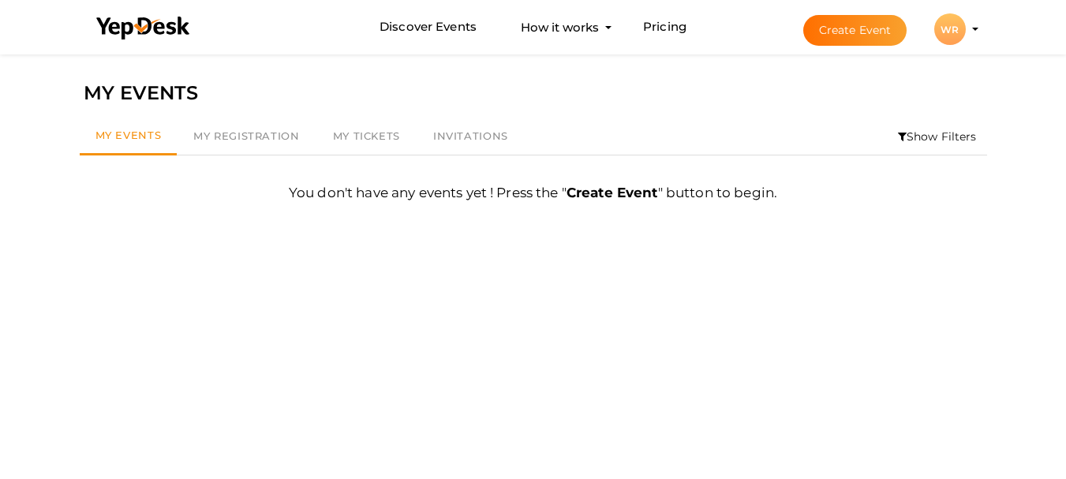
click at [842, 36] on button "Create Event" at bounding box center [855, 30] width 104 height 31
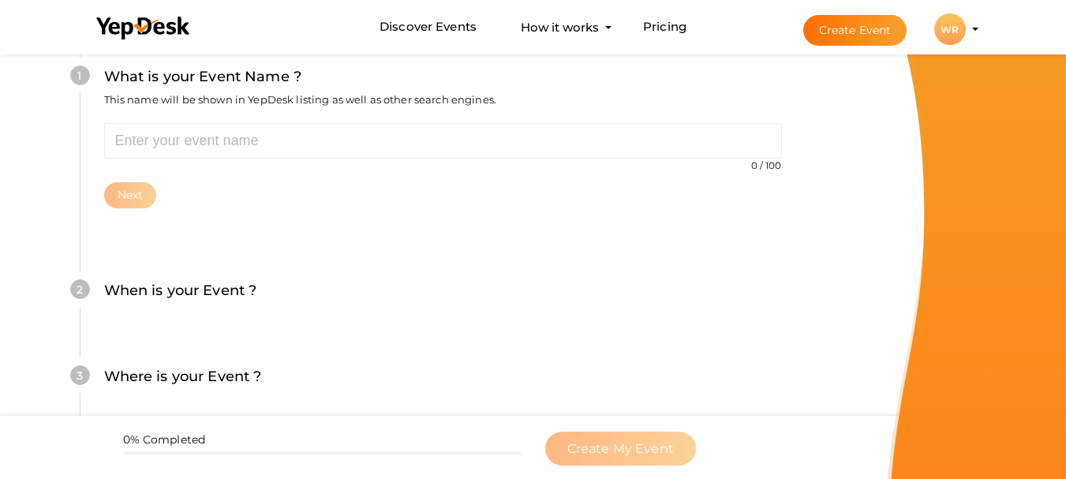
scroll to position [178, 0]
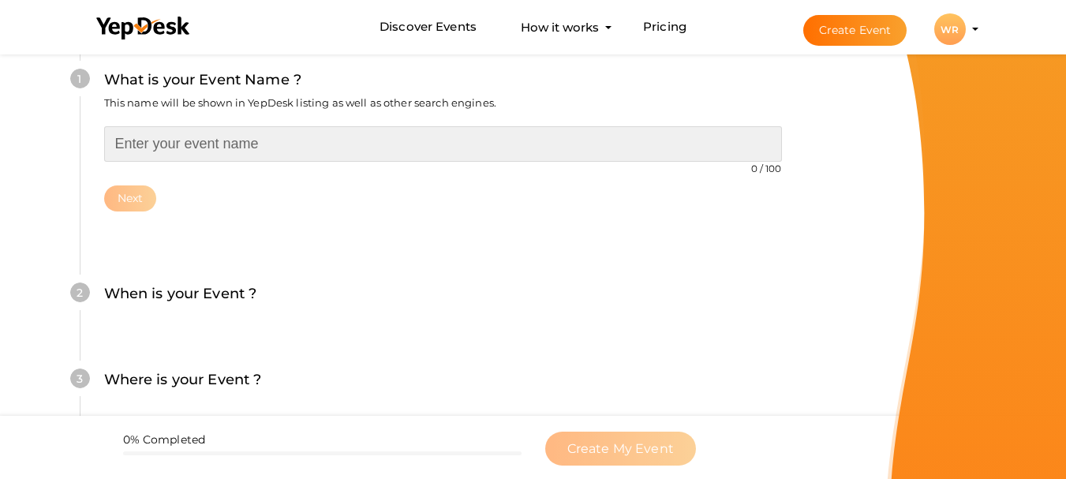
click at [207, 148] on input "text" at bounding box center [443, 144] width 678 height 36
